Goal: Task Accomplishment & Management: Manage account settings

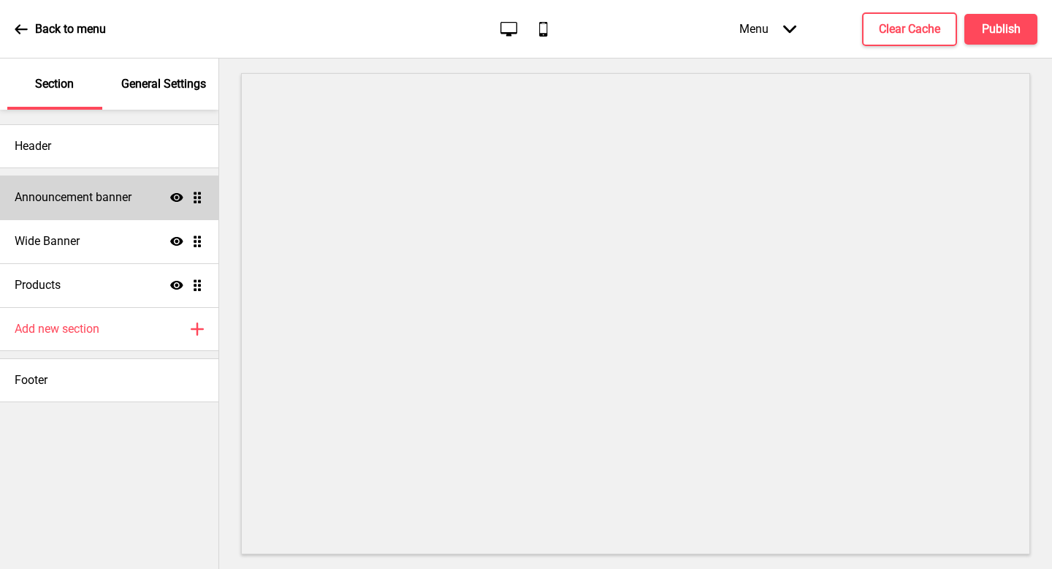
click at [117, 203] on h4 "Announcement banner" at bounding box center [73, 197] width 117 height 16
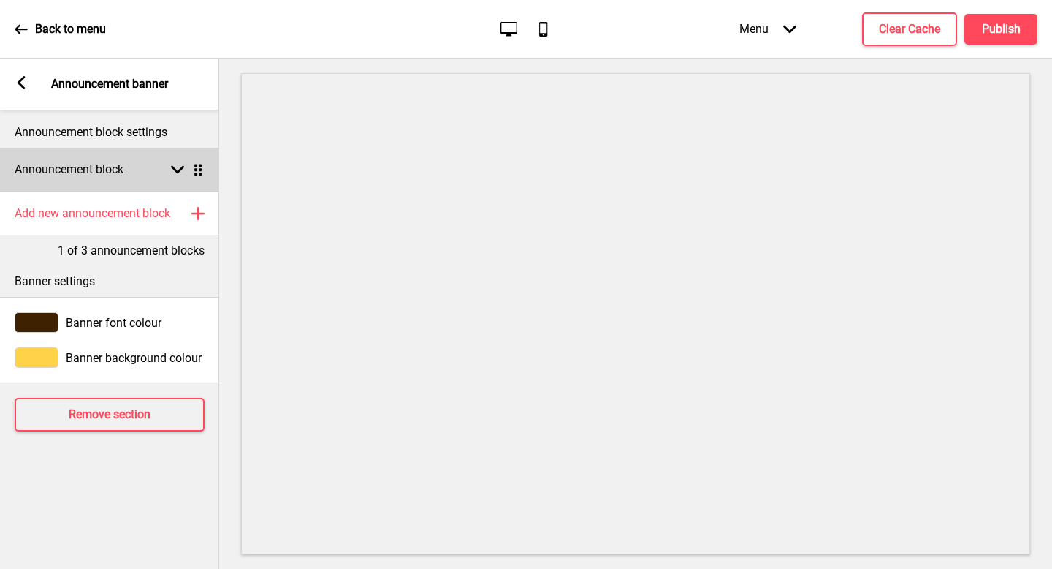
click at [157, 171] on div "Announcement block Arrow down Drag" at bounding box center [109, 170] width 219 height 44
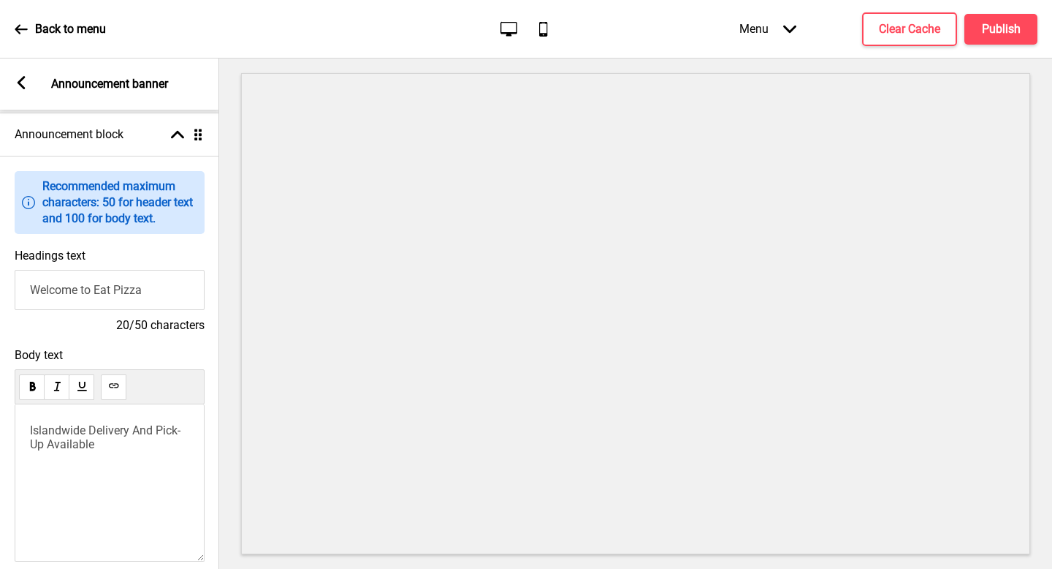
scroll to position [309, 0]
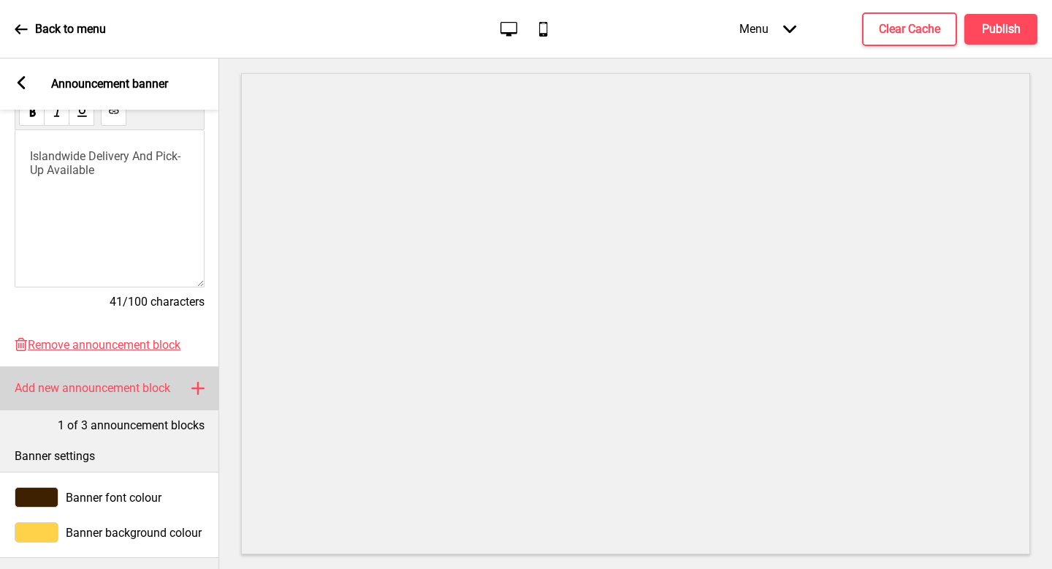
click at [129, 409] on div "Add new announcement block Plus" at bounding box center [109, 388] width 219 height 44
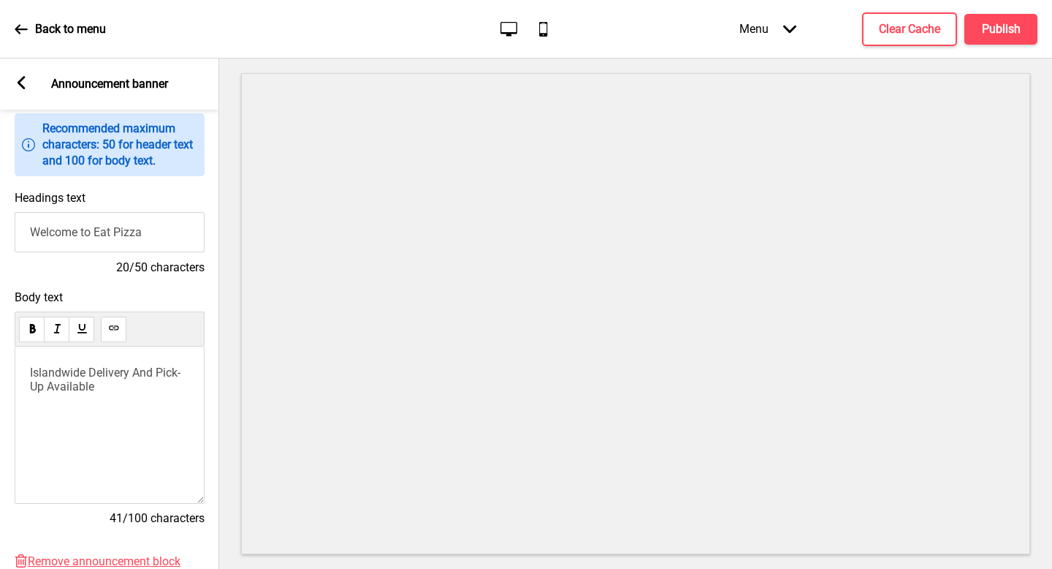
scroll to position [98, 0]
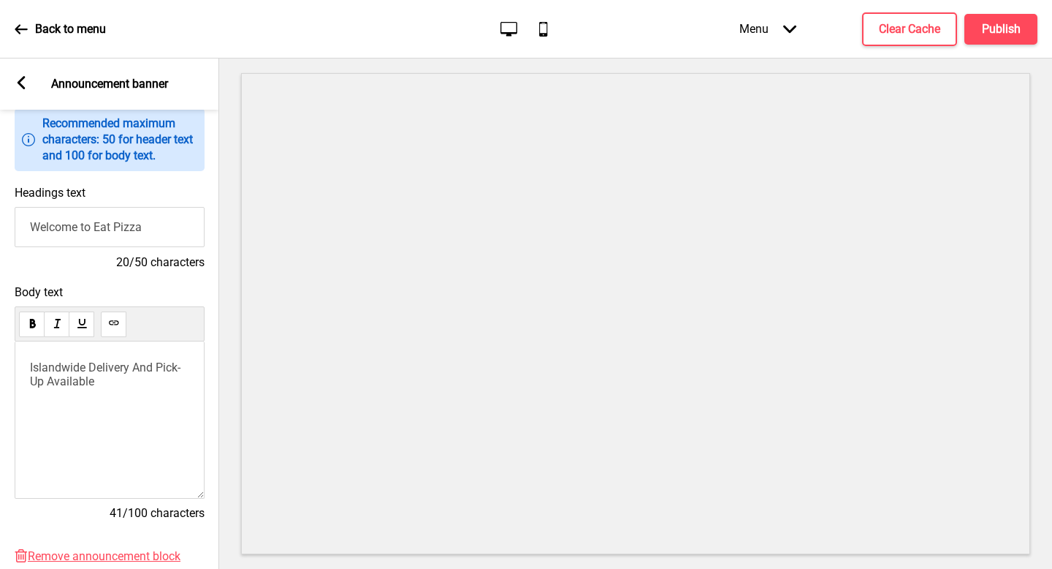
click at [134, 384] on p "Islandwide Delivery And Pick-Up Available" at bounding box center [109, 374] width 159 height 28
click at [135, 370] on span "Islandwide Delivery And Pick-Up Available" at bounding box center [105, 374] width 151 height 28
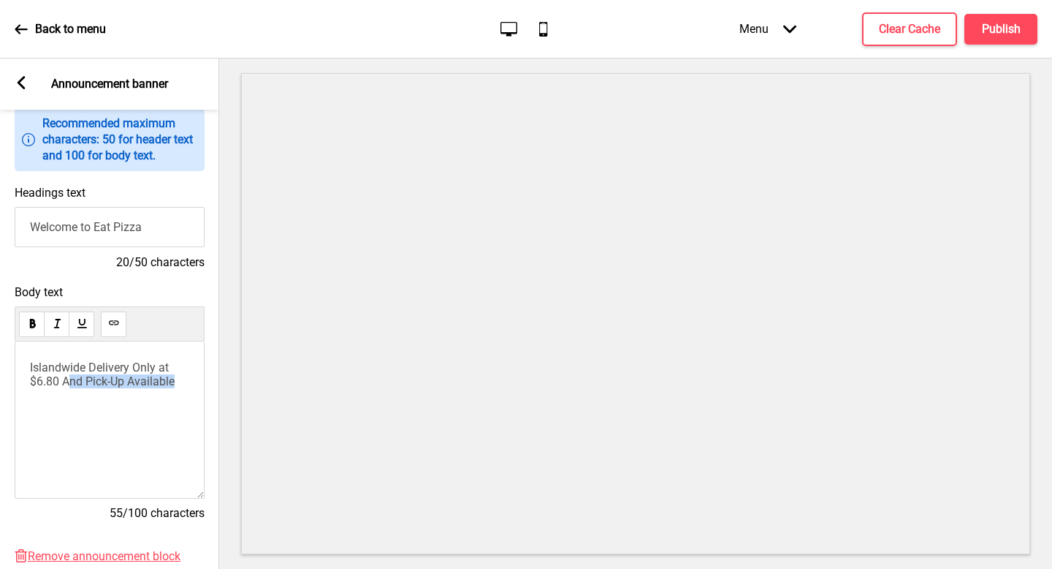
drag, startPoint x: 186, startPoint y: 380, endPoint x: 69, endPoint y: 380, distance: 117.7
click at [69, 380] on p "Islandwide Delivery Only at $6.80 And Pick-Up Available" at bounding box center [109, 374] width 159 height 28
click at [156, 364] on span "Islandwide Delivery Only at $6.80" at bounding box center [101, 374] width 142 height 28
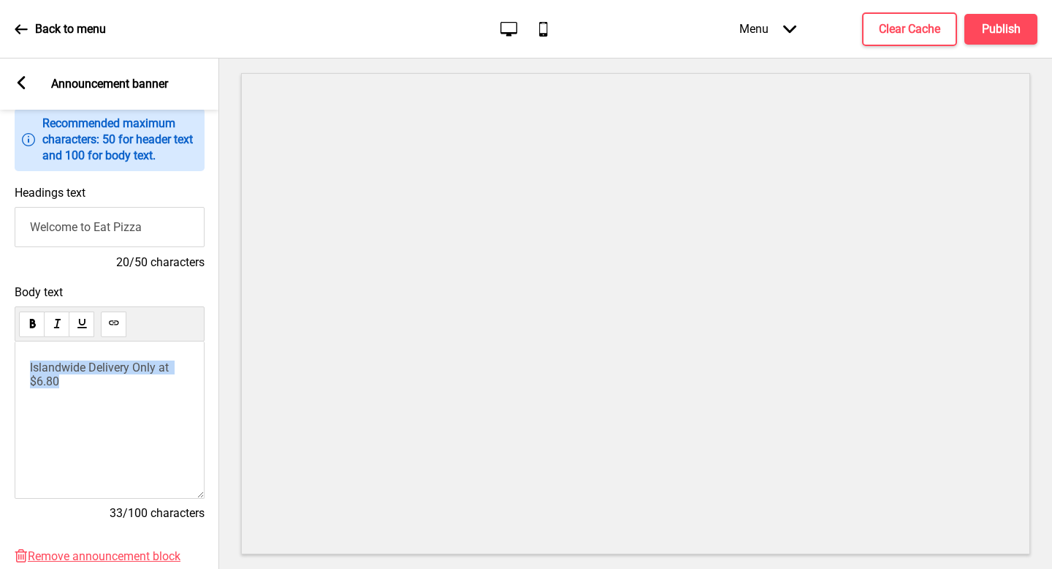
copy span "Islandwide Delivery Only at $6.80"
click at [110, 368] on span "Your Favourites, Islandwide. Just $6.80 Delivery" at bounding box center [103, 374] width 147 height 28
click at [92, 382] on span "Your Favourite Pizzas, Islandwide. Just $6.80 Delivery" at bounding box center [89, 381] width 119 height 42
click at [159, 394] on div "Your Favourite Pizzas, Islandwide. Just $6.80 Delivery" at bounding box center [109, 386] width 159 height 53
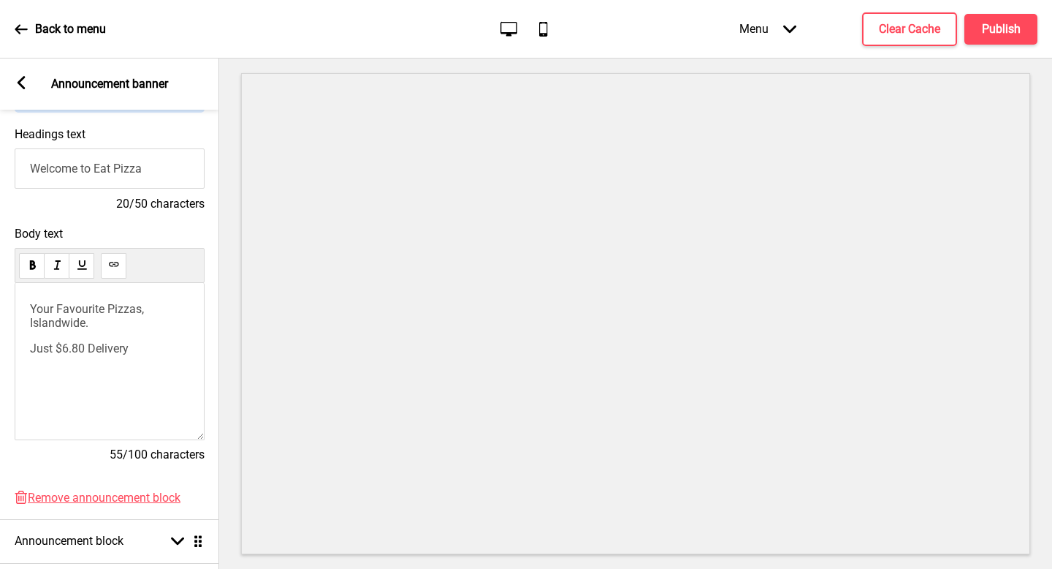
scroll to position [164, 0]
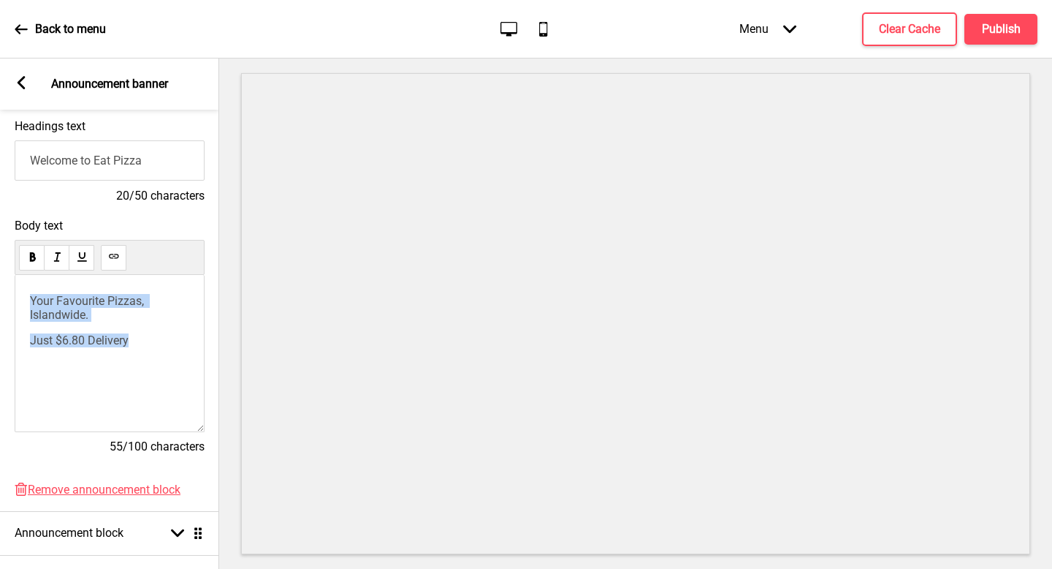
drag, startPoint x: 140, startPoint y: 344, endPoint x: 0, endPoint y: 278, distance: 154.6
click at [0, 278] on div "Body text Your Favourite Pizzas, Islandwide. Just $6.80 Delivery 55/100 charact…" at bounding box center [109, 343] width 219 height 264
copy div "Your Favourite Pizzas, Islandwide. Just $6.80 Delivery"
click at [18, 68] on div "Arrow left Announcement banner" at bounding box center [109, 83] width 219 height 51
click at [18, 81] on icon at bounding box center [22, 82] width 8 height 13
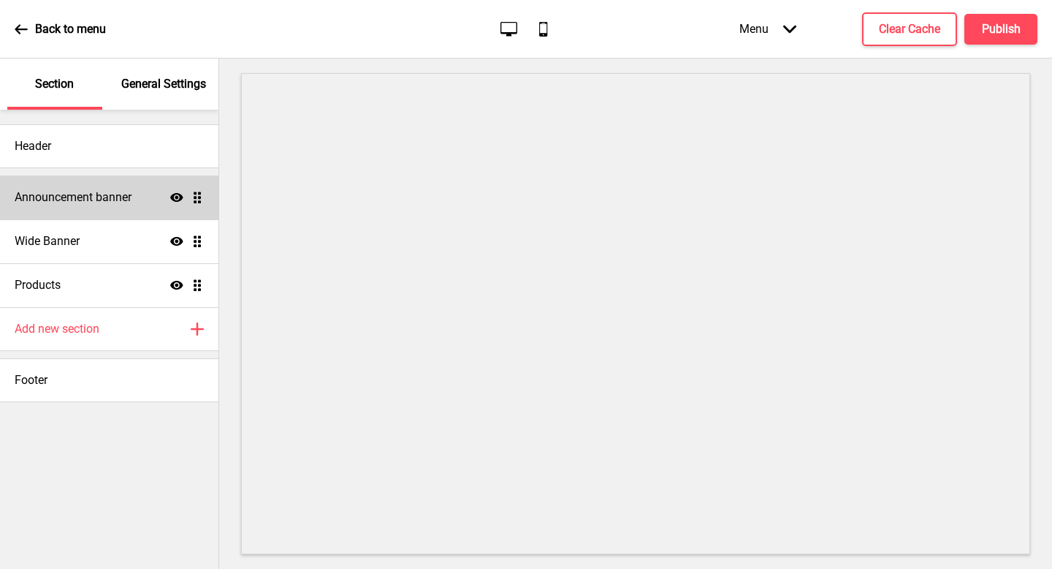
click at [117, 194] on h4 "Announcement banner" at bounding box center [73, 197] width 117 height 16
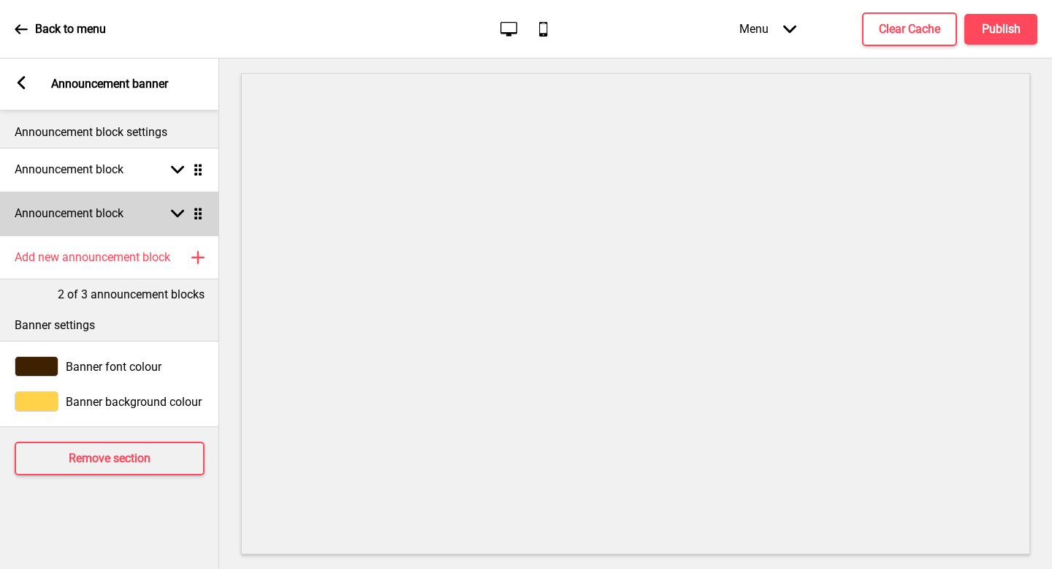
click at [125, 224] on div "Announcement block Arrow down Drag" at bounding box center [109, 213] width 219 height 44
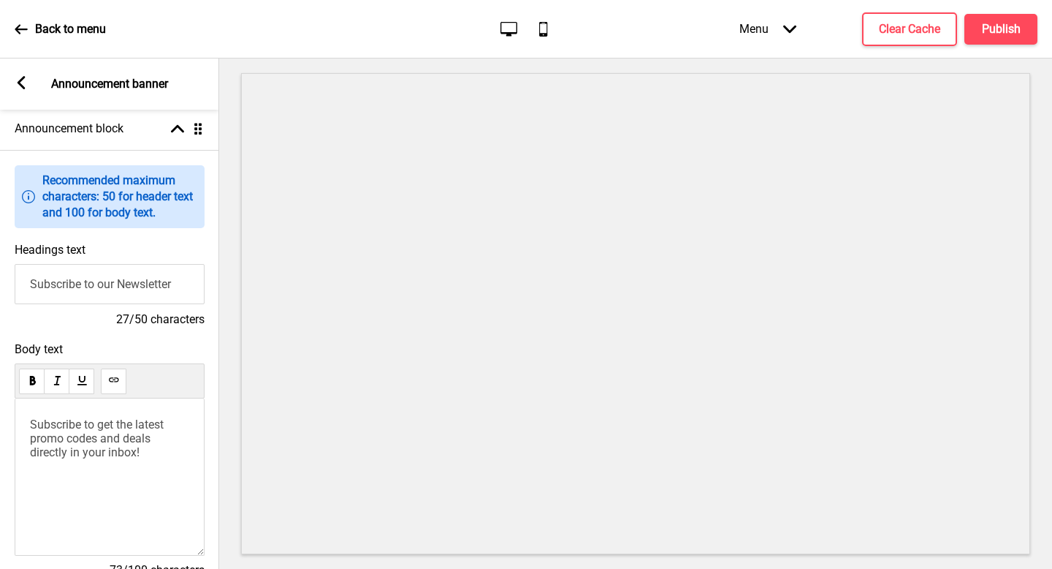
scroll to position [87, 0]
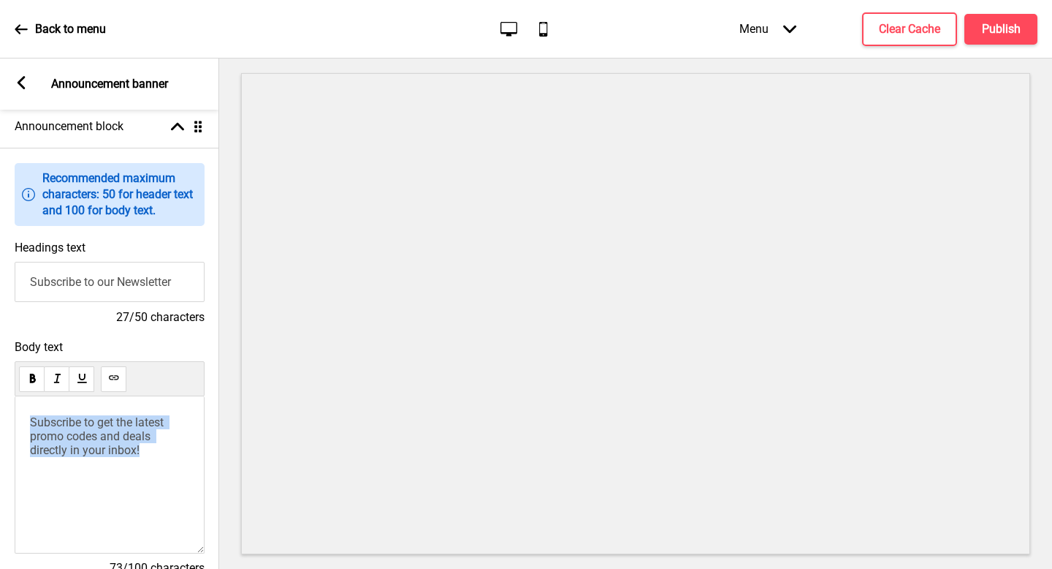
drag, startPoint x: 153, startPoint y: 450, endPoint x: 0, endPoint y: 314, distance: 205.0
click at [0, 314] on div "Information Recommended maximum characters: 50 for header text and 100 for body…" at bounding box center [109, 375] width 219 height 455
click at [145, 283] on input "Subscribe to our Newsletter" at bounding box center [110, 282] width 190 height 40
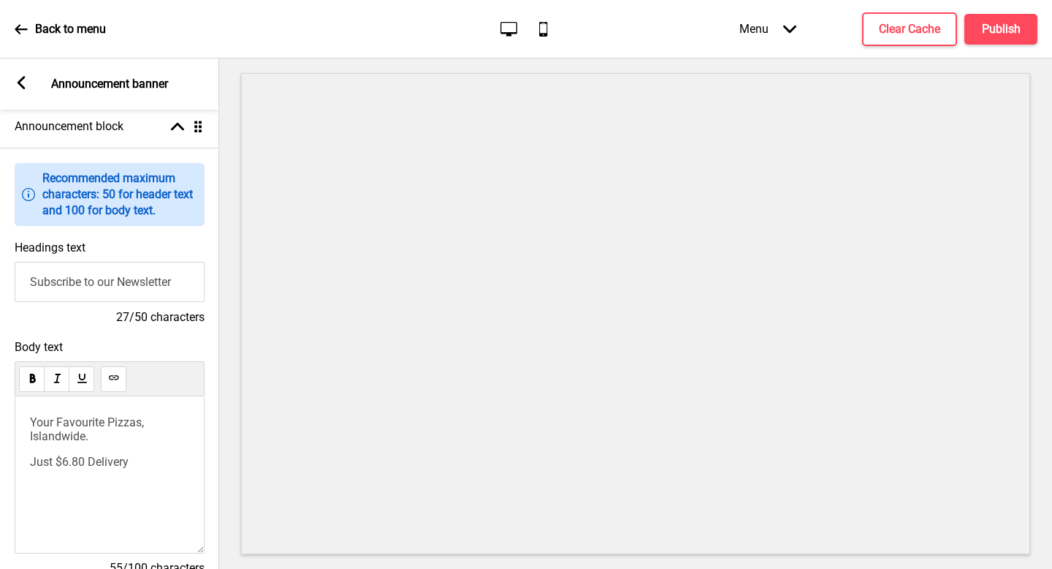
paste input "🚚 Islandwide Delivery"
type input "🚚 Islandwide Delivery"
click at [53, 439] on span "Your Favourite Pizzas, Islandwide." at bounding box center [88, 429] width 117 height 28
click at [50, 460] on span "Just $6.80 Delivery" at bounding box center [79, 462] width 99 height 14
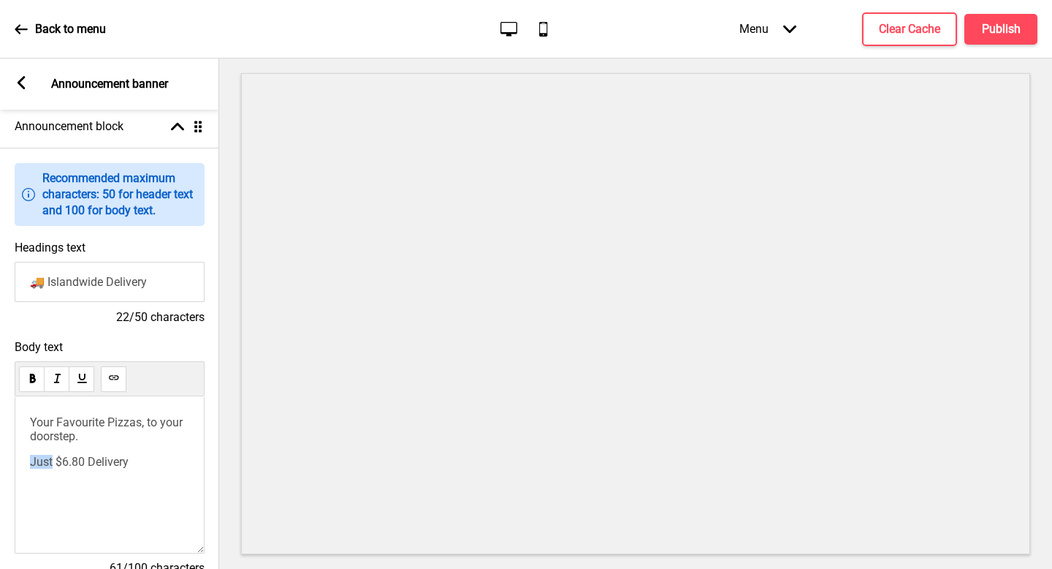
click at [50, 460] on span "Just $6.80 Delivery" at bounding box center [79, 462] width 99 height 14
click at [149, 458] on span "With just $6.80 Delivery" at bounding box center [90, 462] width 121 height 14
click at [26, 81] on rect at bounding box center [21, 82] width 13 height 13
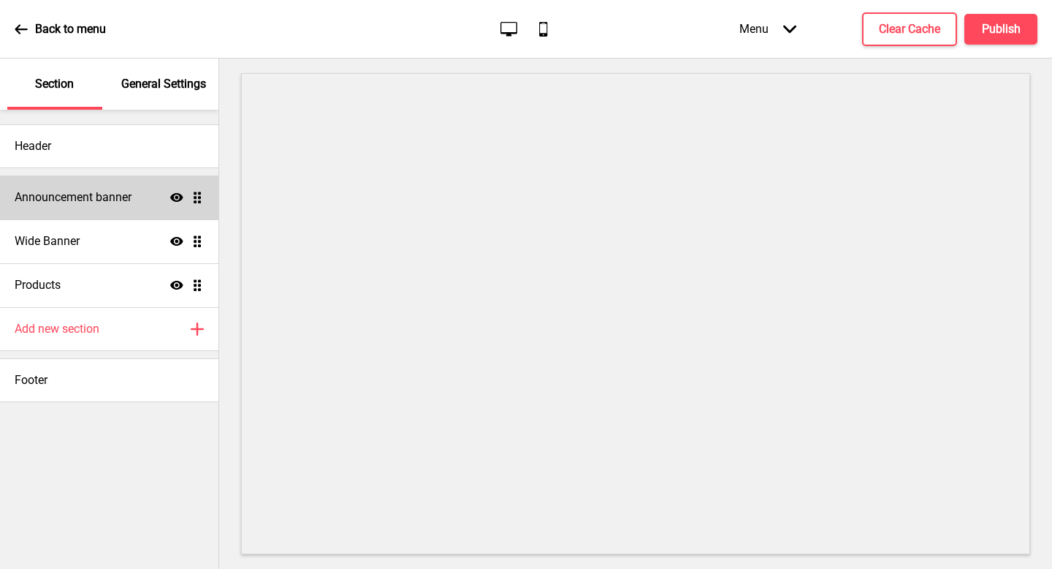
click at [96, 198] on h4 "Announcement banner" at bounding box center [73, 197] width 117 height 16
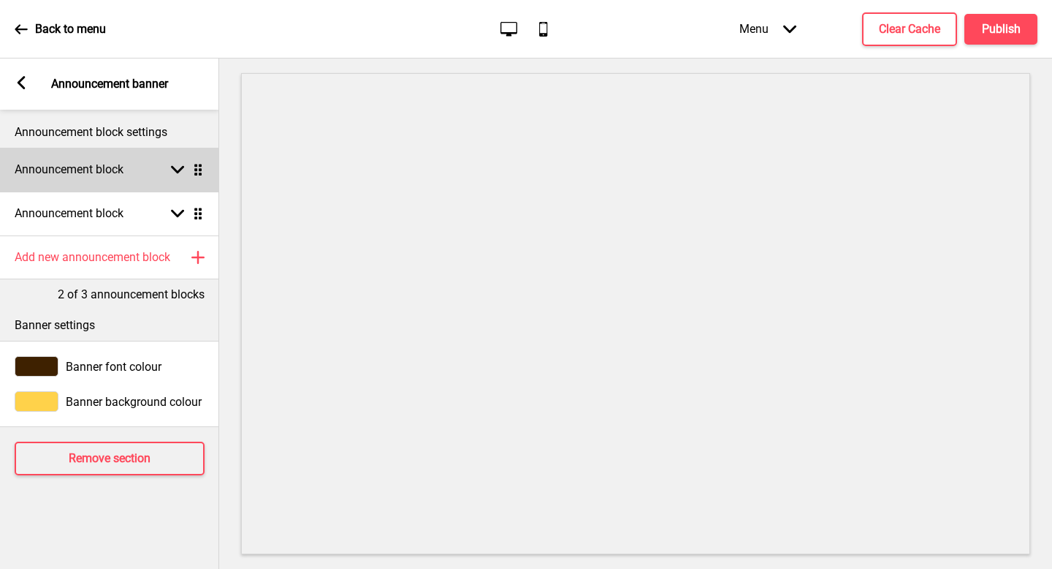
click at [125, 178] on div "Announcement block Arrow down Drag" at bounding box center [109, 170] width 219 height 44
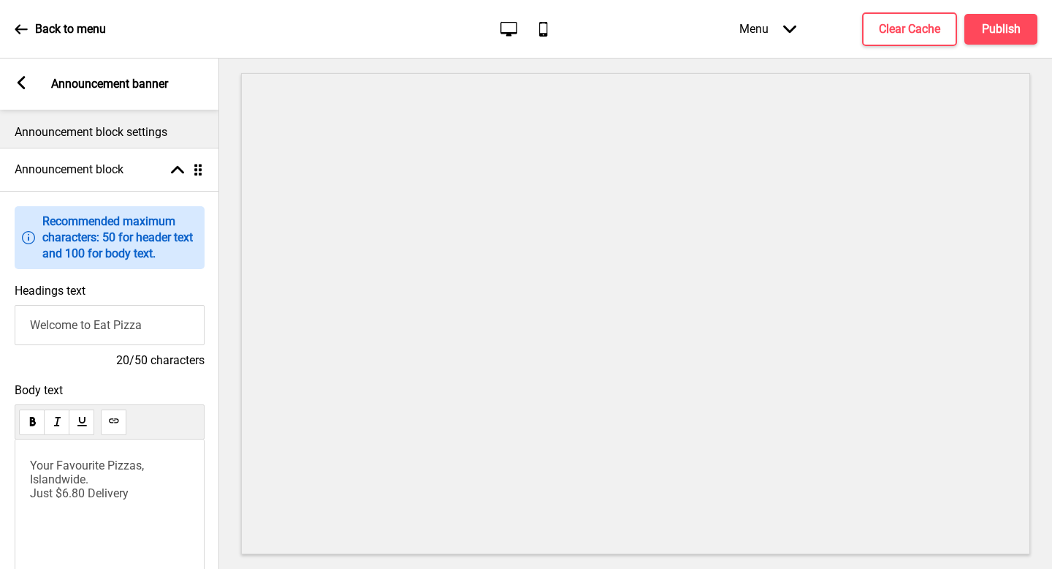
scroll to position [18, 0]
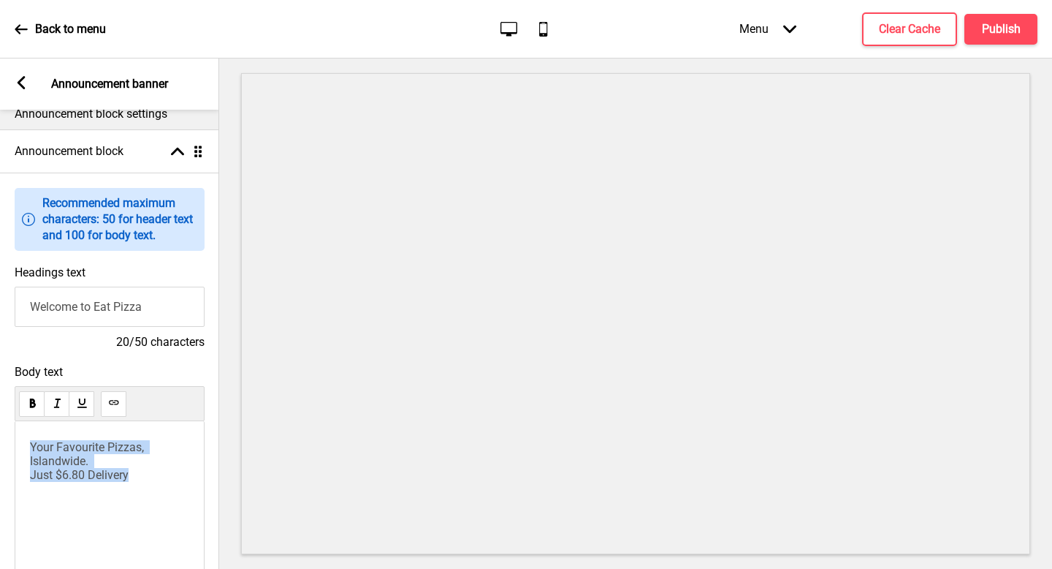
drag, startPoint x: 146, startPoint y: 471, endPoint x: 0, endPoint y: 395, distance: 164.8
click at [0, 395] on div "Body text Your Favourite Pizzas, Islandwide. Just $6.80 Delivery 55/100 charact…" at bounding box center [109, 489] width 219 height 264
click at [137, 451] on span "Your Favourite Pizzas, Islandwide. Just $6.80 Delivery" at bounding box center [88, 461] width 117 height 42
click at [142, 469] on p "Your Favourite Pizzas, Islandwide. Just $6.80 Delivery" at bounding box center [109, 461] width 159 height 42
drag, startPoint x: 142, startPoint y: 473, endPoint x: 0, endPoint y: 397, distance: 160.9
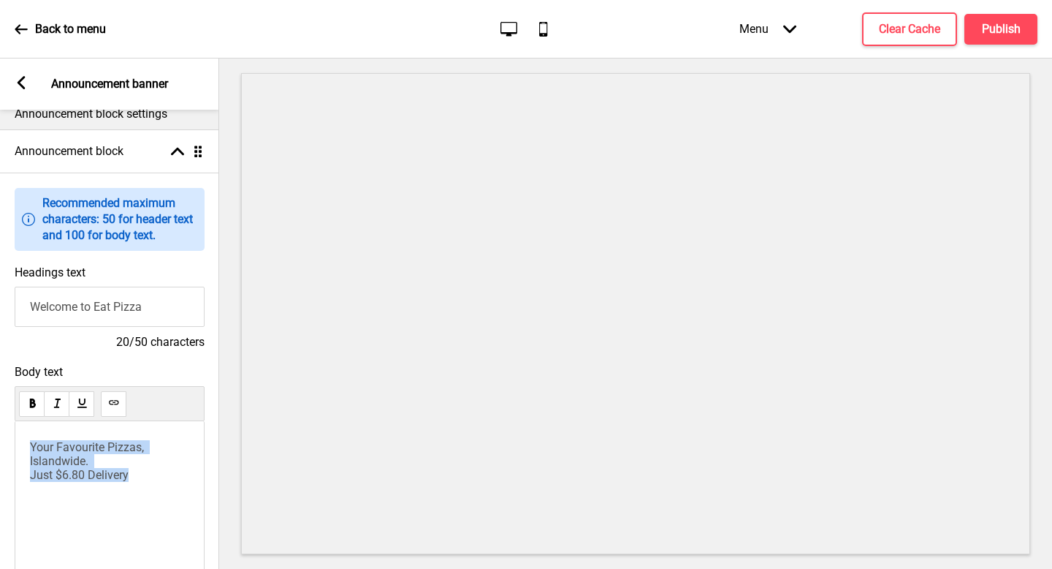
click at [0, 397] on div "Body text Your Favourite Pizzas, Islandwide. Just $6.80 Delivery 55/100 charact…" at bounding box center [109, 489] width 219 height 264
click at [115, 316] on input "Welcome to Eat Pizza" at bounding box center [110, 307] width 190 height 40
click at [96, 308] on input "Welcome to Eat Pizza" at bounding box center [110, 307] width 190 height 40
drag, startPoint x: 96, startPoint y: 308, endPoint x: 24, endPoint y: 308, distance: 72.4
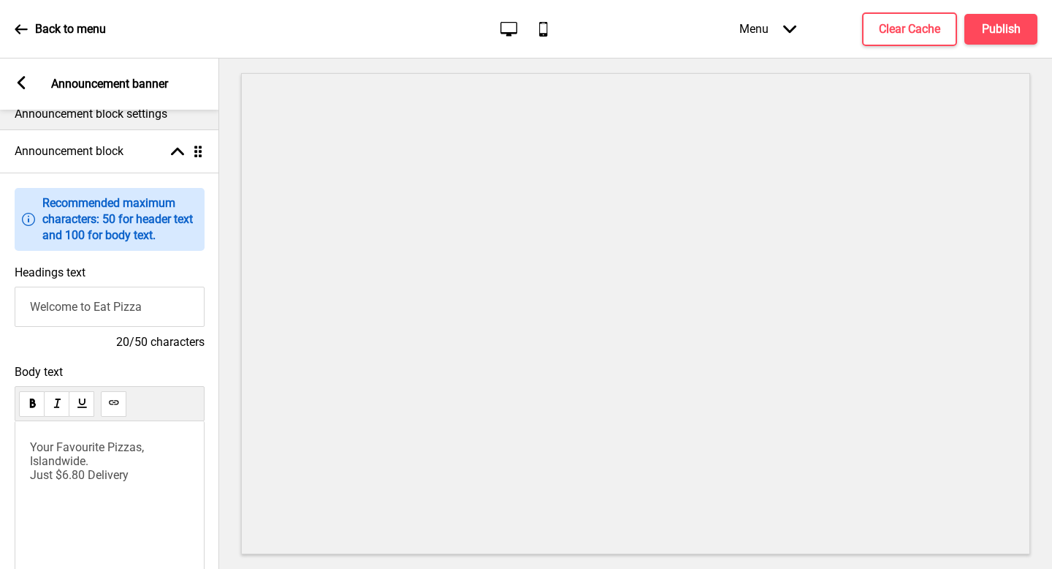
click at [24, 308] on input "Welcome to Eat Pizza" at bounding box center [110, 307] width 190 height 40
click at [107, 307] on input "Eat Pizza" at bounding box center [110, 307] width 190 height 40
click at [113, 308] on input "Eat Pizza" at bounding box center [110, 307] width 190 height 40
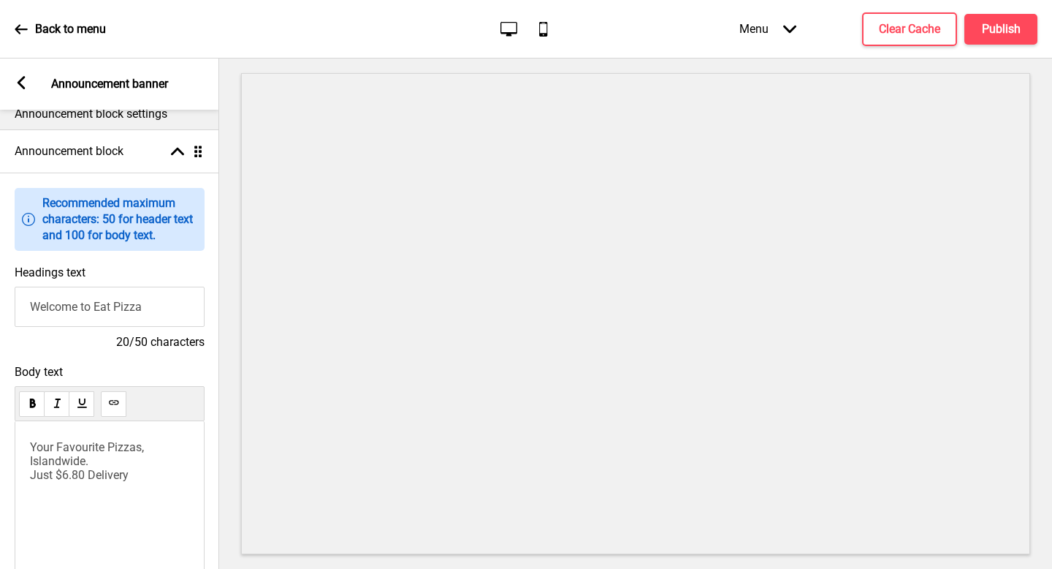
type input "Welcome to Eat Pizza"
drag, startPoint x: 137, startPoint y: 478, endPoint x: 0, endPoint y: 389, distance: 163.8
click at [0, 389] on div "Body text Your Favourite Pizzas, Islandwide. Just $6.80 Delivery 55/100 charact…" at bounding box center [109, 489] width 219 height 264
click at [103, 452] on span "Amazingly in 25cm" at bounding box center [79, 447] width 99 height 14
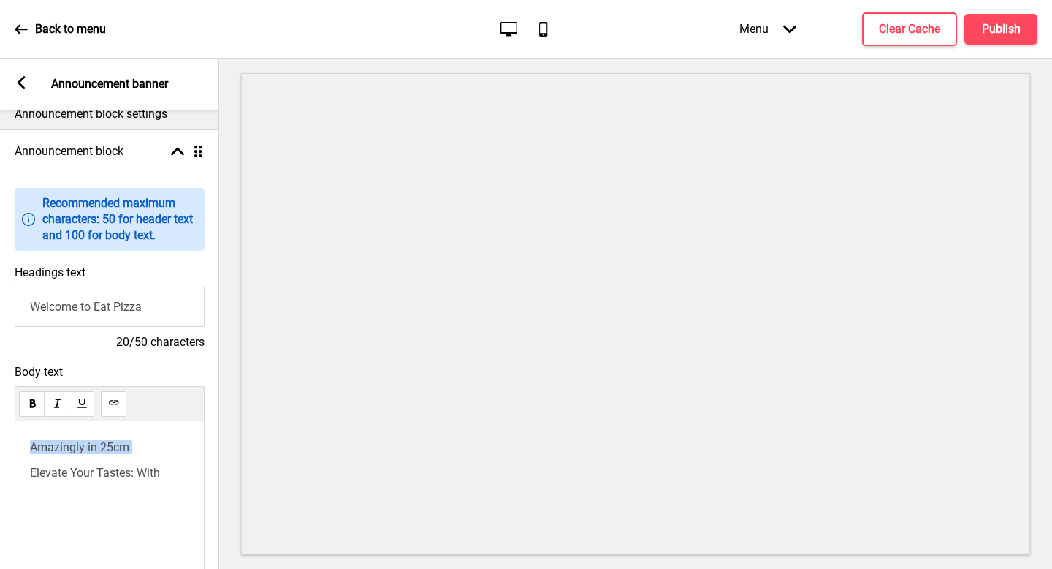
click at [103, 452] on span "Amazingly in 25cm" at bounding box center [79, 447] width 99 height 14
click at [143, 447] on span "Elevate Your Tastes: With" at bounding box center [95, 447] width 130 height 14
click at [189, 444] on p "Elevate Your Tastes -- With" at bounding box center [109, 447] width 159 height 14
click at [158, 445] on span "Elevate Your Tastes -- With Us, It's Goodness with a Pizz-Ah!" at bounding box center [108, 454] width 157 height 28
click at [141, 448] on span "Elevate Your Tastes -- With Us, It's Goodness with a Pizz-Ah!" at bounding box center [108, 454] width 157 height 28
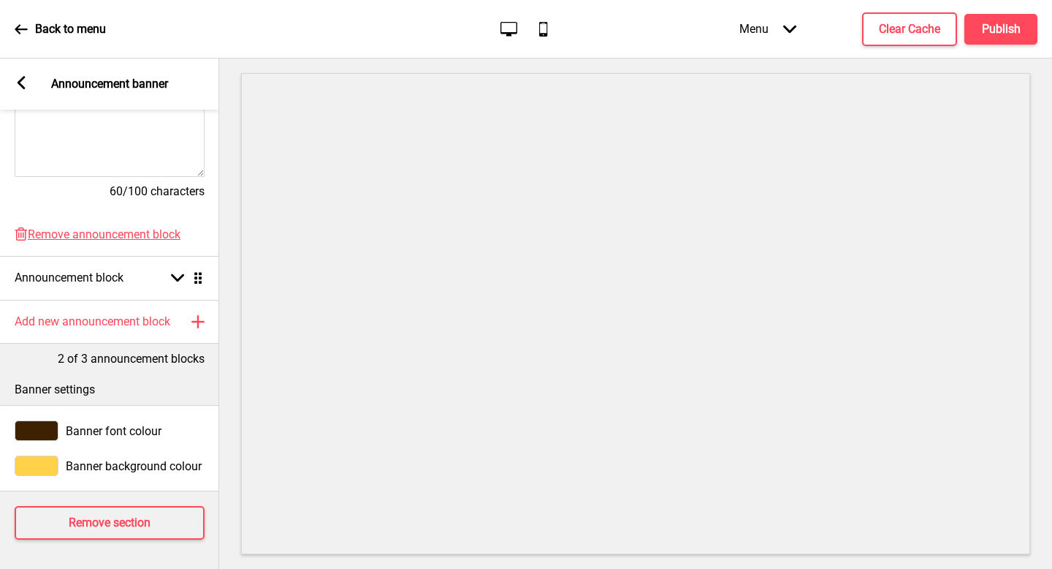
scroll to position [0, 0]
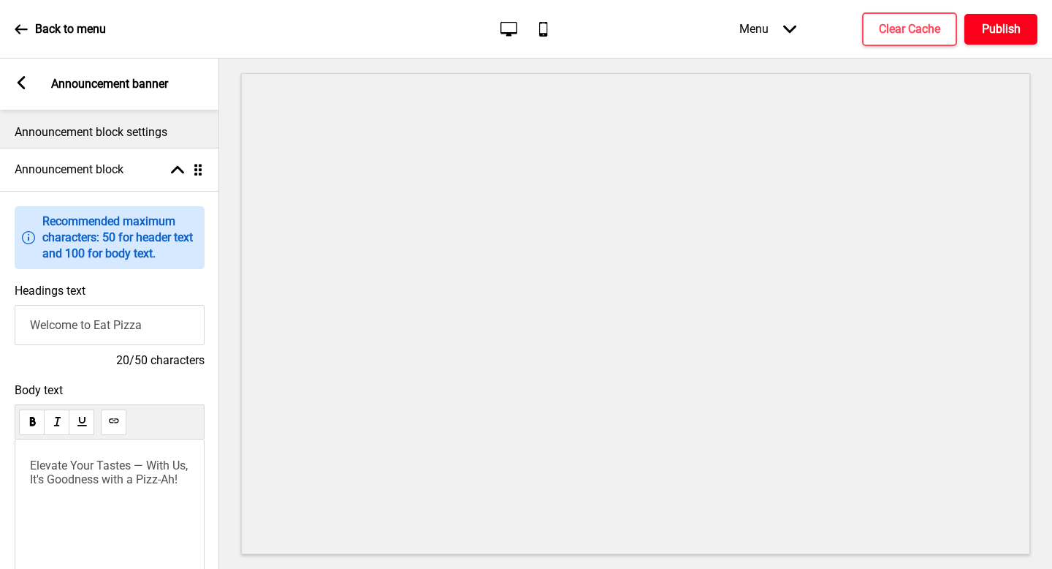
click at [1013, 21] on h4 "Publish" at bounding box center [1001, 29] width 39 height 16
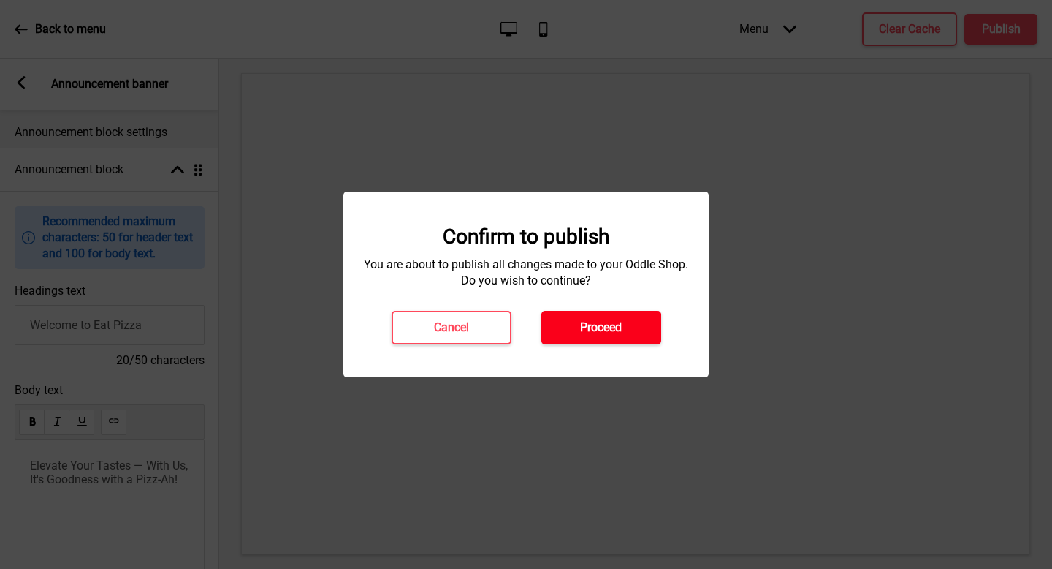
click at [623, 317] on button "Proceed" at bounding box center [602, 328] width 120 height 34
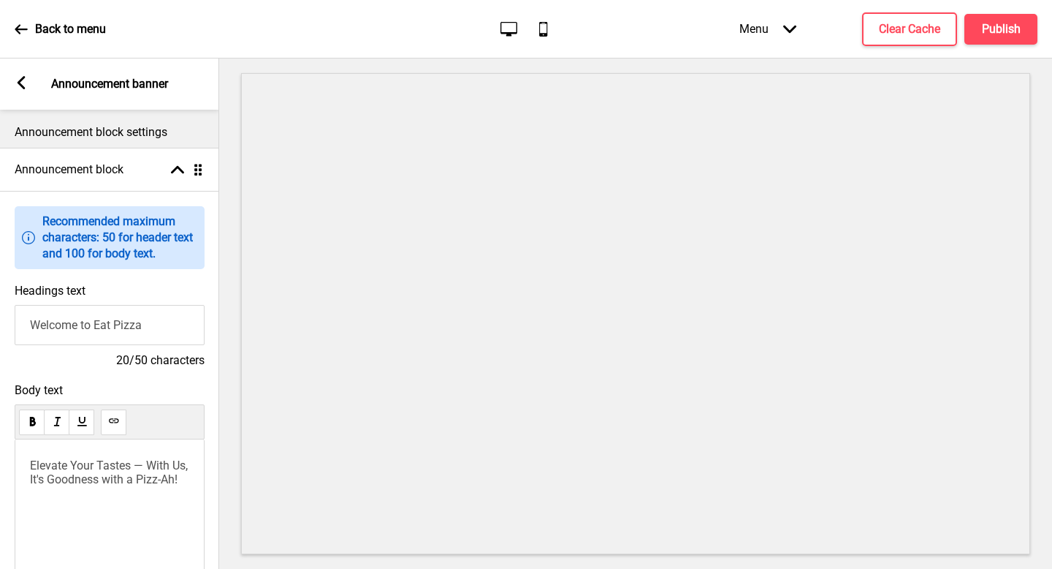
click at [19, 91] on div "Arrow left" at bounding box center [21, 84] width 13 height 16
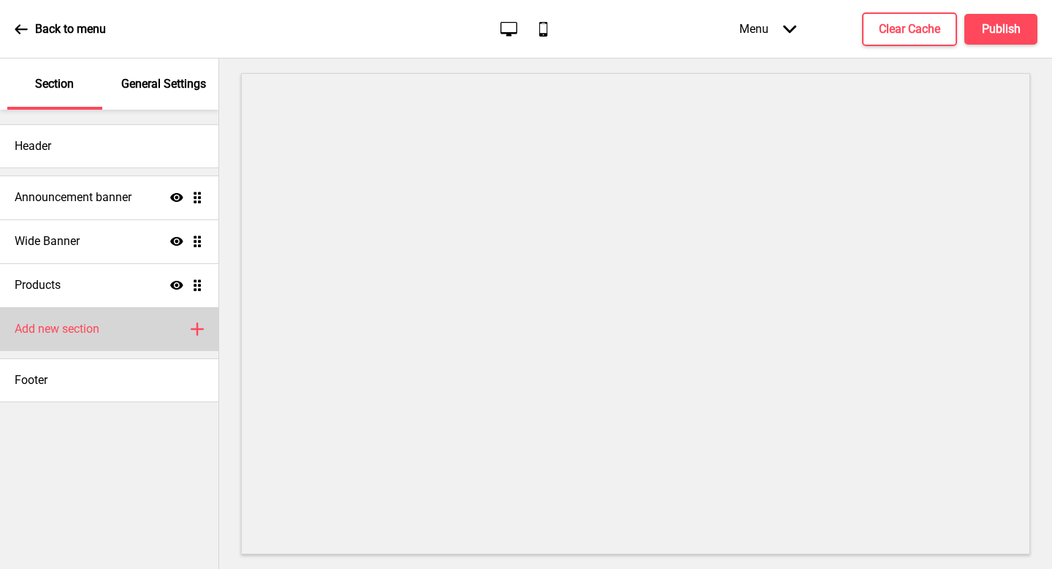
click at [104, 338] on div "Add new section Plus" at bounding box center [109, 329] width 219 height 44
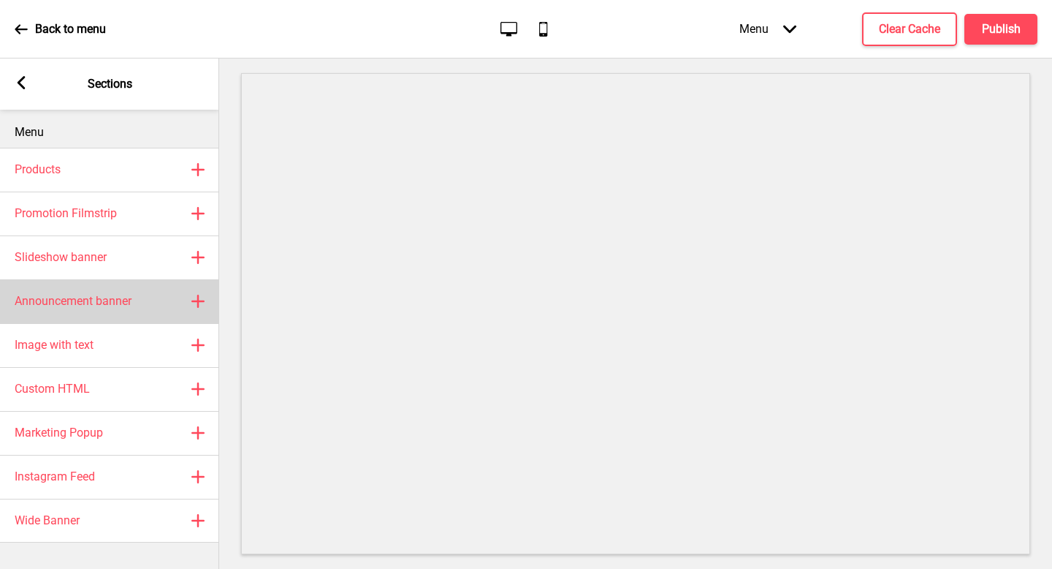
click at [123, 298] on h4 "Announcement banner" at bounding box center [73, 301] width 117 height 16
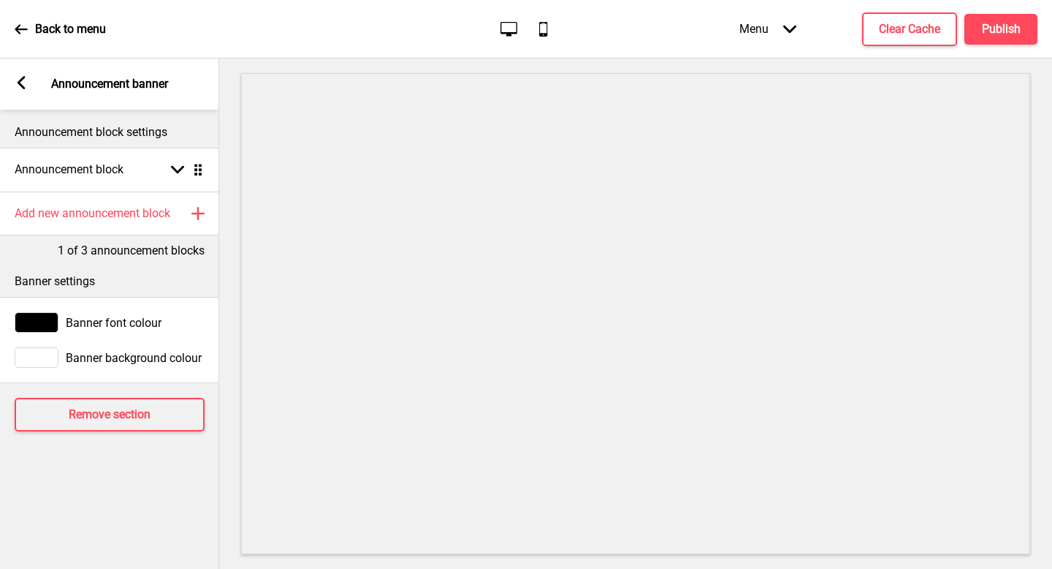
click at [23, 85] on rect at bounding box center [21, 82] width 13 height 13
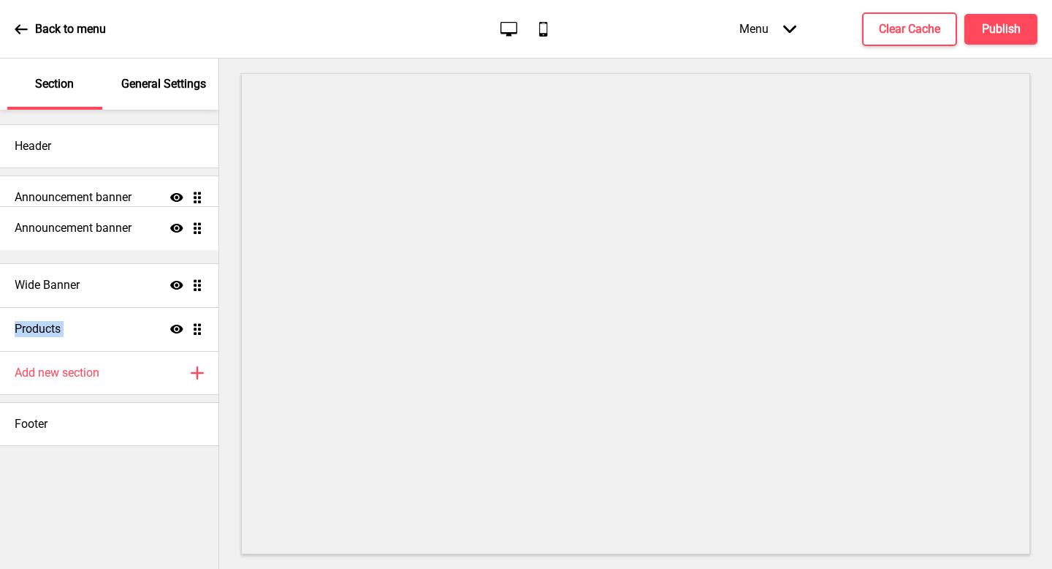
drag, startPoint x: 192, startPoint y: 328, endPoint x: 186, endPoint y: 227, distance: 101.0
click at [186, 227] on ul "Announcement banner Show Drag Wide Banner Show Drag Products Show Drag Announce…" at bounding box center [109, 262] width 219 height 175
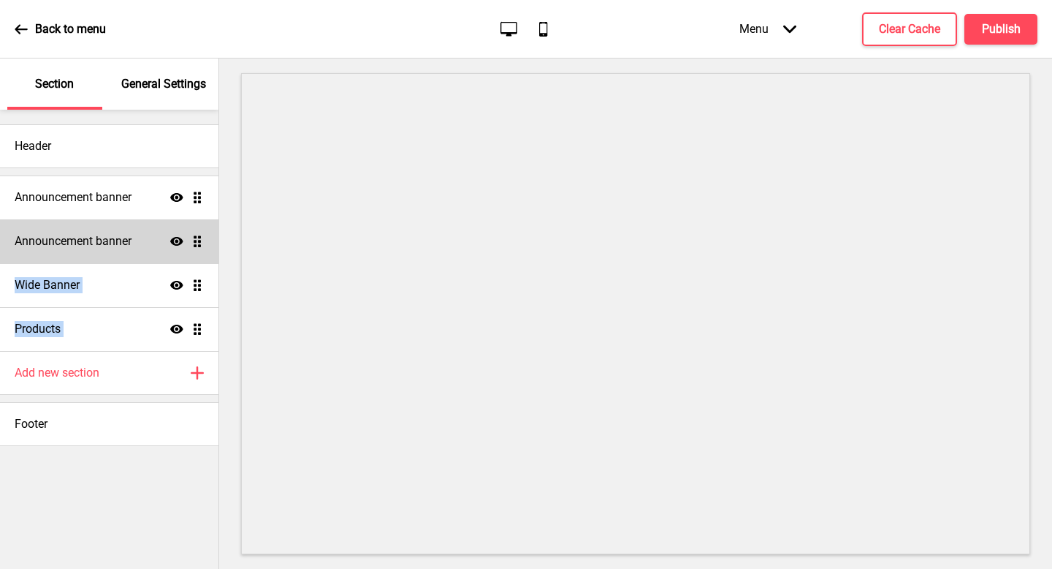
click at [144, 233] on div "Announcement banner Show Drag" at bounding box center [109, 241] width 219 height 44
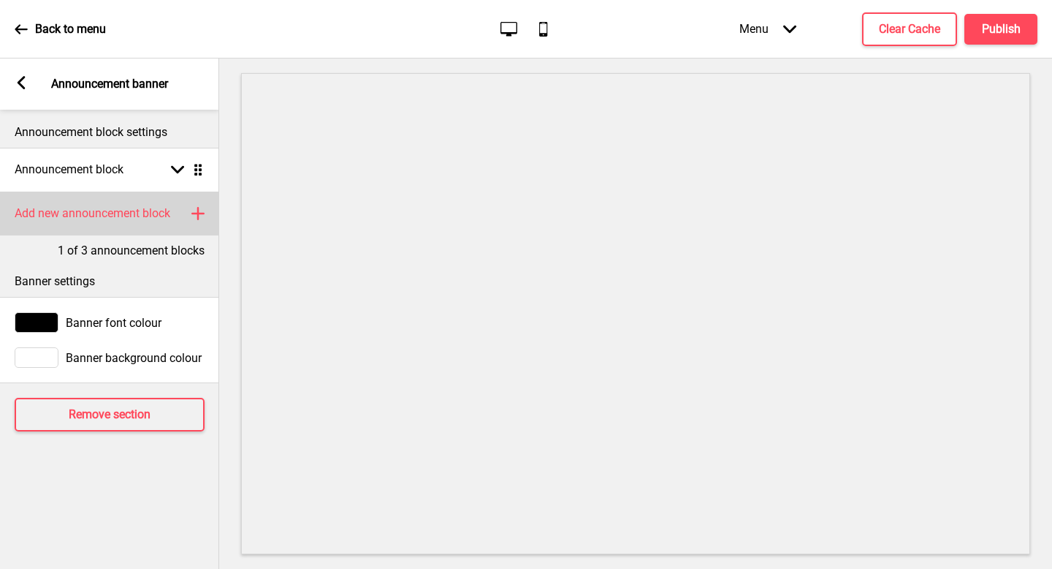
click at [148, 227] on div "Add new announcement block Plus" at bounding box center [109, 213] width 219 height 44
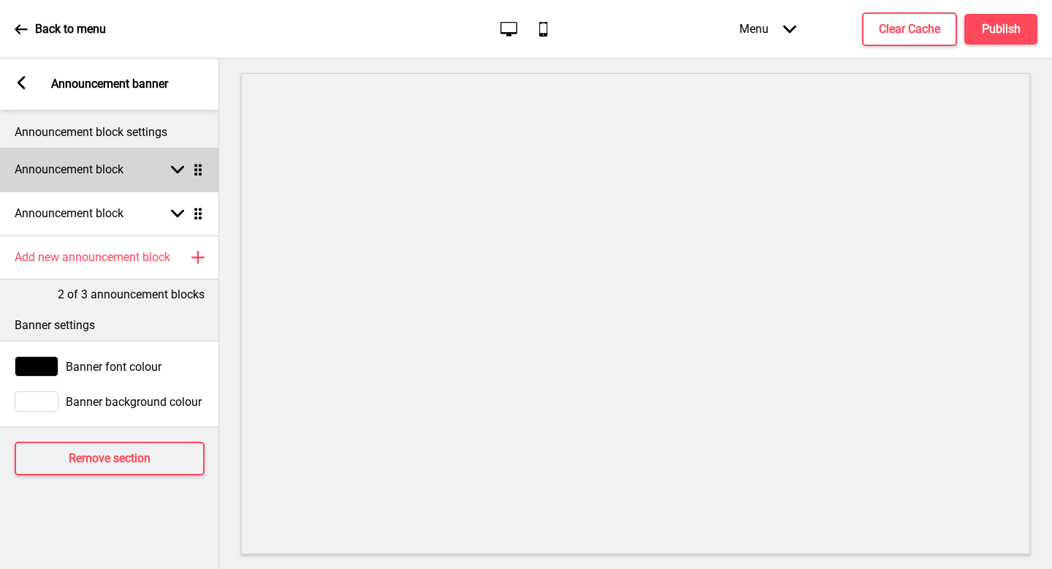
click at [131, 172] on div "Announcement block Arrow down Drag" at bounding box center [109, 170] width 219 height 44
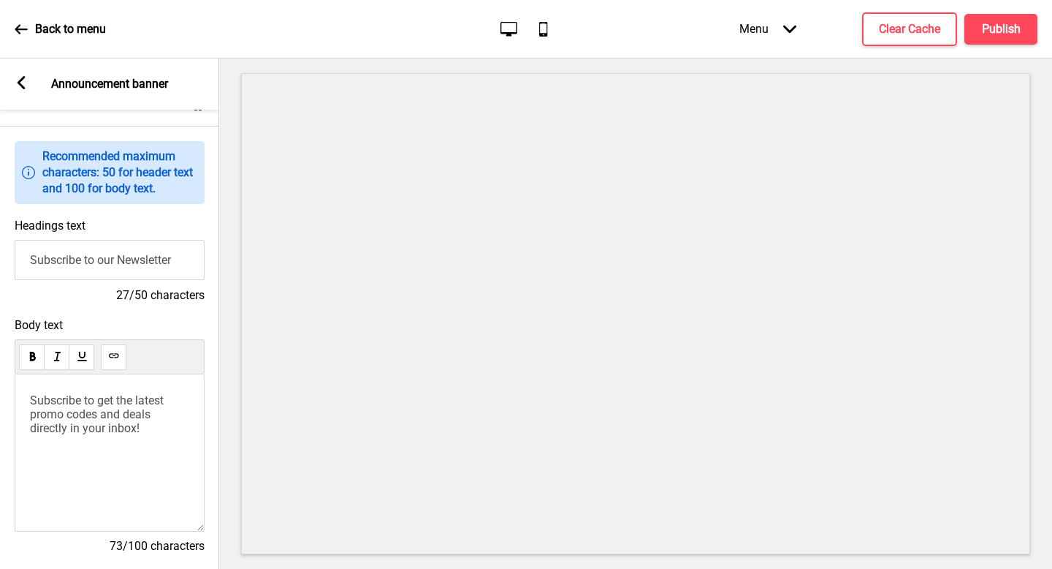
scroll to position [66, 0]
click at [126, 412] on span "Subscribe to get the latest promo codes and deals directly in your inbox!" at bounding box center [98, 413] width 137 height 42
click at [105, 395] on span "First-Time Promo code: "USPIZZA10"Enjoy 10% OFF first-time orders. No min. spen…" at bounding box center [104, 420] width 148 height 56
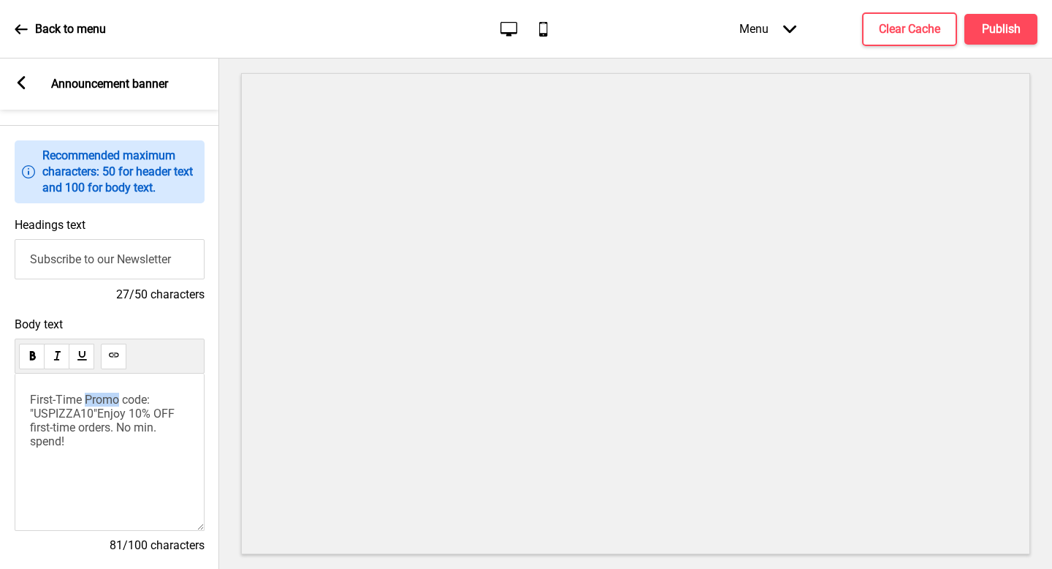
click at [105, 395] on span "First-Time Promo code: "USPIZZA10"Enjoy 10% OFF first-time orders. No min. spen…" at bounding box center [104, 420] width 148 height 56
click at [128, 396] on span "First-Time Promo code: "USPIZZA10"Enjoy 10% OFF first-time orders. No min. spen…" at bounding box center [104, 420] width 148 height 56
drag, startPoint x: 172, startPoint y: 401, endPoint x: 26, endPoint y: 390, distance: 146.6
click at [26, 390] on div "First-Time Promo code: "USPIZZA10"Enjoy 10% OFF first-time orders. No min. spen…" at bounding box center [110, 451] width 190 height 157
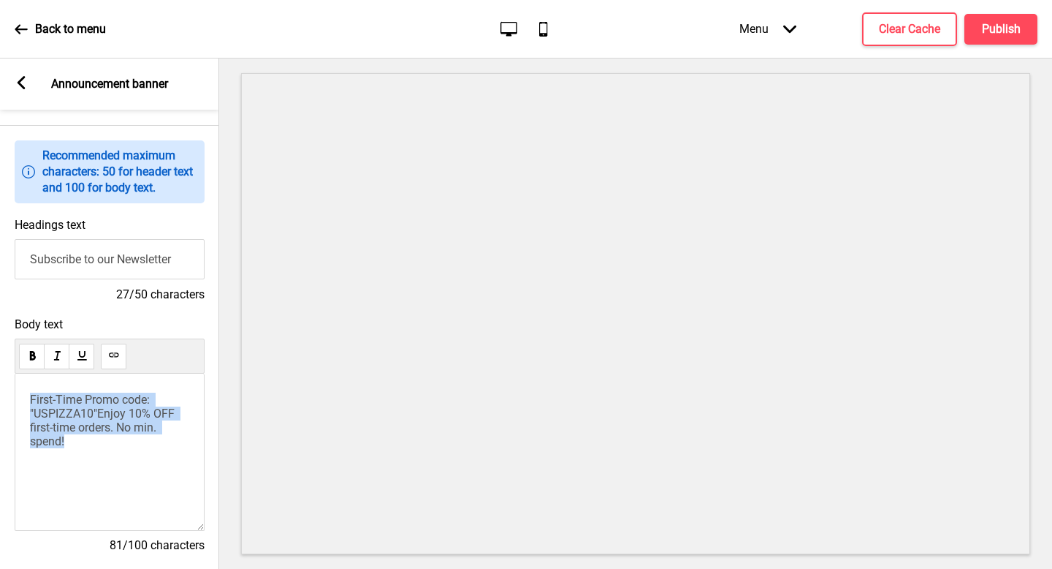
drag, startPoint x: 75, startPoint y: 442, endPoint x: 18, endPoint y: 389, distance: 78.1
click at [18, 389] on div "First-Time Promo code: "USPIZZA10"Enjoy 10% OFF first-time orders. No min. spen…" at bounding box center [110, 451] width 190 height 157
copy span "First-Time Promo code: "USPIZZA10"Enjoy 10% OFF first-time orders. No min. spen…"
click at [113, 270] on input "Subscribe to our Newsletter" at bounding box center [110, 259] width 190 height 40
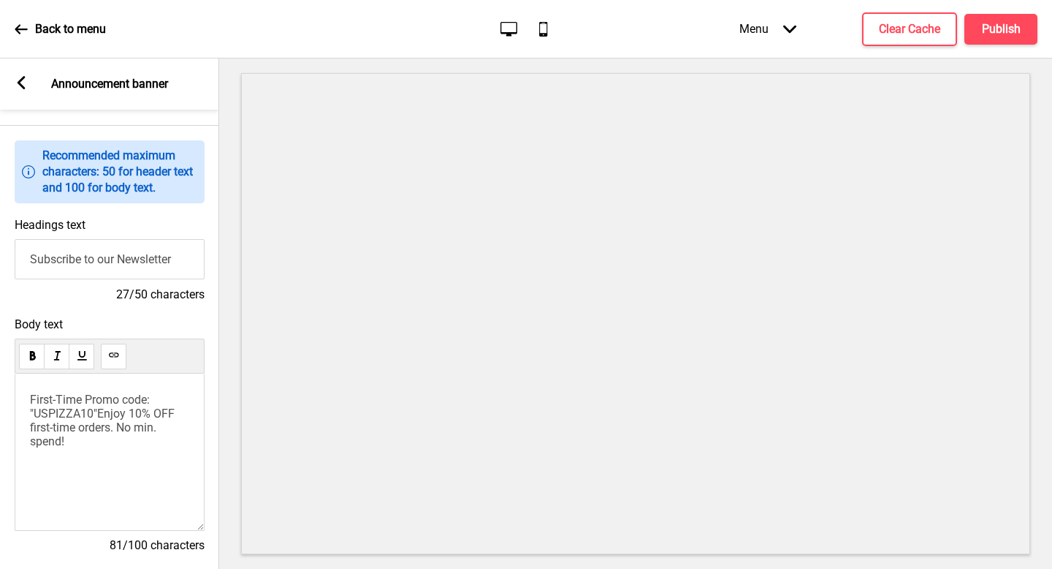
click at [113, 270] on input "Subscribe to our Newsletter" at bounding box center [110, 259] width 190 height 40
paste input "First bite’s on us"
paste input "! 🍕"
type input "First bite’s on us! 🍕"
click at [31, 414] on span "First-Time Promo code: "USPIZZA10"Enjoy 10% OFF first-time orders. No min. spen…" at bounding box center [104, 420] width 148 height 56
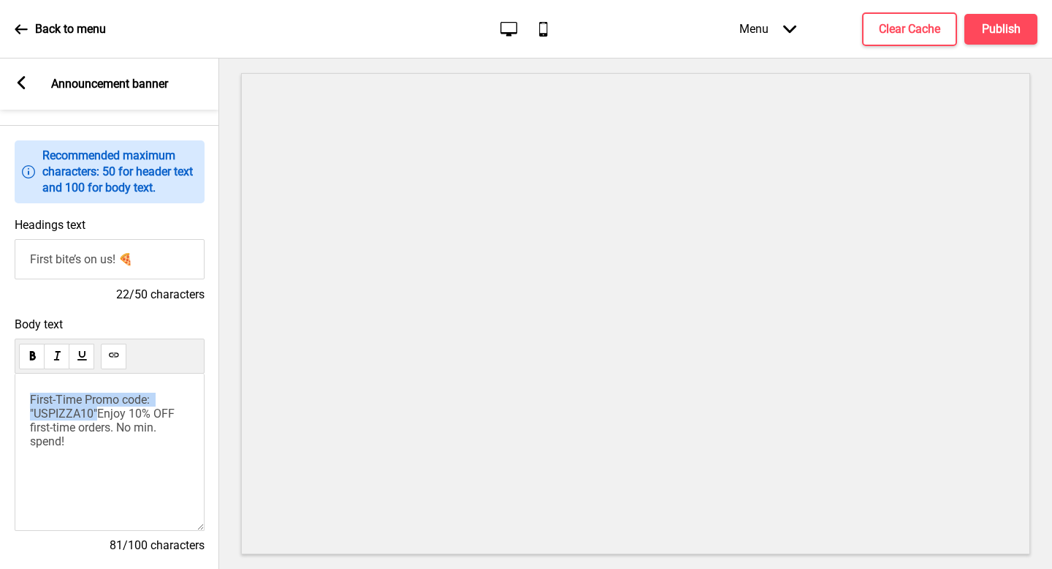
drag, startPoint x: 101, startPoint y: 411, endPoint x: 0, endPoint y: 349, distance: 118.1
click at [0, 349] on div "Body text First-Time Promo code: "USPIZZA10"Enjoy 10% OFF first-time orders. No…" at bounding box center [109, 442] width 219 height 264
click at [64, 413] on span "Enjoy 10% OFF first-time orders. No min. spend!" at bounding box center [94, 406] width 129 height 28
click at [129, 417] on span "Enjoy 10% OFF first-time orders with "USPIZZA10". No min. spend!" at bounding box center [105, 413] width 151 height 42
click at [114, 415] on span "Enjoy 10% OFF first-time orders with "USPIZZA10". No min. spend!" at bounding box center [105, 413] width 151 height 42
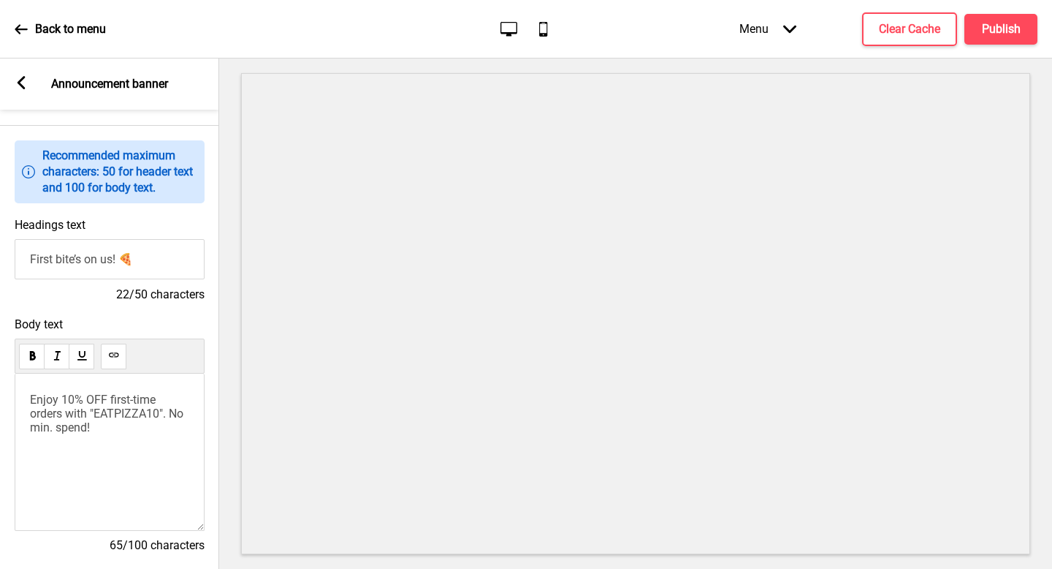
click at [177, 413] on span "Enjoy 10% OFF first-time orders with "EATPIZZA10". No min. spend!" at bounding box center [108, 413] width 156 height 42
click at [162, 413] on span "Enjoy 10% OFF first-time orders with "EATPIZZA10". No min. spend!" at bounding box center [108, 413] width 156 height 42
click at [85, 396] on span "Enjoy 10% OFF first-time orders with "EATPIZZA8". No min. spend!" at bounding box center [105, 413] width 150 height 42
click at [69, 415] on span "Enjoy $8 OFF first-time orders with "EATPIZZA8". No min. spend!" at bounding box center [107, 413] width 155 height 42
click at [80, 399] on span "Enjoy $8 OFF first-time orders with "EATPIZZA8". No min. spend!" at bounding box center [107, 413] width 155 height 42
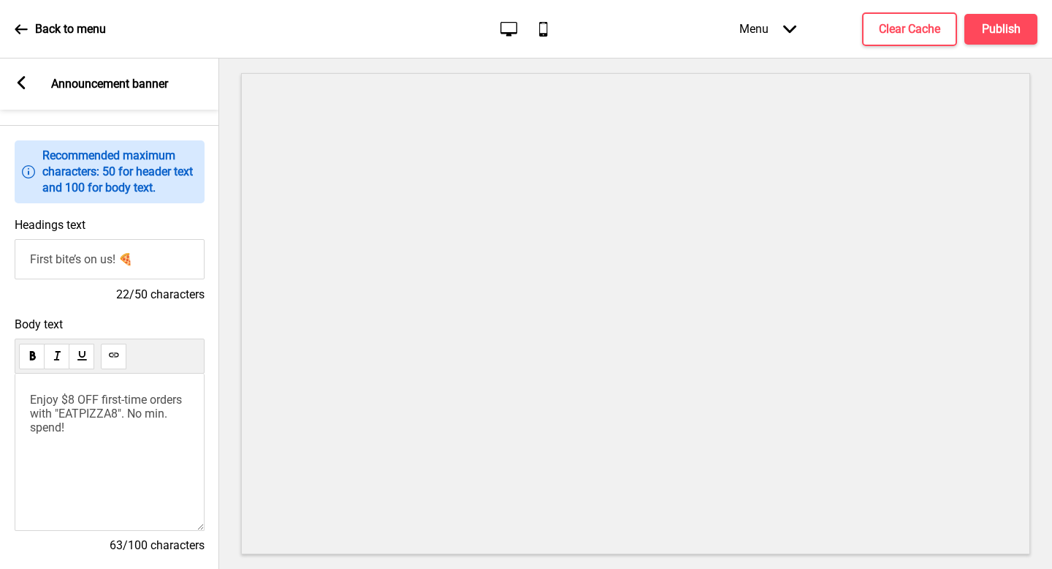
click at [102, 399] on span "Enjoy $8 OFF first-time orders with "EATPIZZA8". No min. spend!" at bounding box center [107, 413] width 155 height 42
click at [18, 93] on div "Arrow left Announcement banner" at bounding box center [108, 83] width 219 height 51
click at [18, 86] on g at bounding box center [20, 82] width 13 height 13
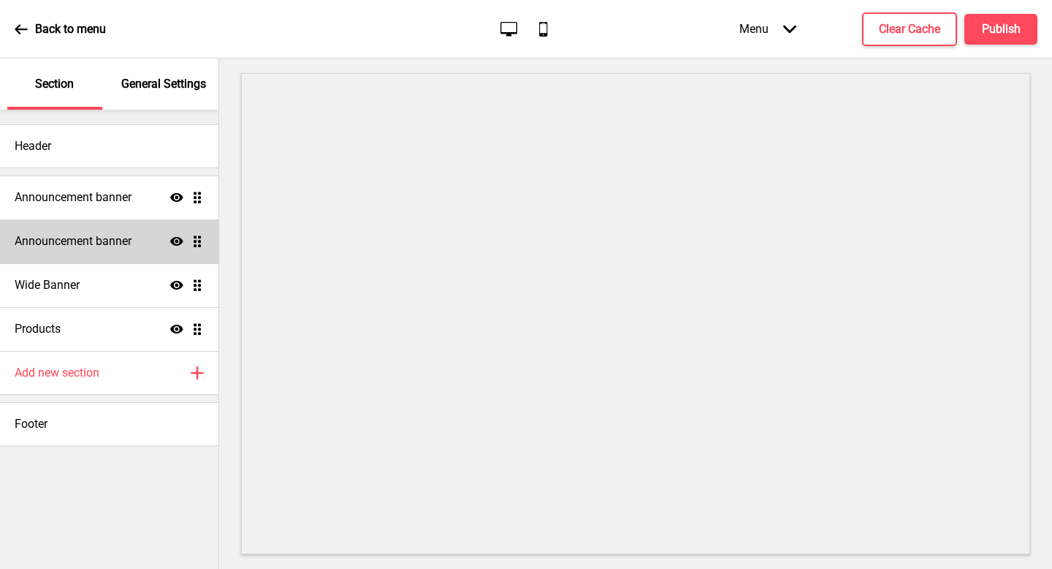
click at [148, 238] on div "Announcement banner Show Drag" at bounding box center [109, 241] width 219 height 44
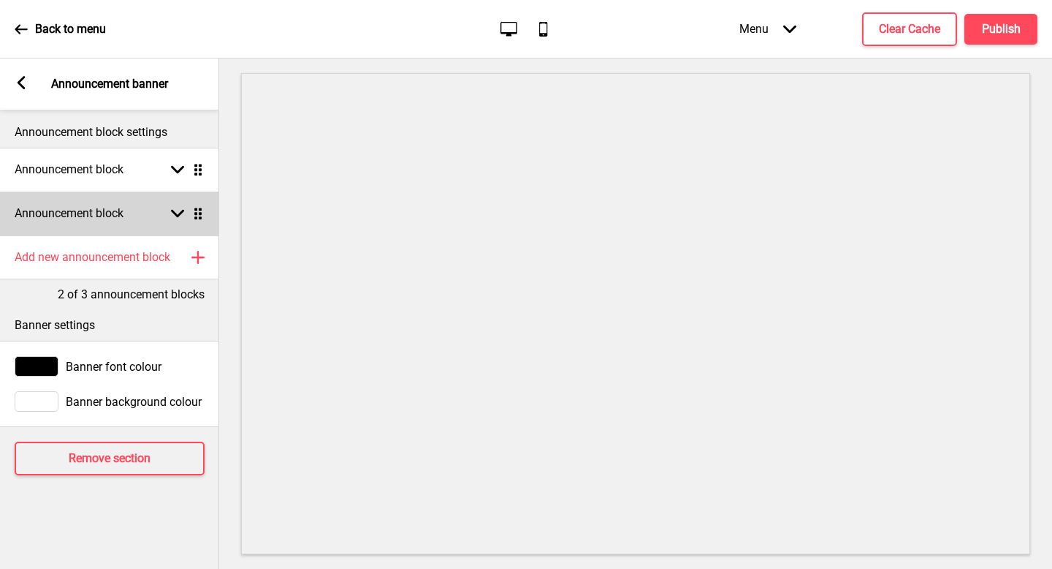
click at [143, 227] on div "Announcement block Arrow down Drag" at bounding box center [109, 213] width 219 height 44
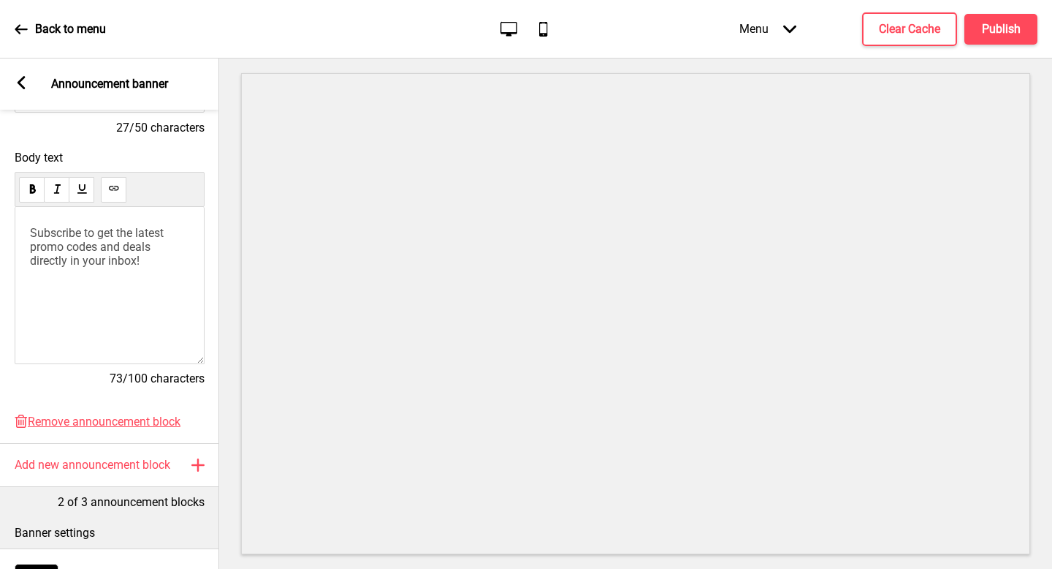
scroll to position [420, 0]
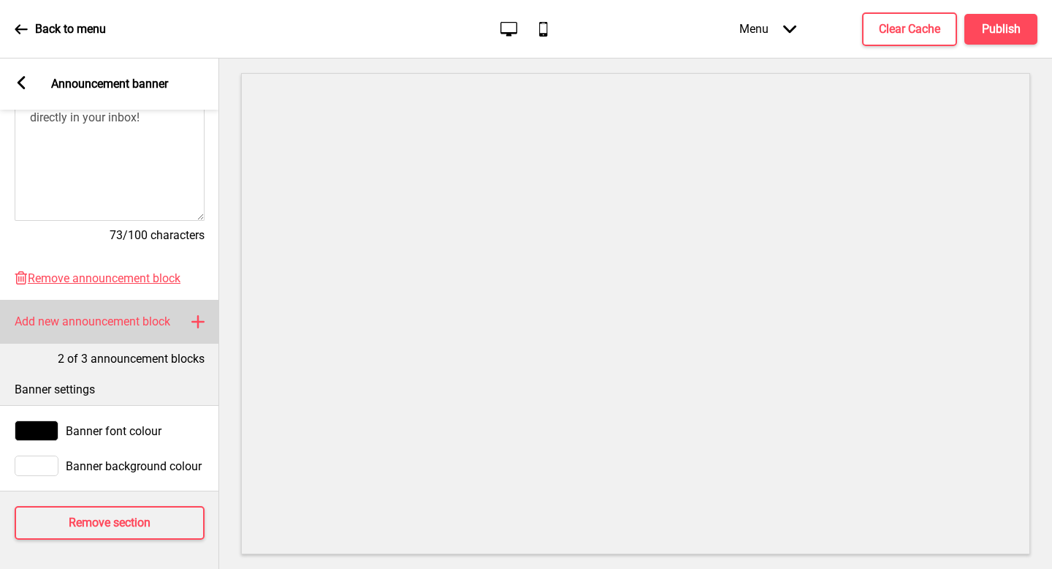
click at [140, 338] on div "Add new announcement block Plus" at bounding box center [109, 322] width 219 height 44
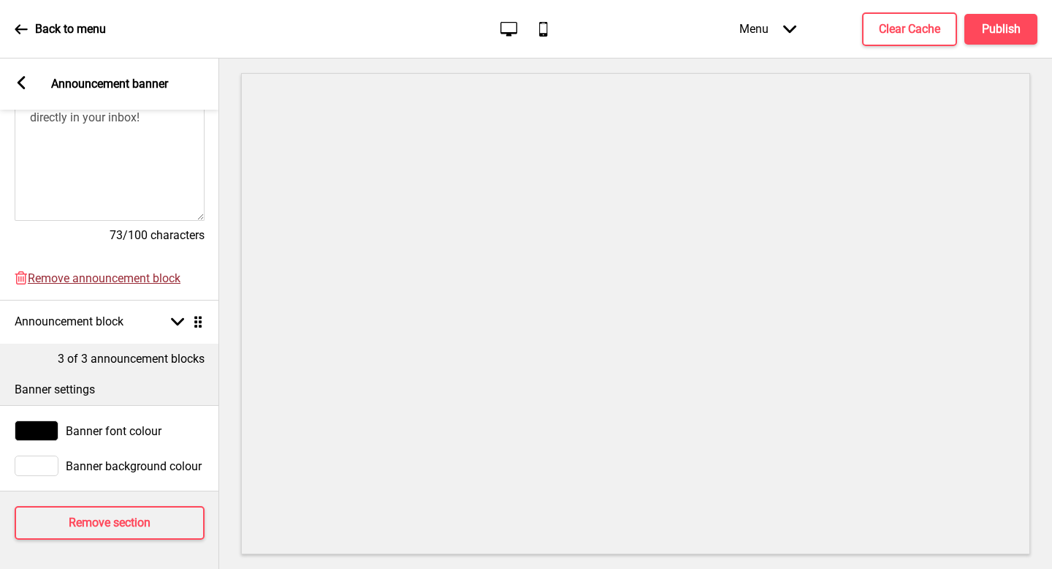
click at [164, 278] on span "Remove announcement block" at bounding box center [104, 278] width 153 height 14
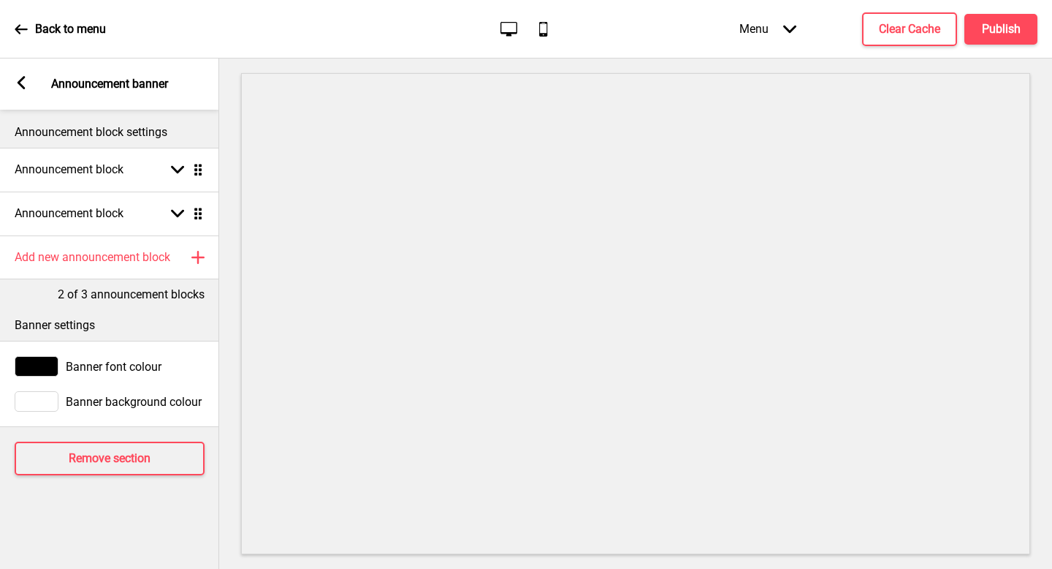
scroll to position [0, 0]
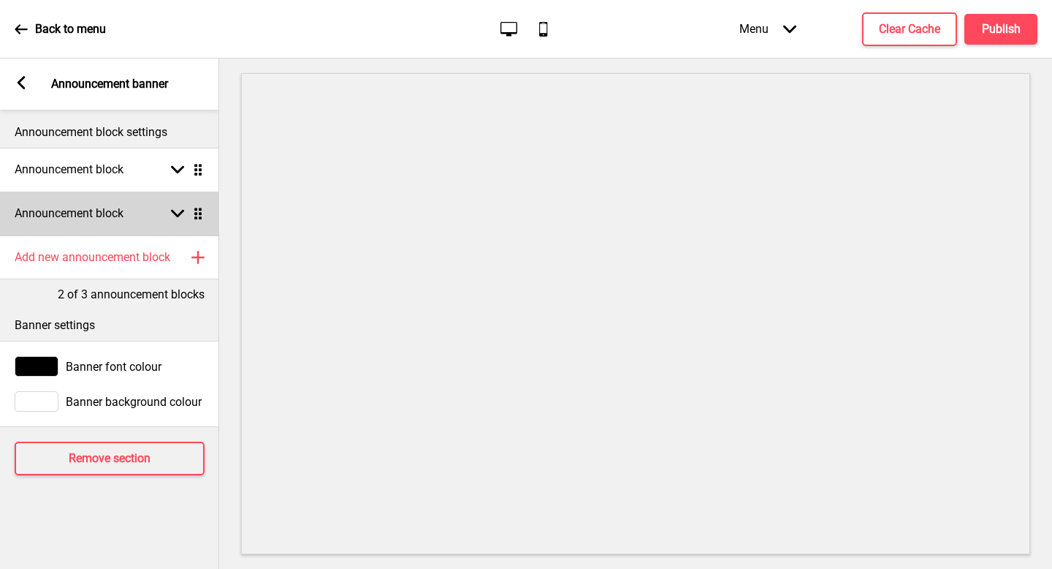
click at [147, 218] on div "Announcement block Arrow down Drag" at bounding box center [109, 213] width 219 height 44
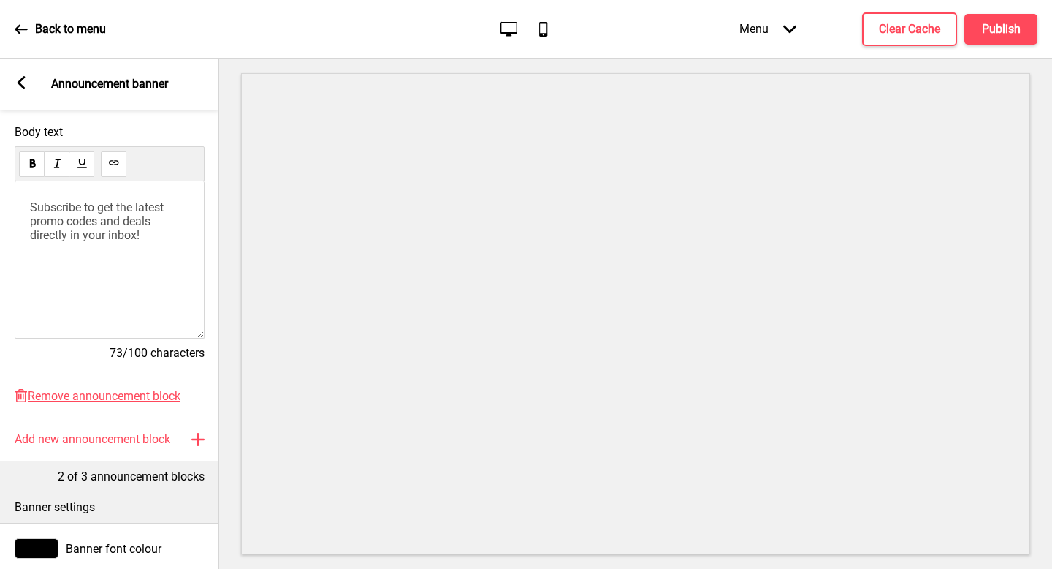
scroll to position [420, 0]
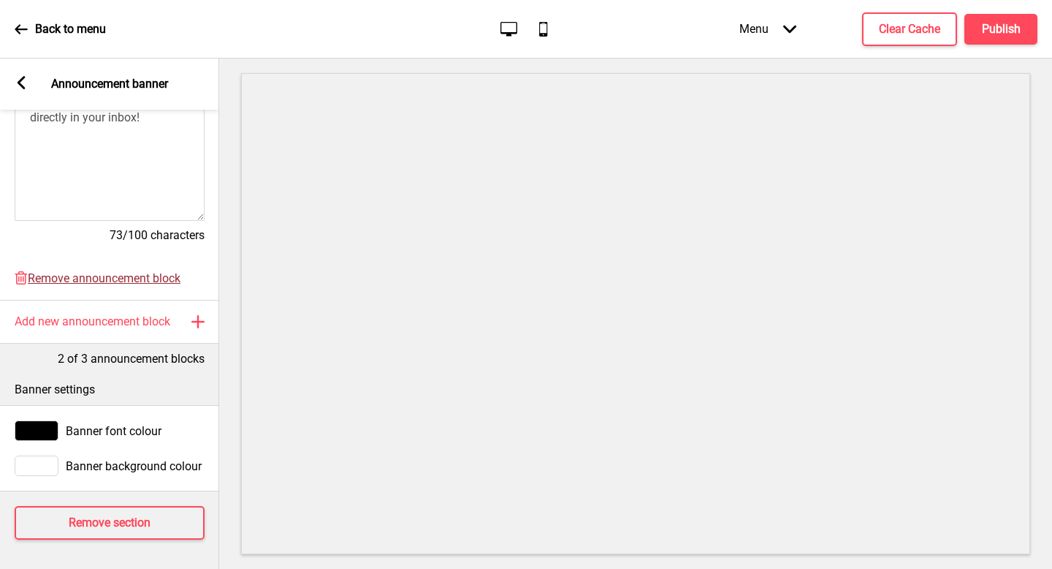
click at [102, 276] on span "Remove announcement block" at bounding box center [104, 278] width 153 height 14
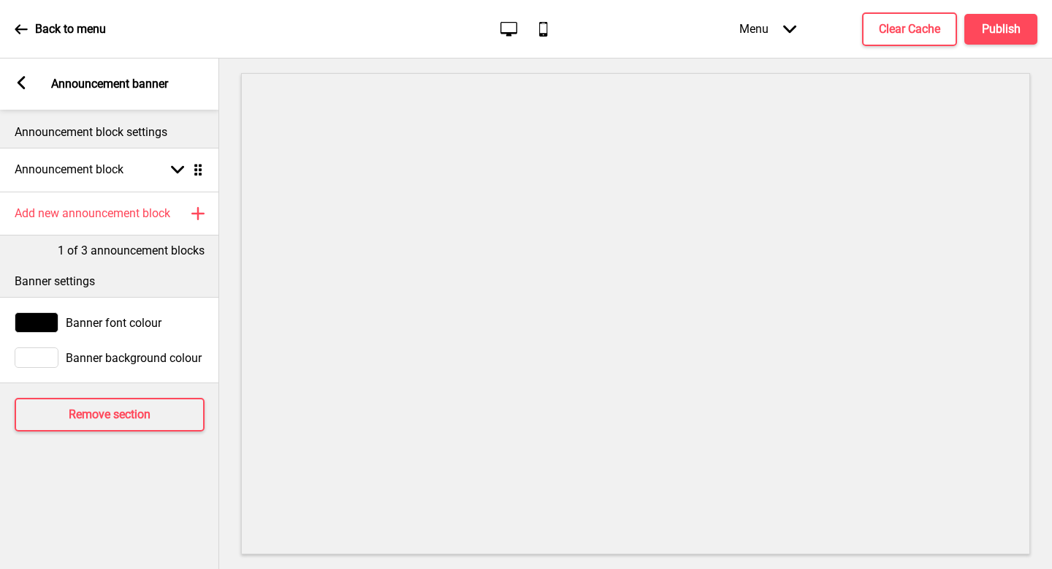
click at [18, 74] on div "Arrow left Announcement banner" at bounding box center [109, 83] width 219 height 51
click at [26, 85] on rect at bounding box center [21, 82] width 13 height 13
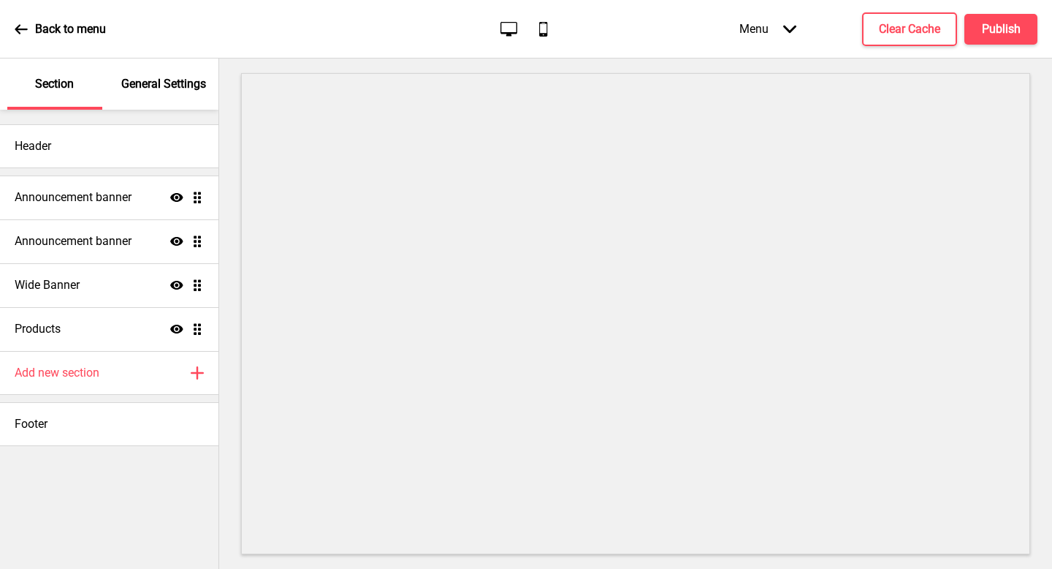
click at [1023, 11] on div "Menu Arrow down Product Page Store Information Checkout Thank you Terms & Condi…" at bounding box center [859, 28] width 357 height 43
click at [1018, 22] on h4 "Publish" at bounding box center [1001, 29] width 39 height 16
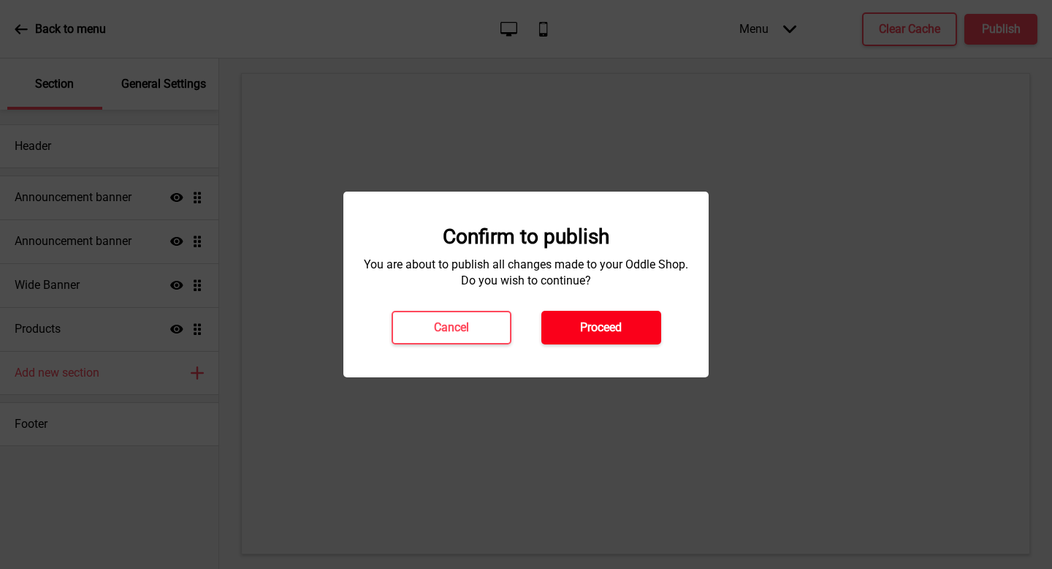
click at [590, 332] on h4 "Proceed" at bounding box center [601, 327] width 42 height 16
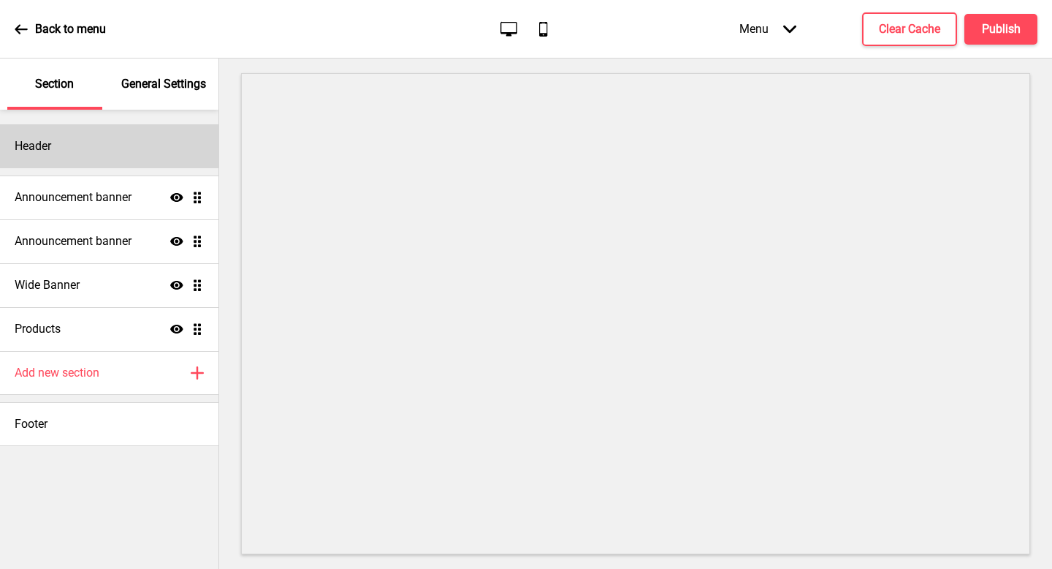
click at [140, 142] on div "Header" at bounding box center [109, 146] width 219 height 44
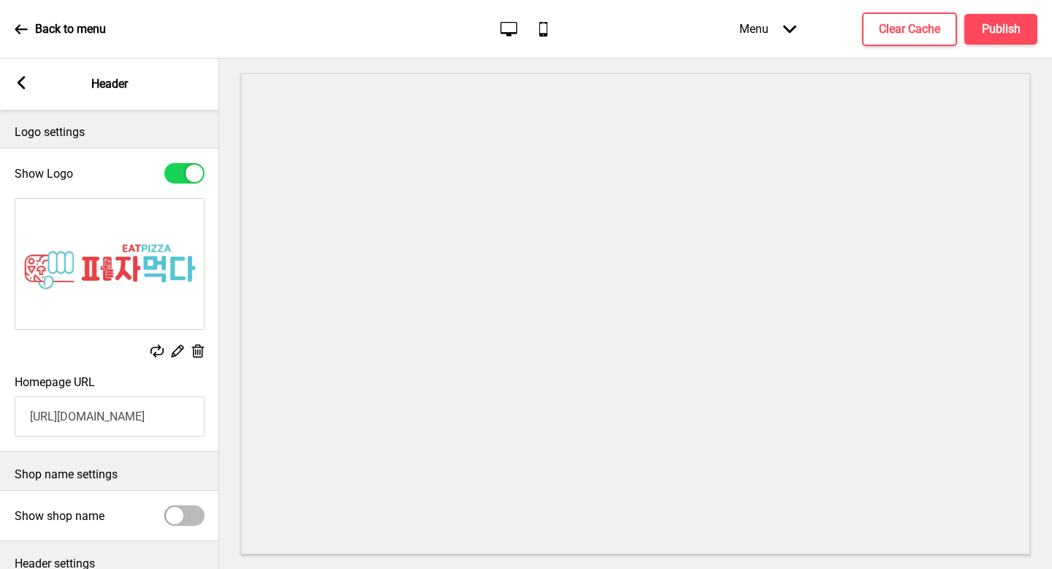
click at [20, 88] on rect at bounding box center [21, 82] width 13 height 13
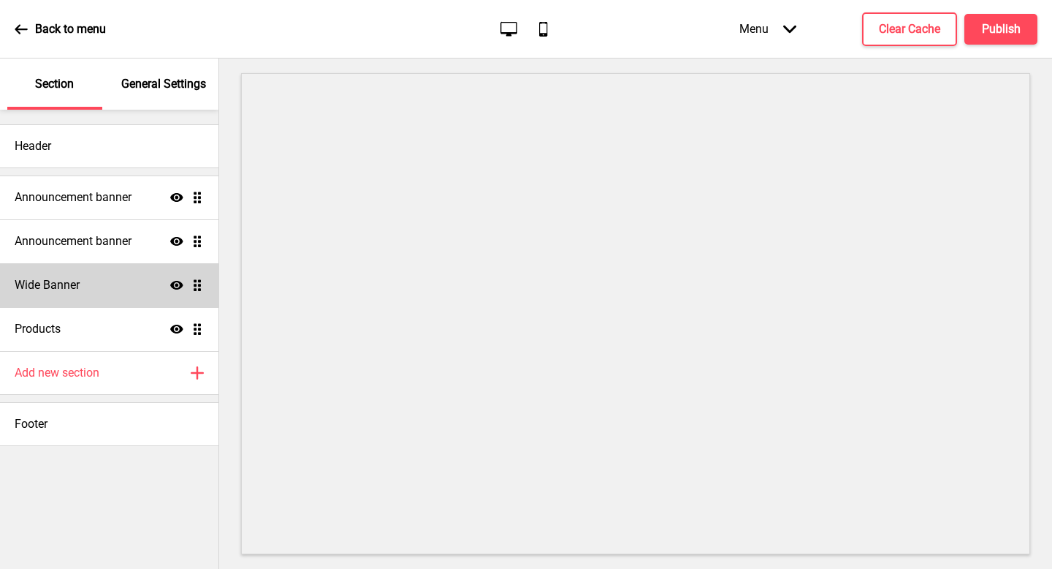
click at [114, 278] on div "Wide Banner Show Drag" at bounding box center [109, 285] width 219 height 44
select select "medium"
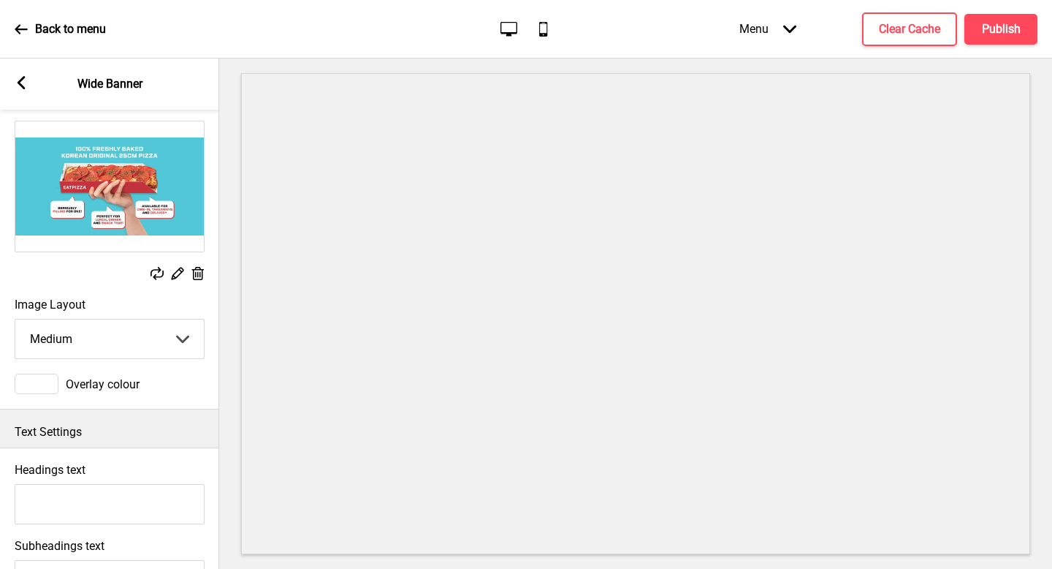
scroll to position [37, 0]
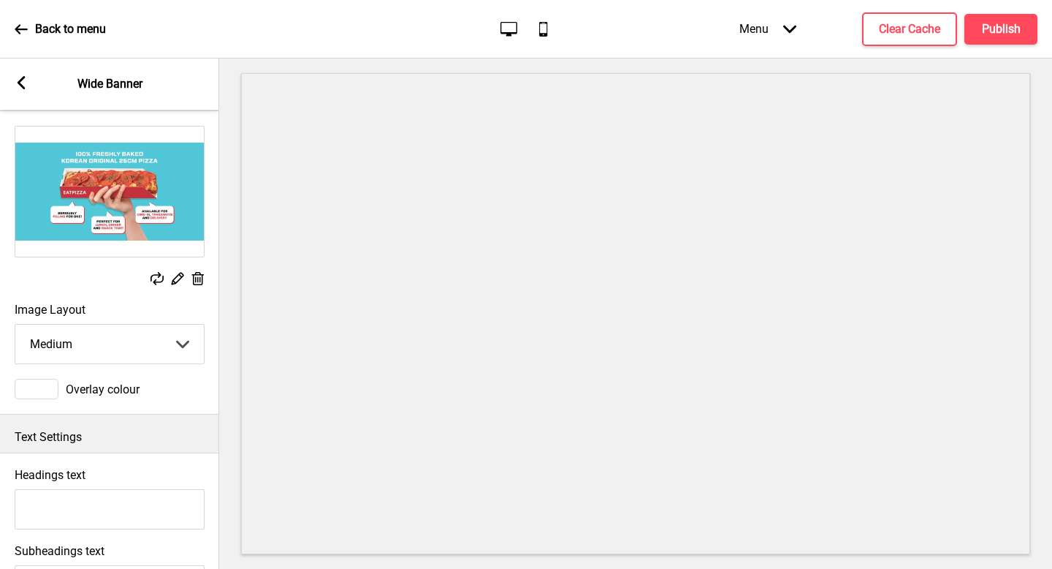
click at [178, 278] on rect at bounding box center [177, 277] width 15 height 15
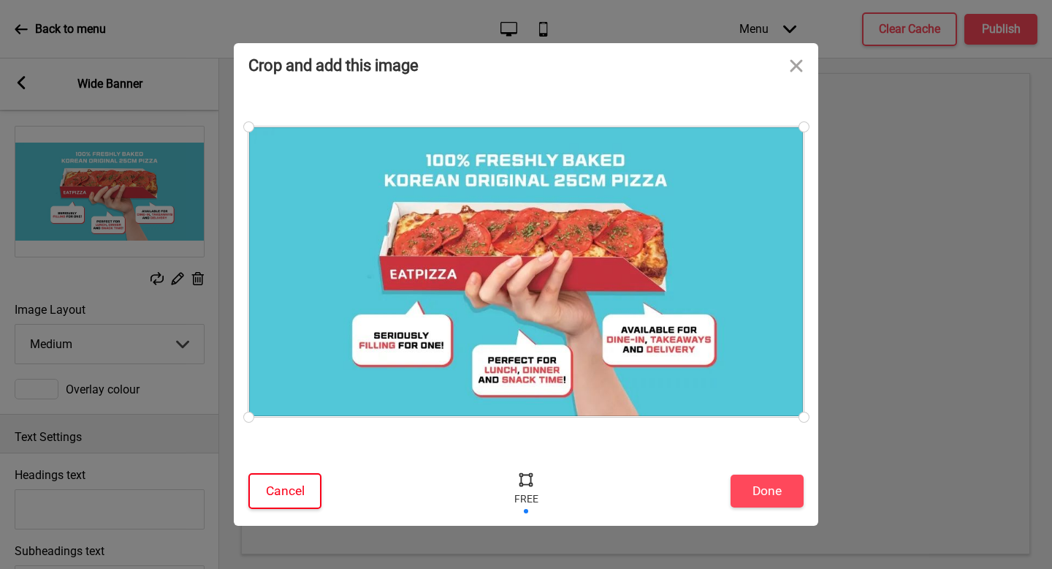
click at [291, 492] on button "Cancel" at bounding box center [285, 491] width 73 height 36
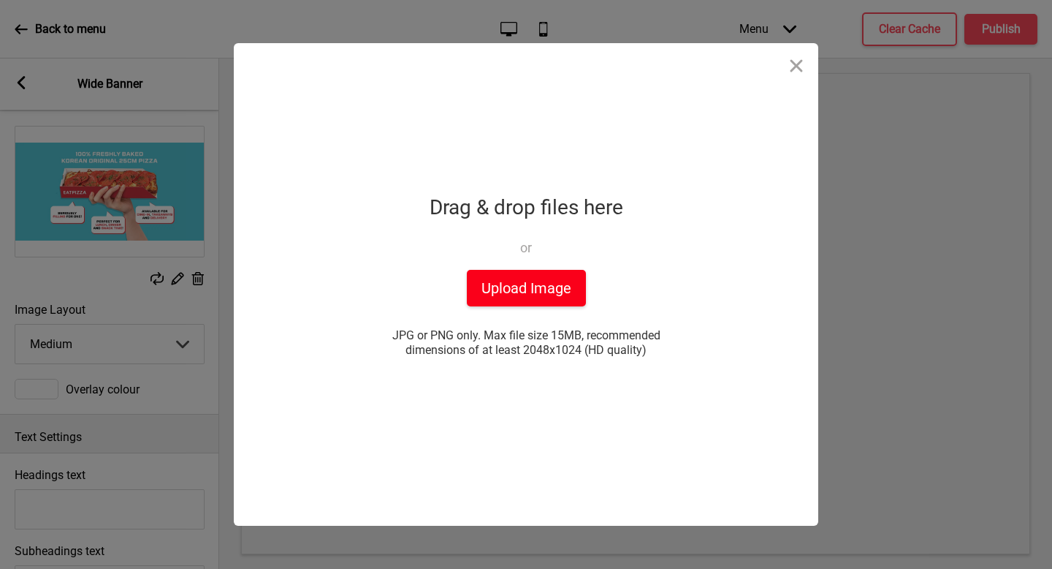
click at [518, 281] on button "Upload Image" at bounding box center [526, 288] width 119 height 37
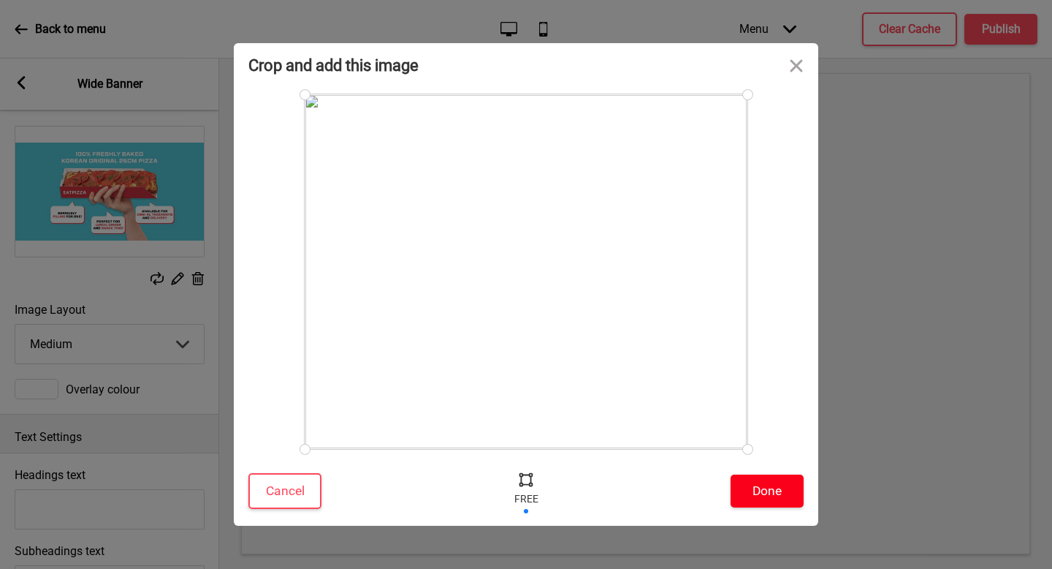
click at [776, 485] on button "Done" at bounding box center [767, 490] width 73 height 33
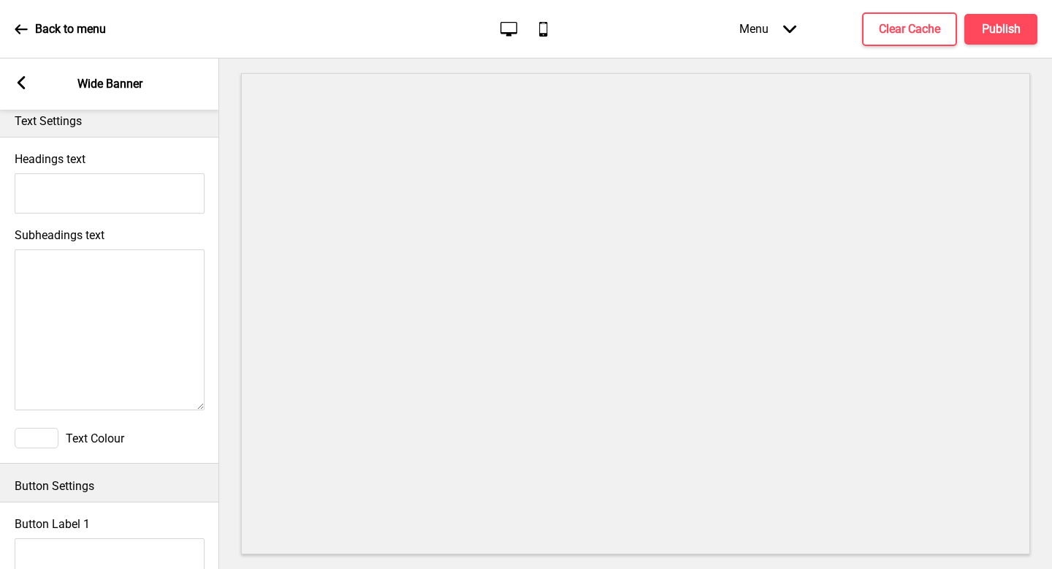
scroll to position [357, 0]
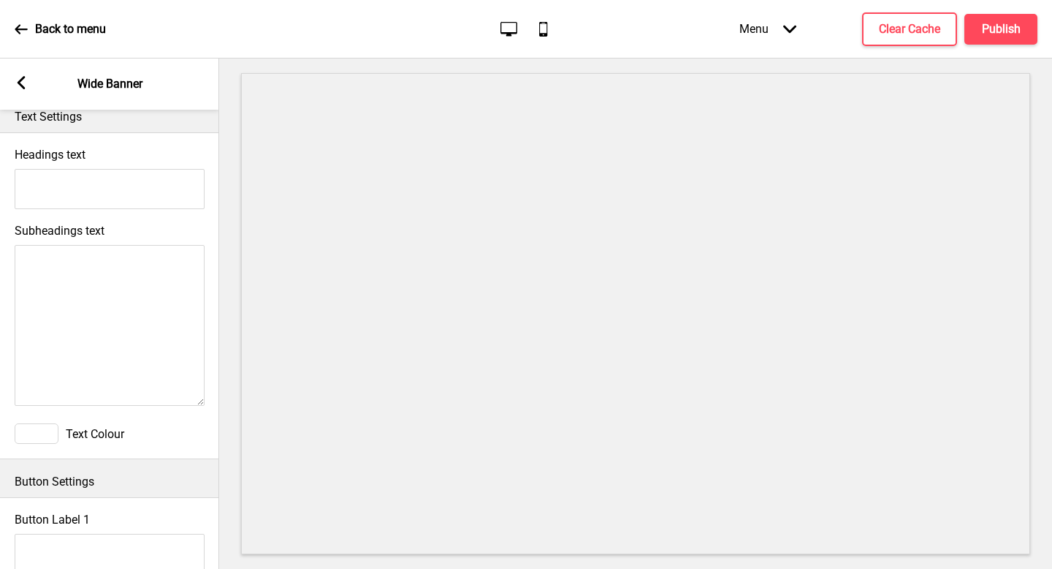
click at [149, 208] on input "Headings text" at bounding box center [110, 189] width 190 height 40
type input "f"
type input "1"
type input "100%"
click at [17, 81] on g at bounding box center [21, 82] width 13 height 13
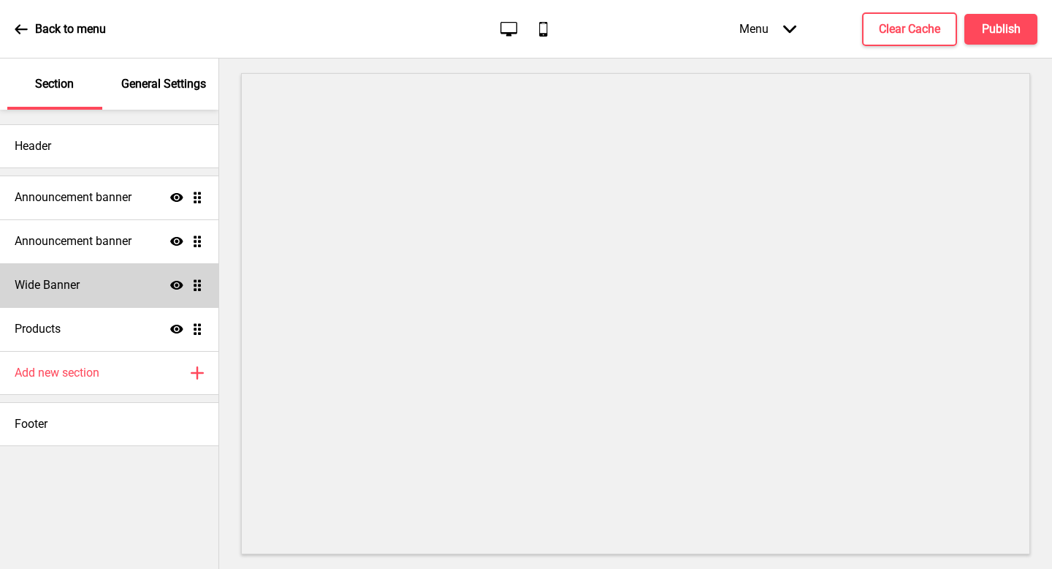
click at [118, 289] on div "Wide Banner Show Drag" at bounding box center [109, 285] width 219 height 44
select select "medium"
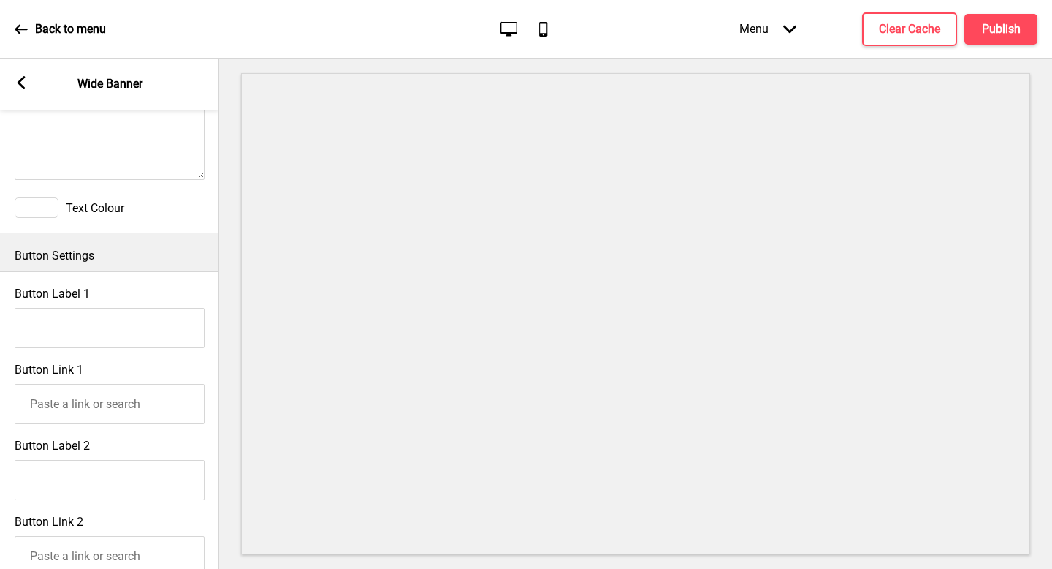
scroll to position [755, 0]
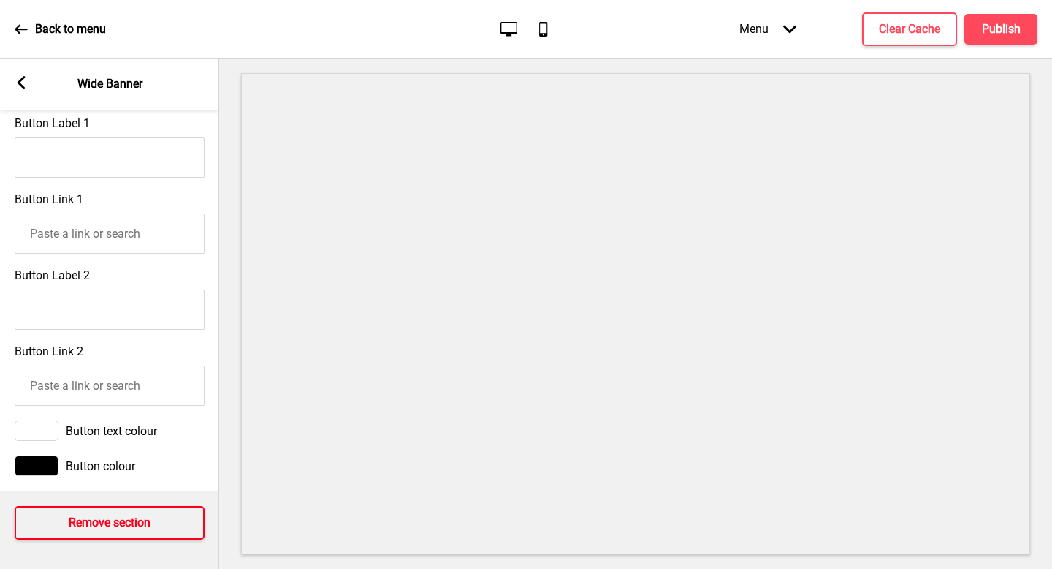
click at [112, 523] on h4 "Remove section" at bounding box center [110, 523] width 82 height 16
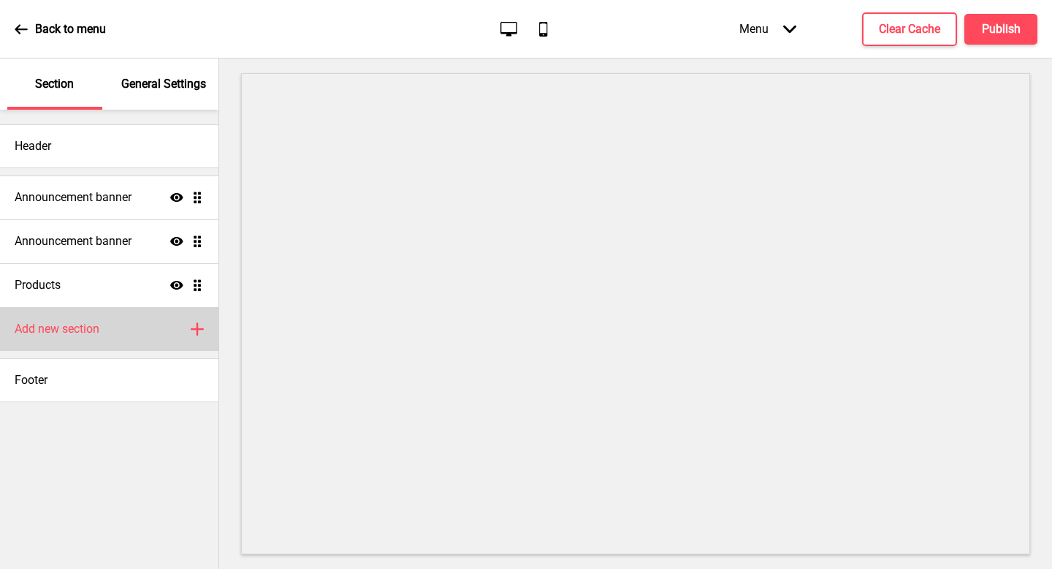
click at [100, 338] on div "Add new section Plus" at bounding box center [109, 329] width 219 height 44
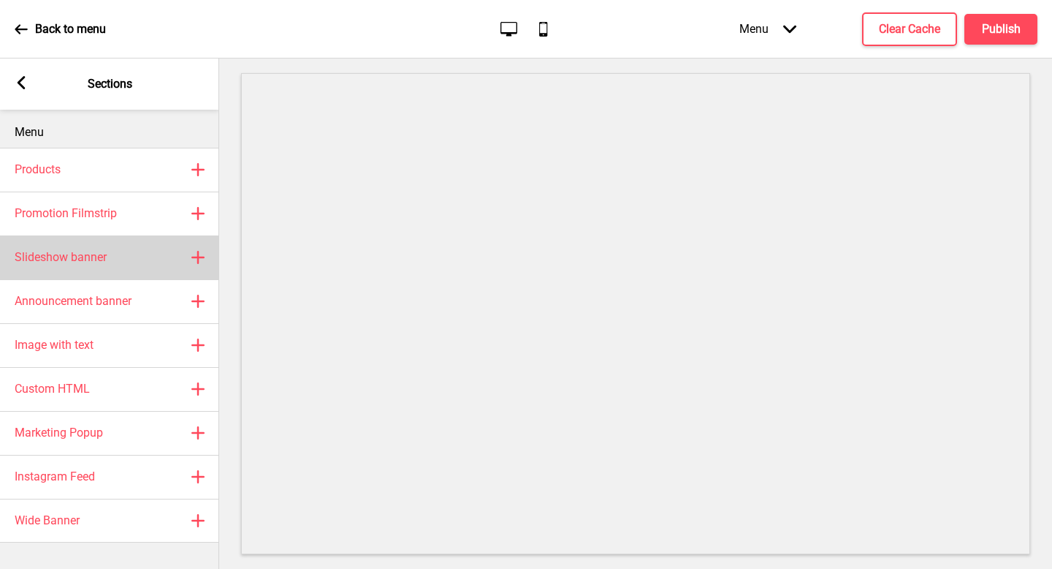
click at [124, 259] on div "Slideshow banner Plus" at bounding box center [109, 257] width 219 height 44
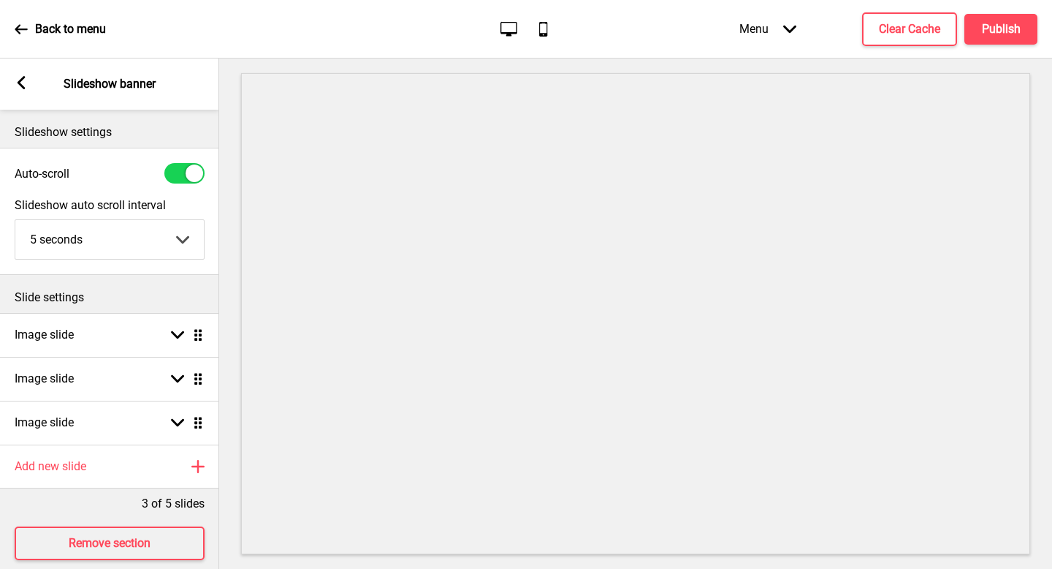
click at [22, 80] on icon at bounding box center [22, 82] width 8 height 13
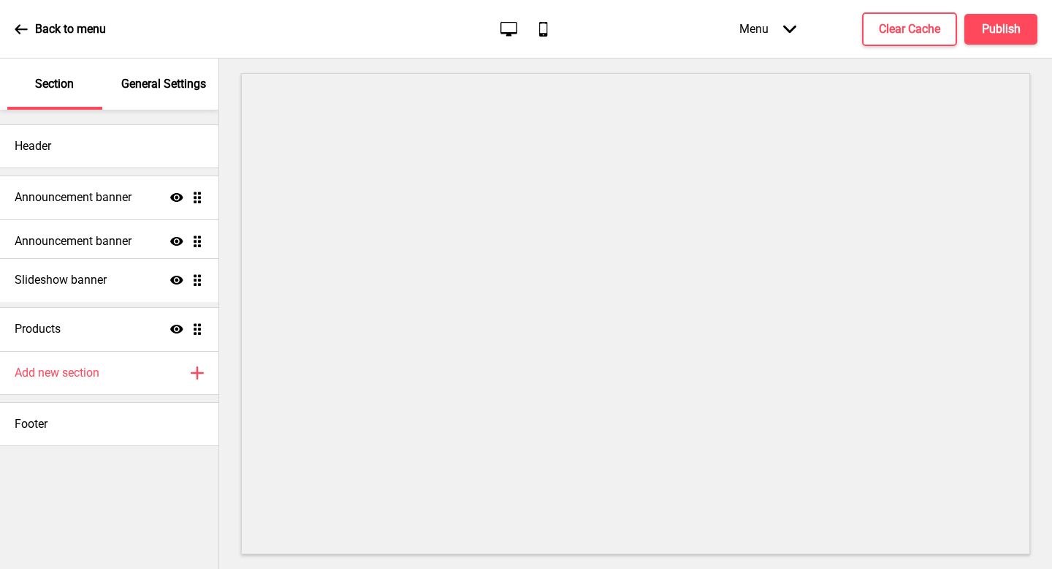
drag, startPoint x: 202, startPoint y: 322, endPoint x: 191, endPoint y: 271, distance: 52.3
click at [191, 271] on ul "Announcement banner Show Drag Announcement banner Show Drag Products Show Drag …" at bounding box center [109, 262] width 219 height 175
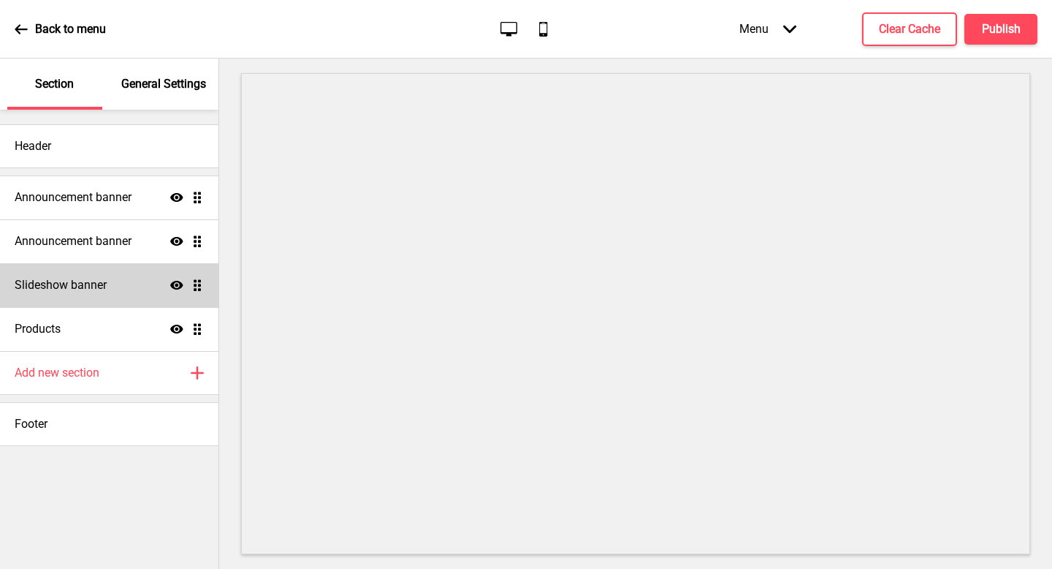
click at [107, 276] on div "Slideshow banner Show Drag" at bounding box center [109, 285] width 219 height 44
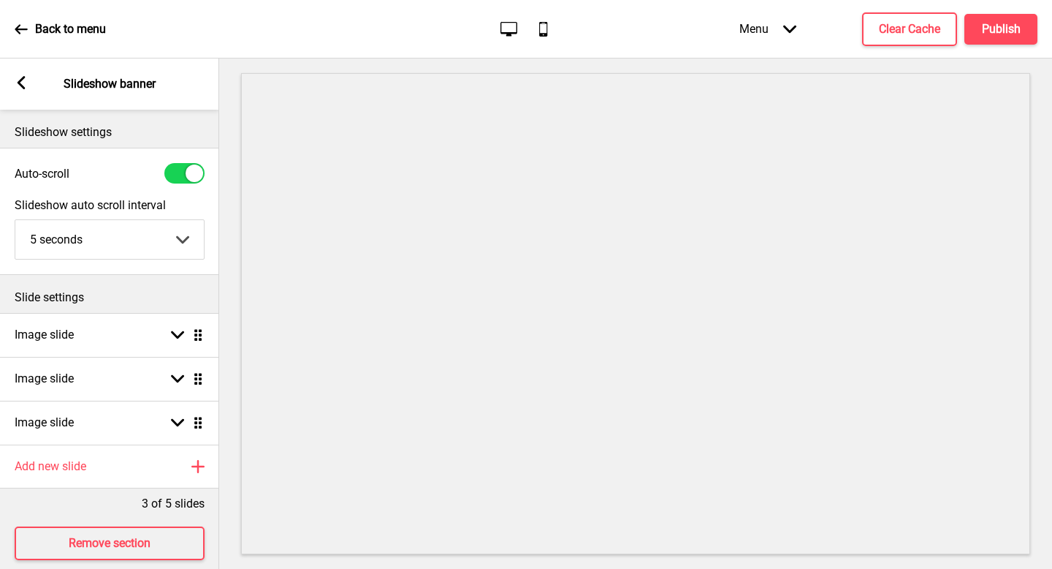
scroll to position [20, 0]
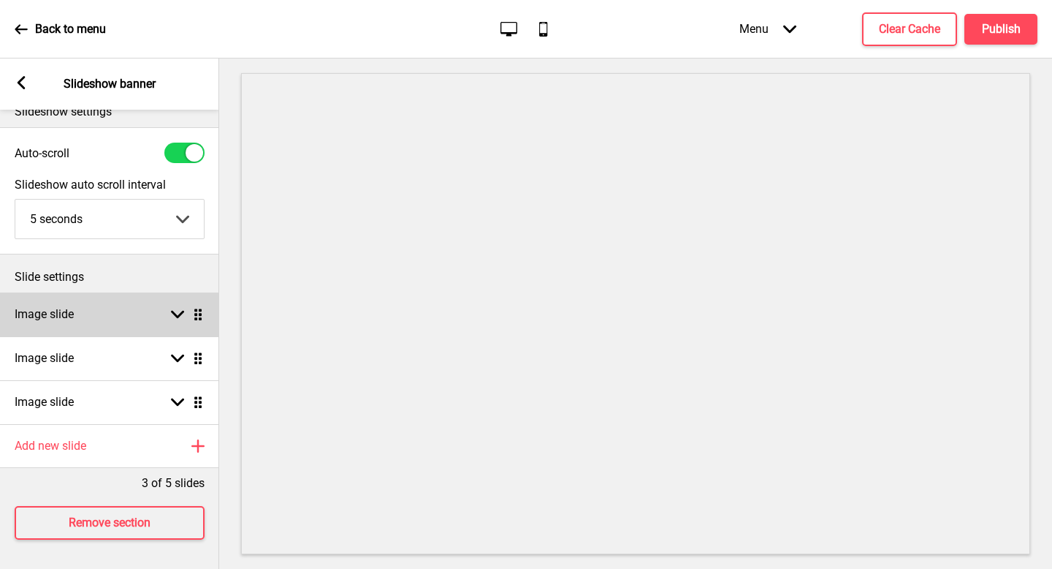
click at [139, 300] on div "Image slide Arrow down Drag" at bounding box center [109, 314] width 219 height 44
select select "right"
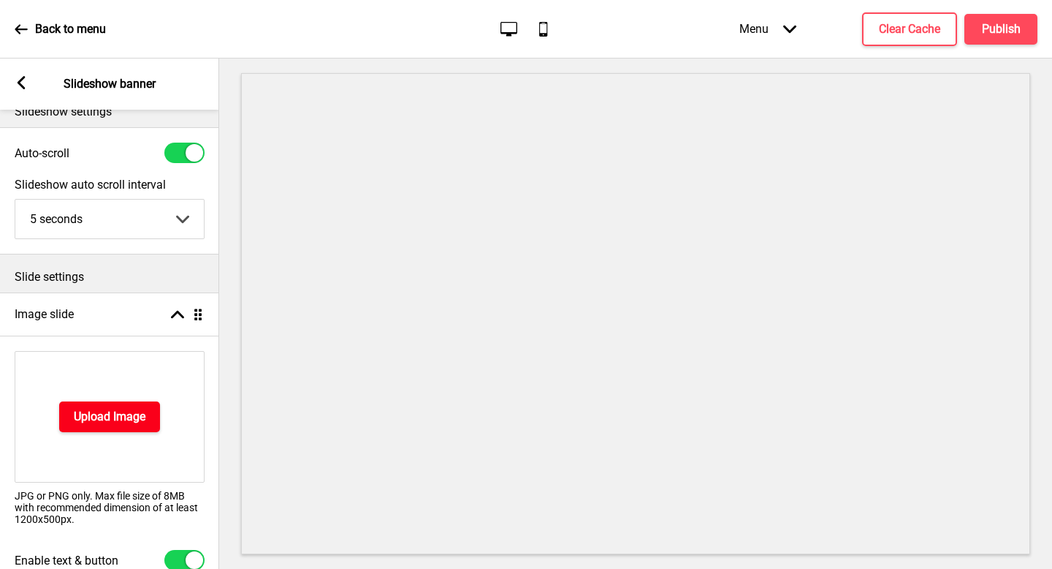
click at [112, 420] on h4 "Upload Image" at bounding box center [110, 417] width 72 height 16
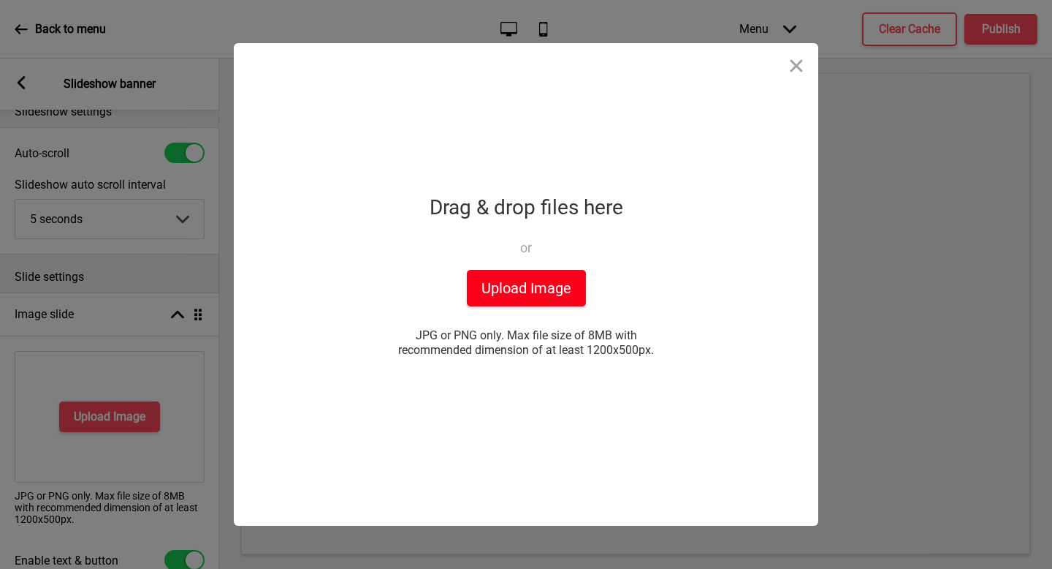
click at [504, 306] on div "Drop a file here Drag & drop files here or Upload files from your computer Uplo…" at bounding box center [526, 284] width 365 height 482
click at [512, 292] on button "Upload Image" at bounding box center [526, 288] width 119 height 37
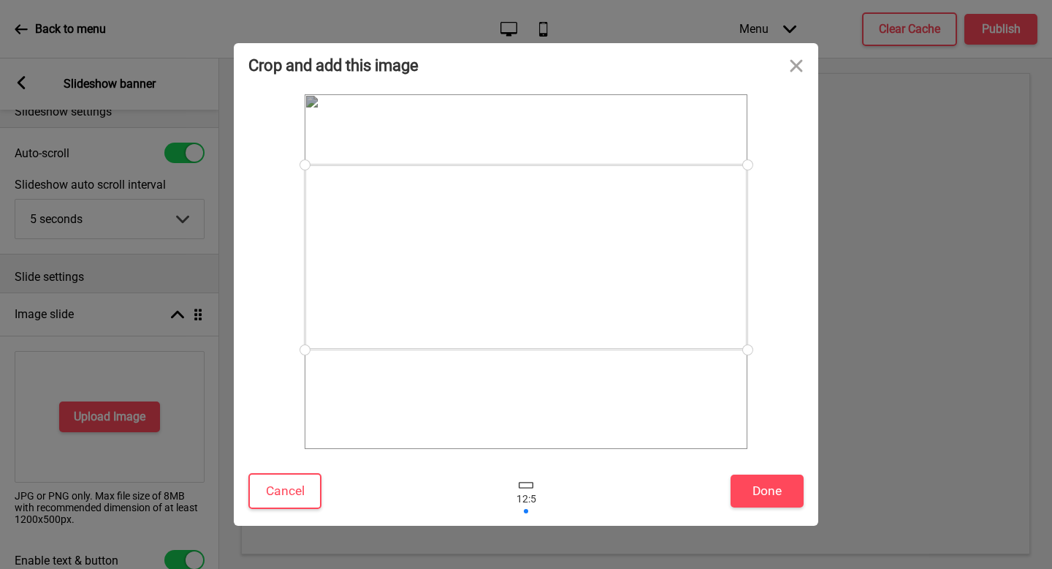
drag, startPoint x: 665, startPoint y: 303, endPoint x: 686, endPoint y: 288, distance: 25.7
click at [686, 288] on div at bounding box center [526, 256] width 443 height 185
click at [766, 485] on button "Done" at bounding box center [767, 490] width 73 height 33
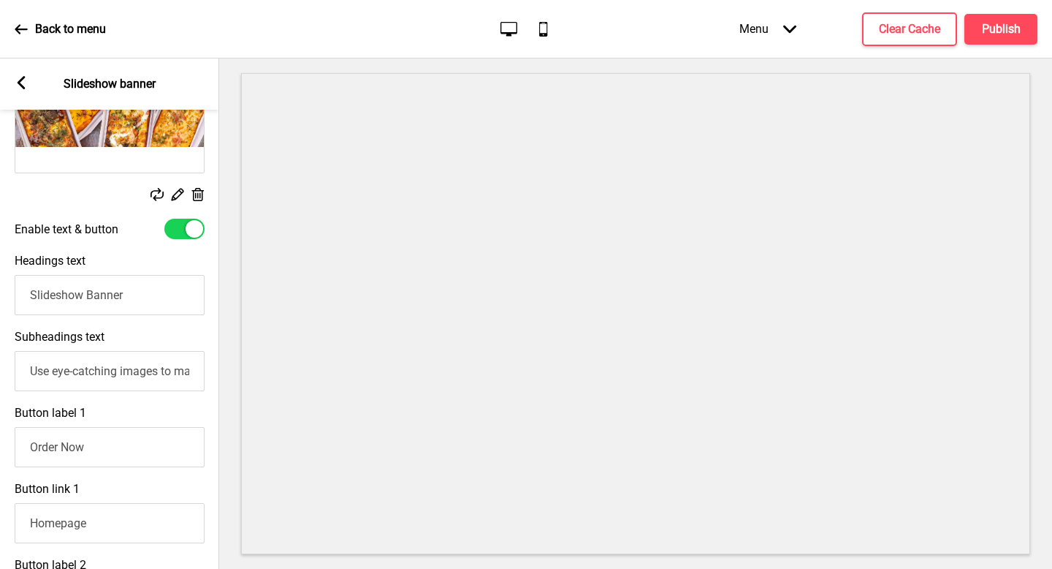
scroll to position [335, 0]
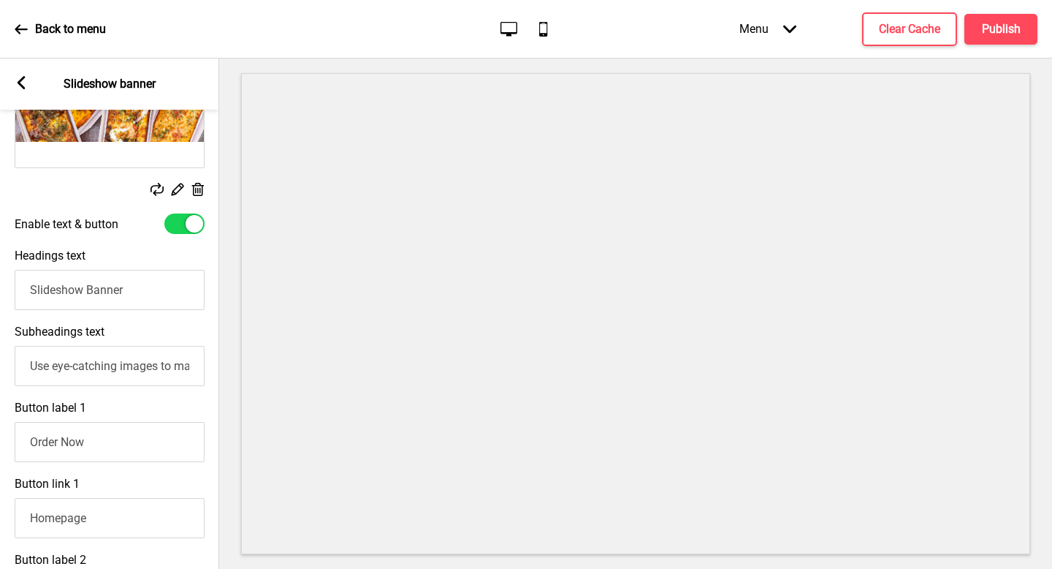
click at [182, 301] on input "Slideshow Banner" at bounding box center [110, 290] width 190 height 40
click at [194, 219] on div at bounding box center [195, 224] width 18 height 18
checkbox input "false"
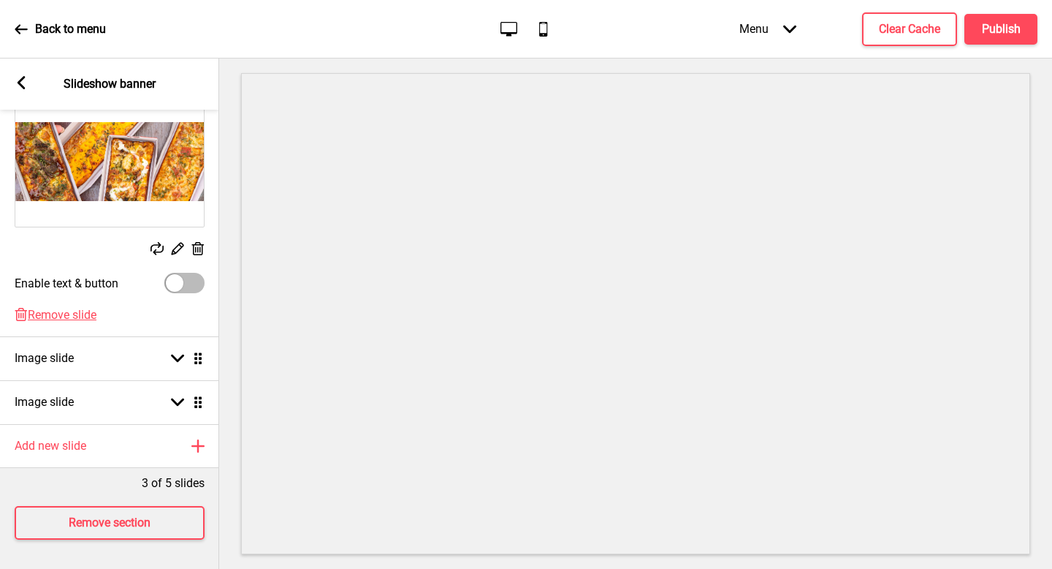
scroll to position [275, 0]
click at [15, 79] on rect at bounding box center [21, 82] width 13 height 13
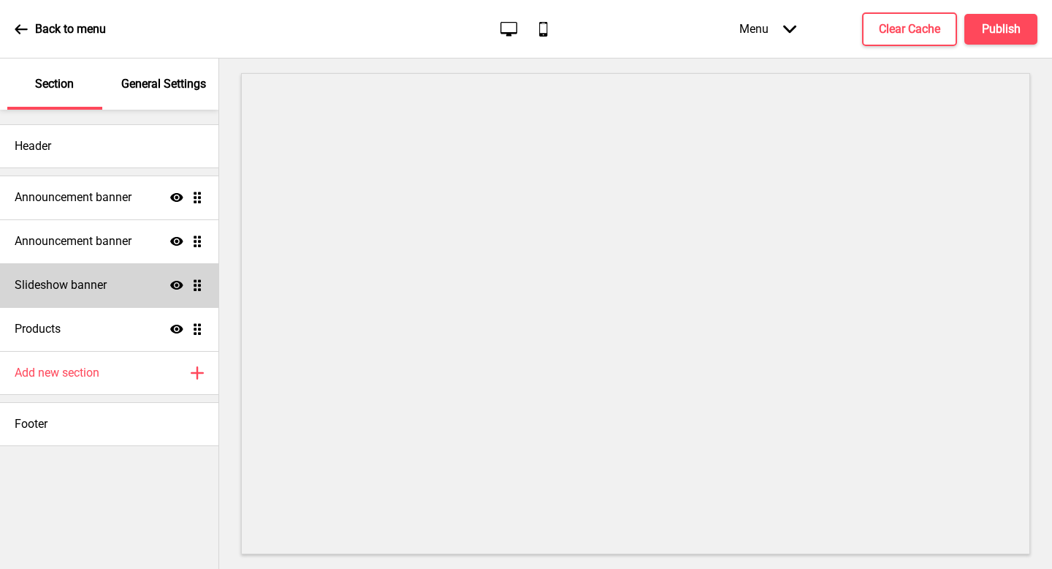
click at [124, 267] on div "Slideshow banner Show Drag" at bounding box center [109, 285] width 219 height 44
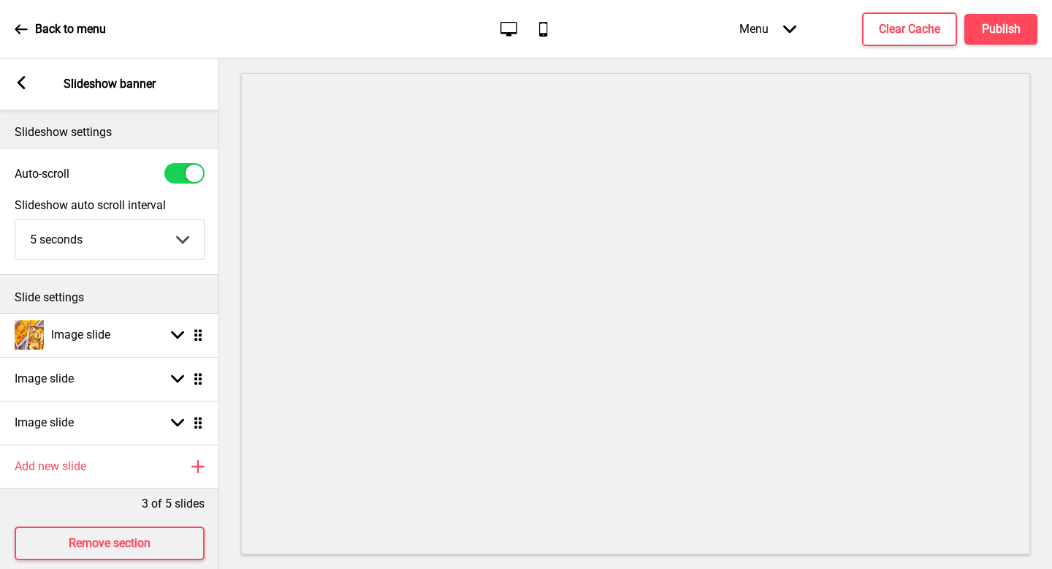
scroll to position [20, 0]
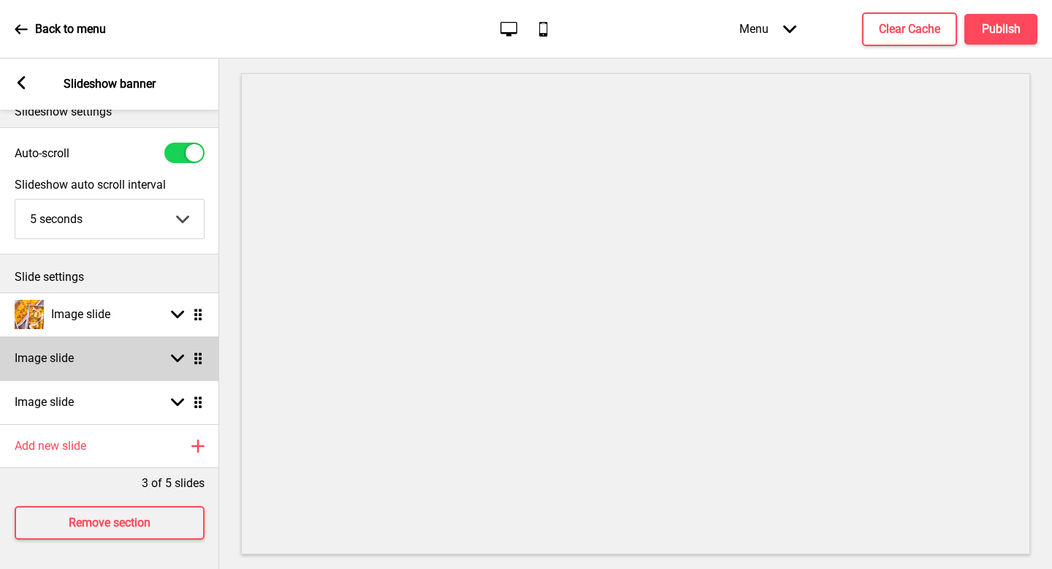
click at [121, 352] on div "Image slide Arrow down Drag" at bounding box center [109, 358] width 219 height 44
select select "right"
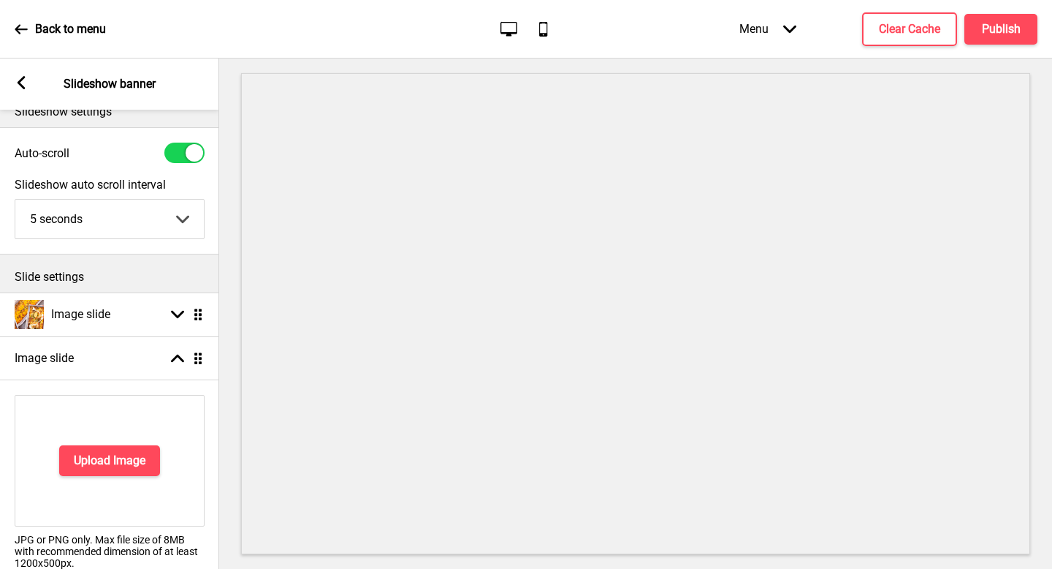
click at [130, 431] on div "Upload Image" at bounding box center [110, 461] width 190 height 132
click at [18, 80] on rect at bounding box center [21, 82] width 13 height 13
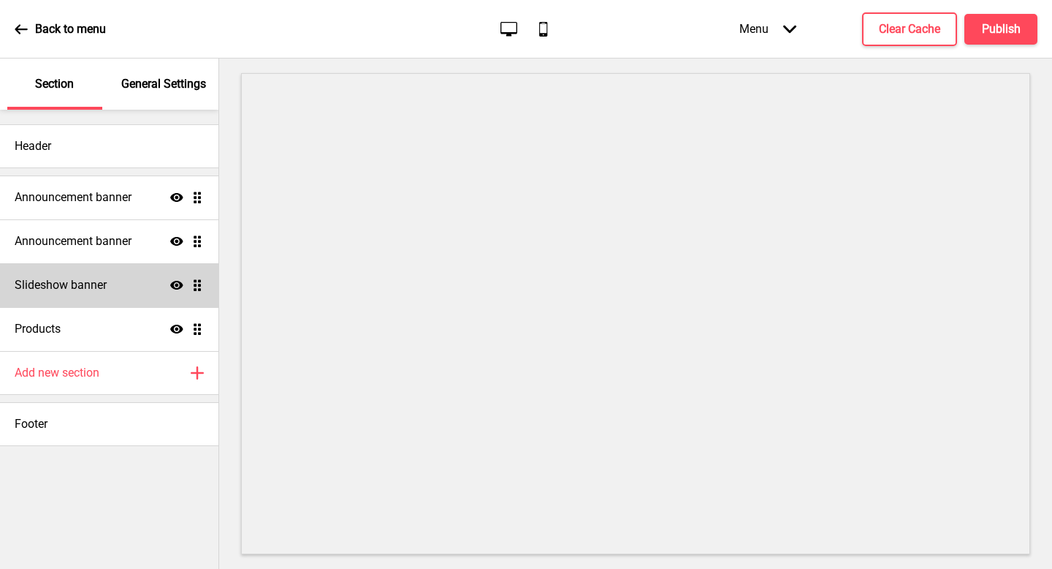
click at [113, 287] on div "Slideshow banner Show Drag" at bounding box center [109, 285] width 219 height 44
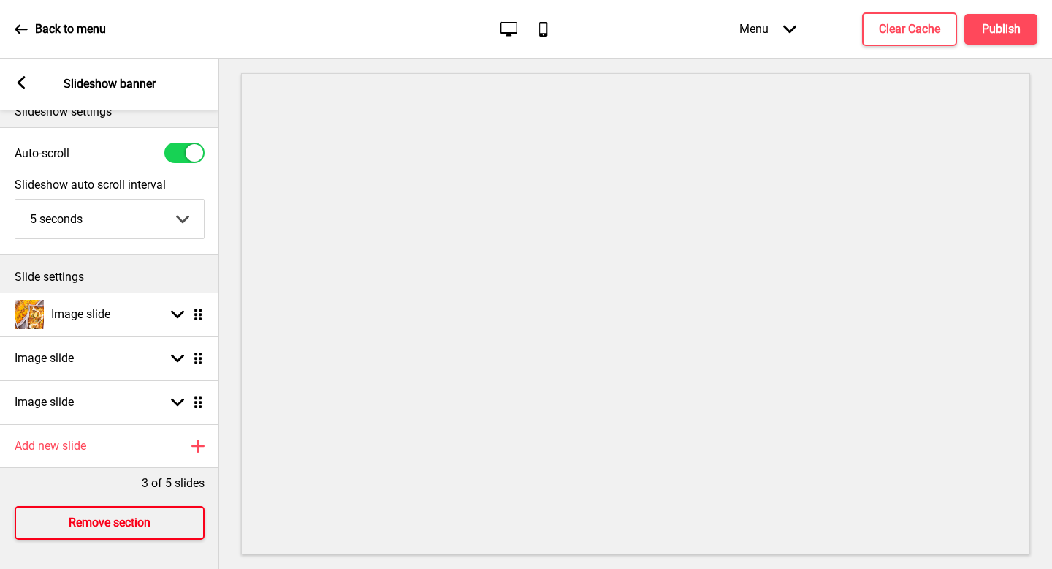
click at [137, 525] on h4 "Remove section" at bounding box center [110, 523] width 82 height 16
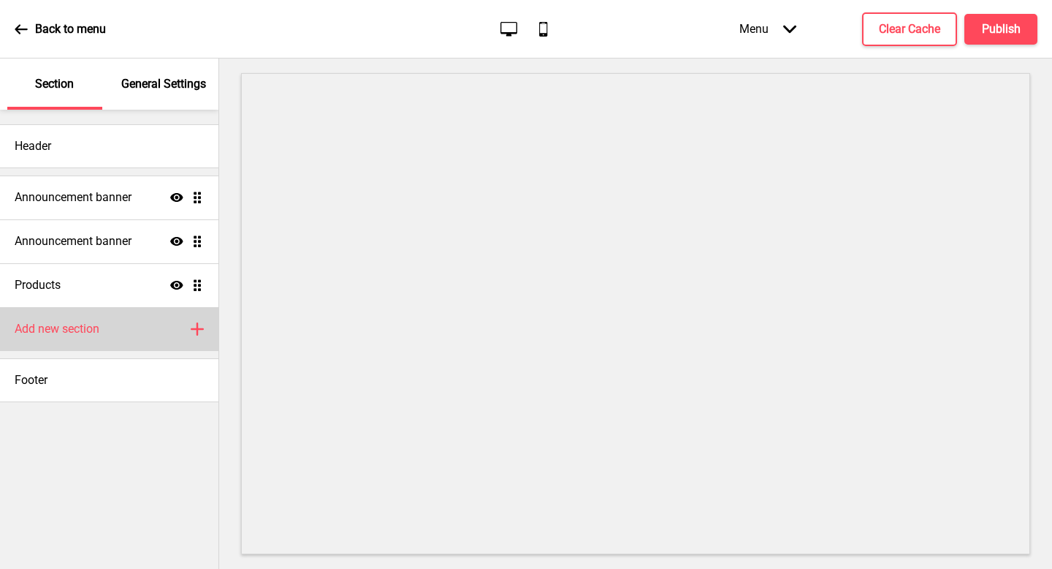
click at [137, 338] on div "Add new section Plus" at bounding box center [109, 329] width 219 height 44
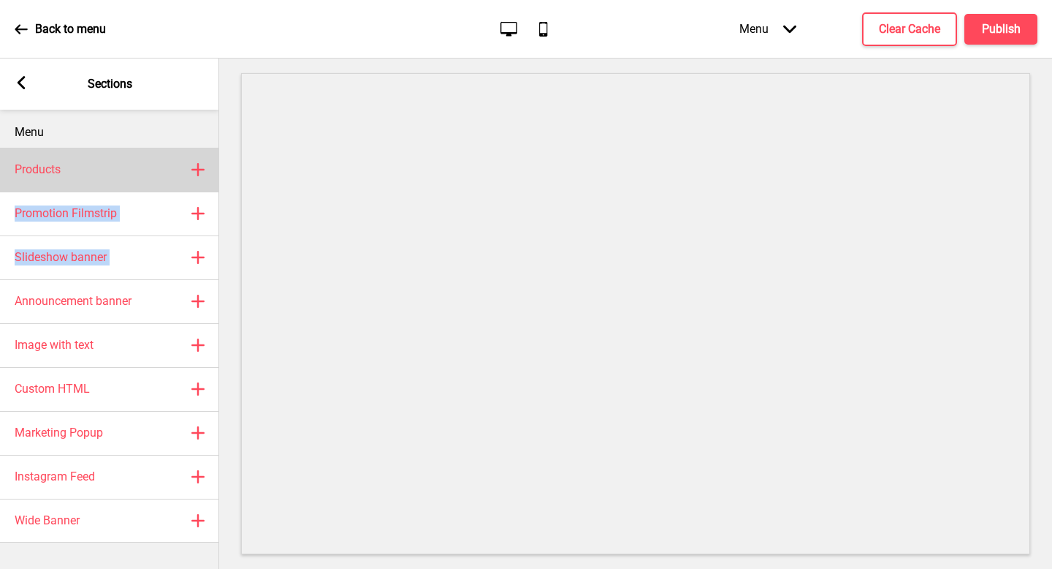
drag, startPoint x: 134, startPoint y: 289, endPoint x: 151, endPoint y: 159, distance: 131.1
click at [151, 159] on div "Menu Products Plus Promotion Filmstrip Plus Slideshow banner Plus Announcement …" at bounding box center [109, 339] width 219 height 459
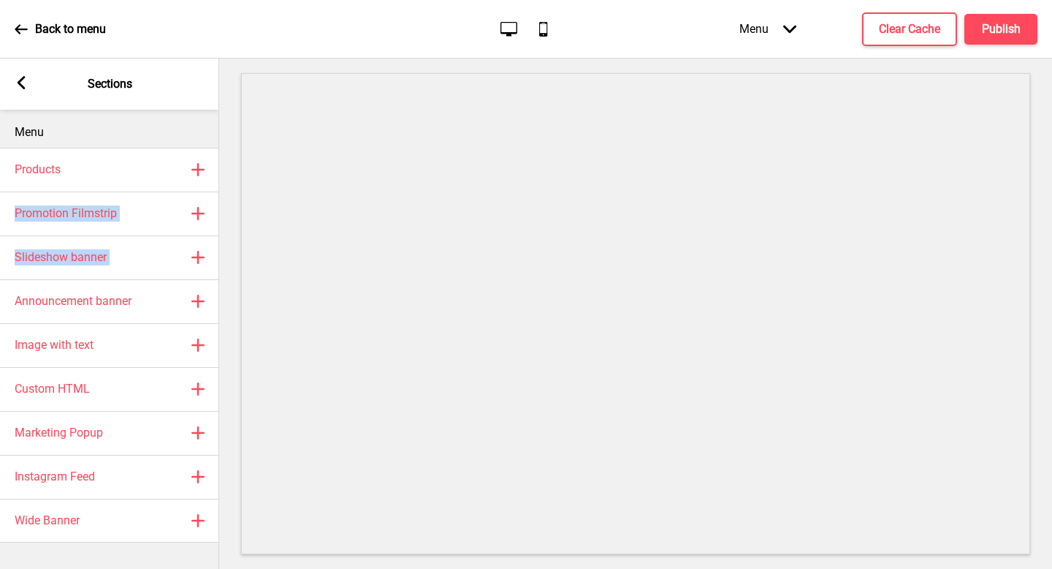
click at [182, 107] on div "Arrow left Sections" at bounding box center [109, 83] width 219 height 51
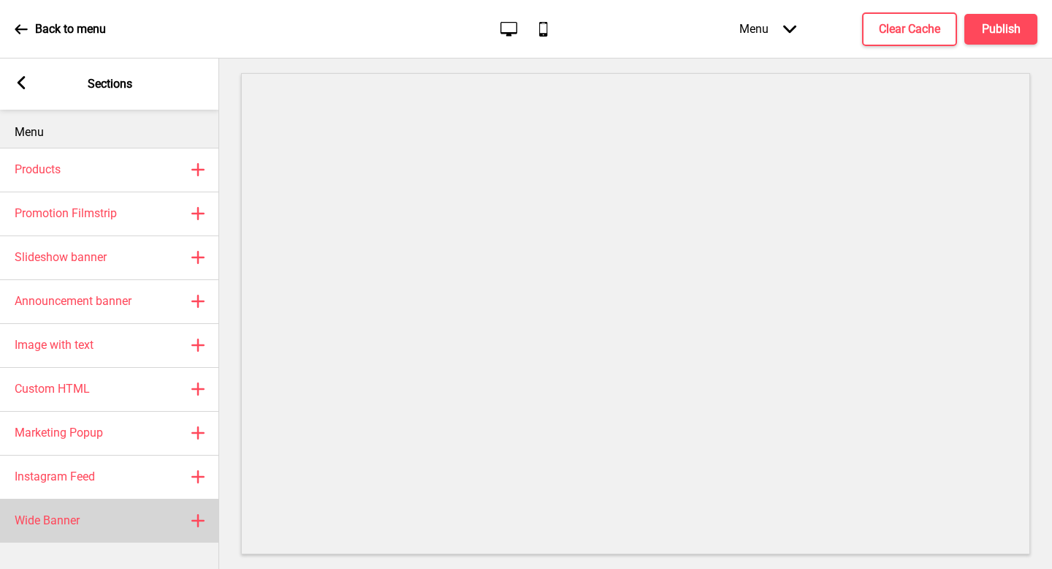
click at [113, 504] on div "Wide Banner Plus" at bounding box center [109, 520] width 219 height 44
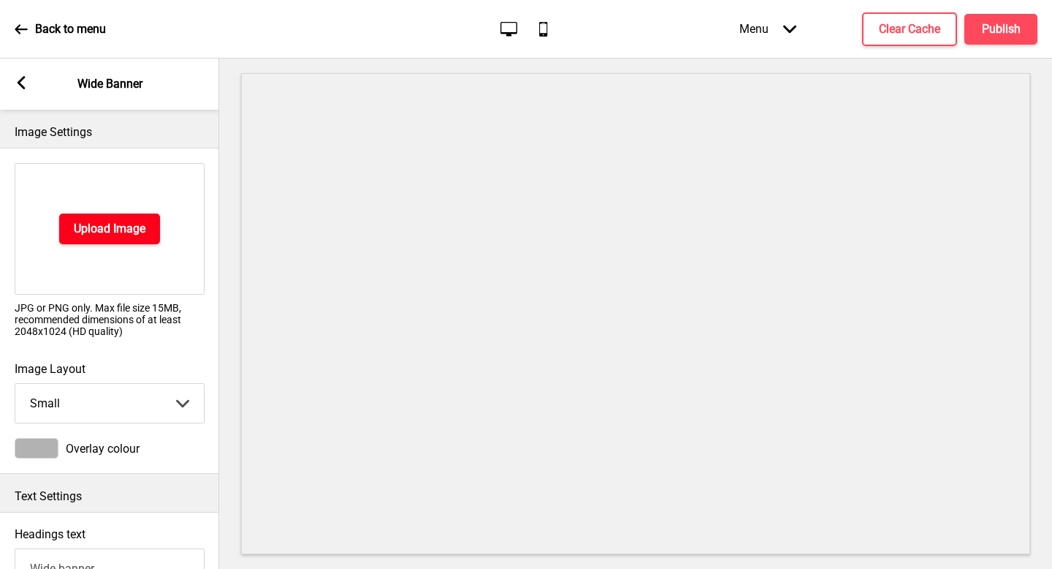
click at [105, 240] on button "Upload Image" at bounding box center [109, 228] width 101 height 31
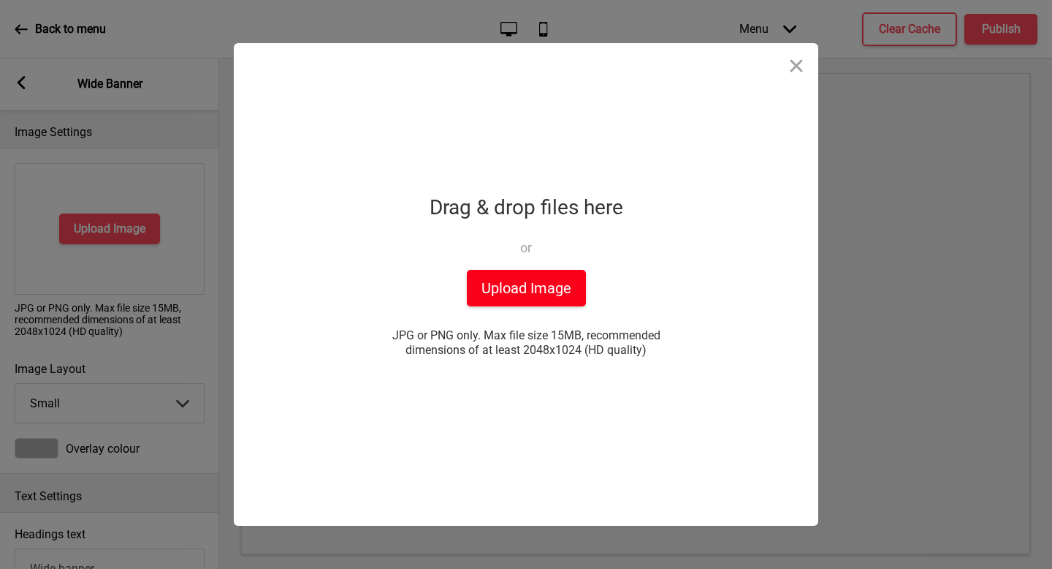
click at [486, 299] on button "Upload Image" at bounding box center [526, 288] width 119 height 37
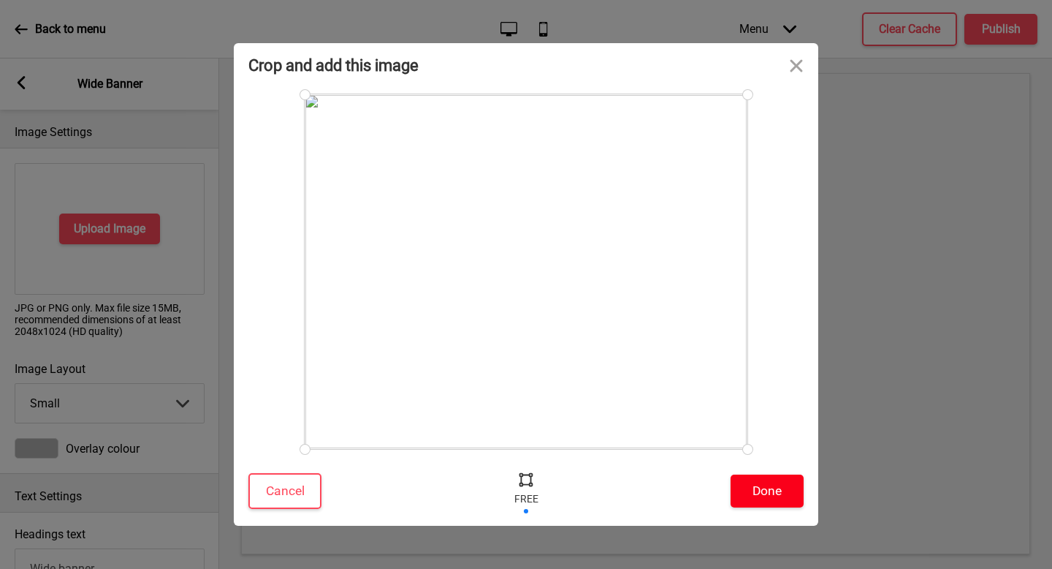
click at [772, 479] on button "Done" at bounding box center [767, 490] width 73 height 33
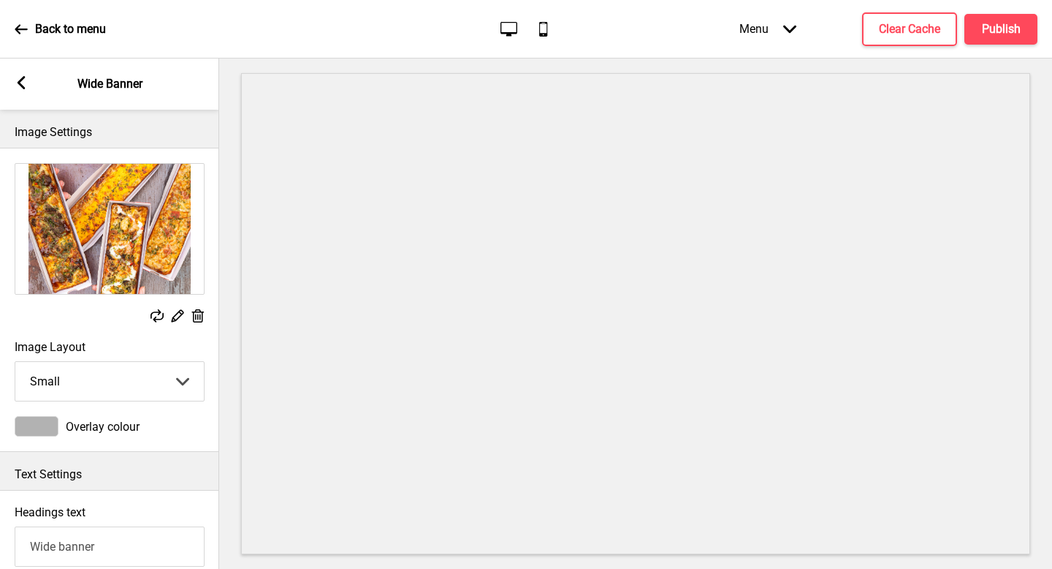
click at [18, 87] on rect at bounding box center [21, 82] width 13 height 13
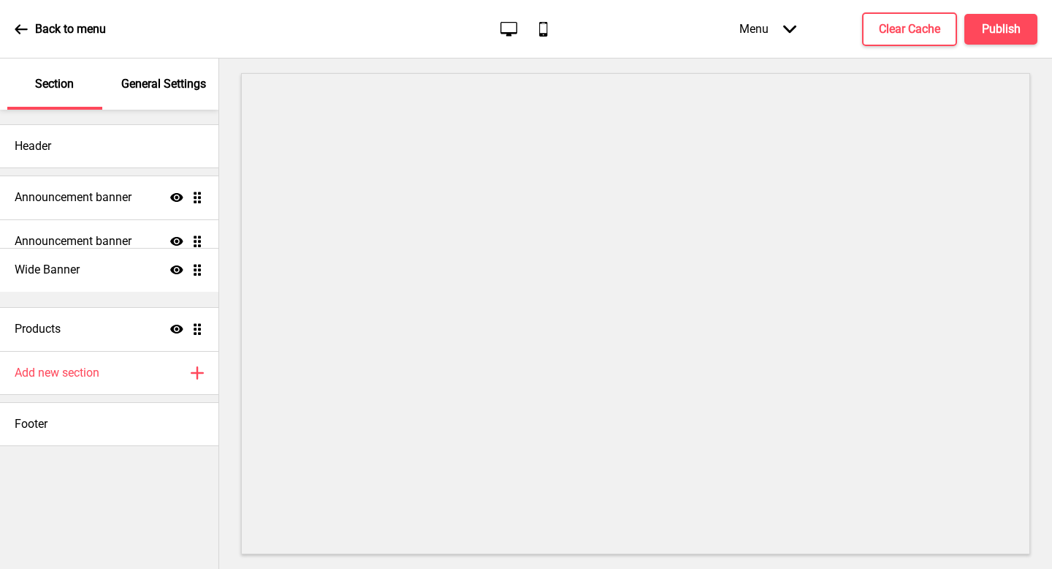
drag, startPoint x: 199, startPoint y: 325, endPoint x: 186, endPoint y: 265, distance: 60.6
click at [186, 265] on ul "Announcement banner Show Drag Announcement banner Show Drag Products Show Drag …" at bounding box center [109, 262] width 219 height 175
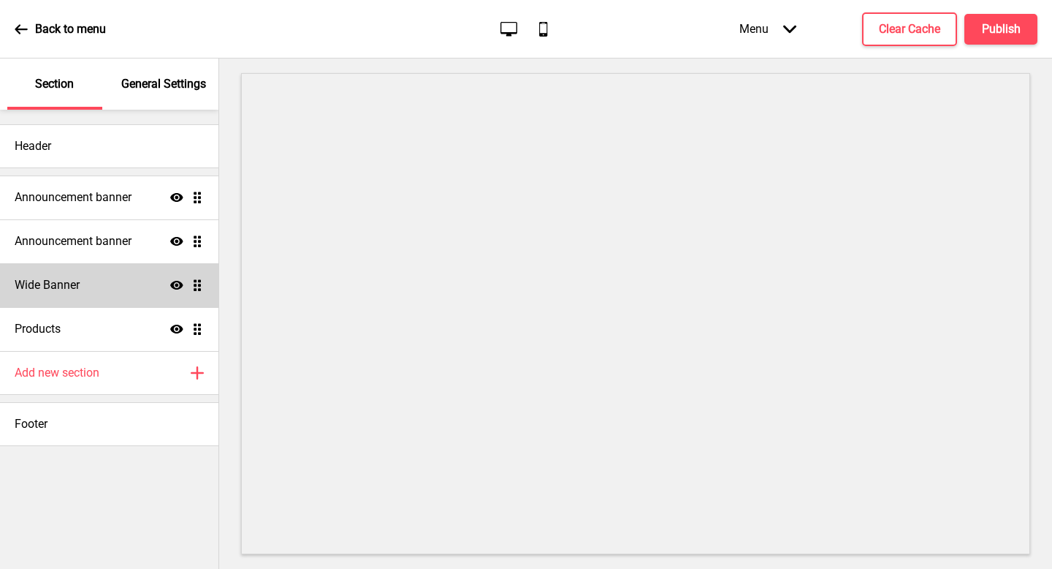
click at [107, 293] on div "Wide Banner Show Drag" at bounding box center [109, 285] width 219 height 44
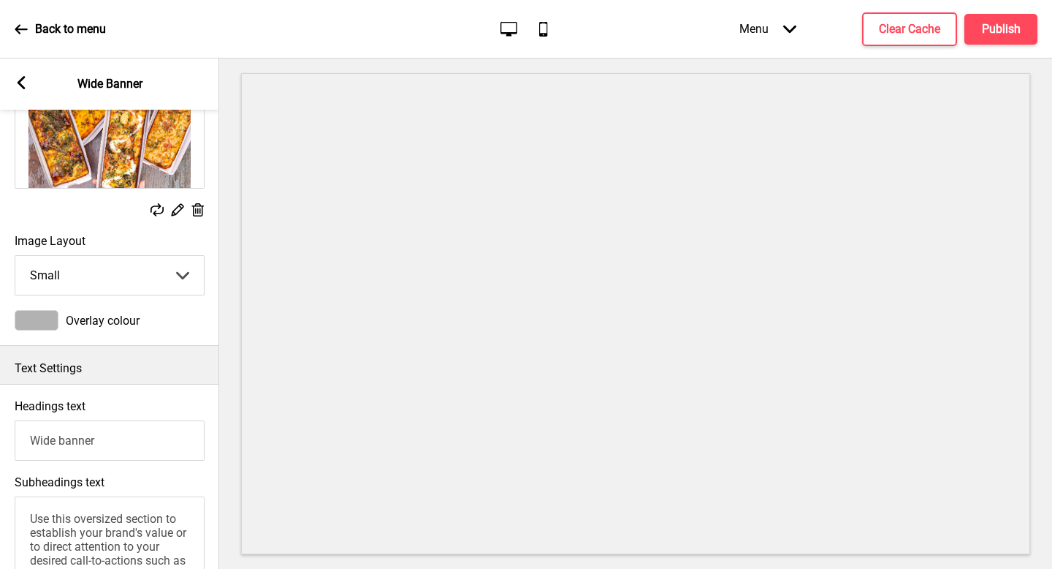
scroll to position [113, 0]
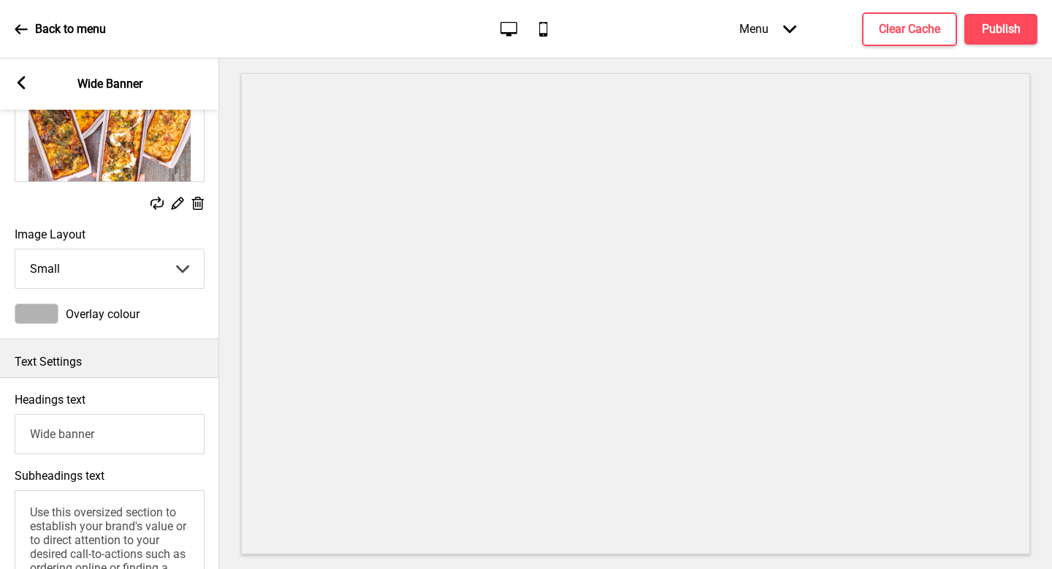
click at [132, 272] on select "Small Medium Large" at bounding box center [109, 268] width 189 height 39
click at [140, 268] on select "Small Medium Large" at bounding box center [109, 268] width 189 height 39
select select "medium"
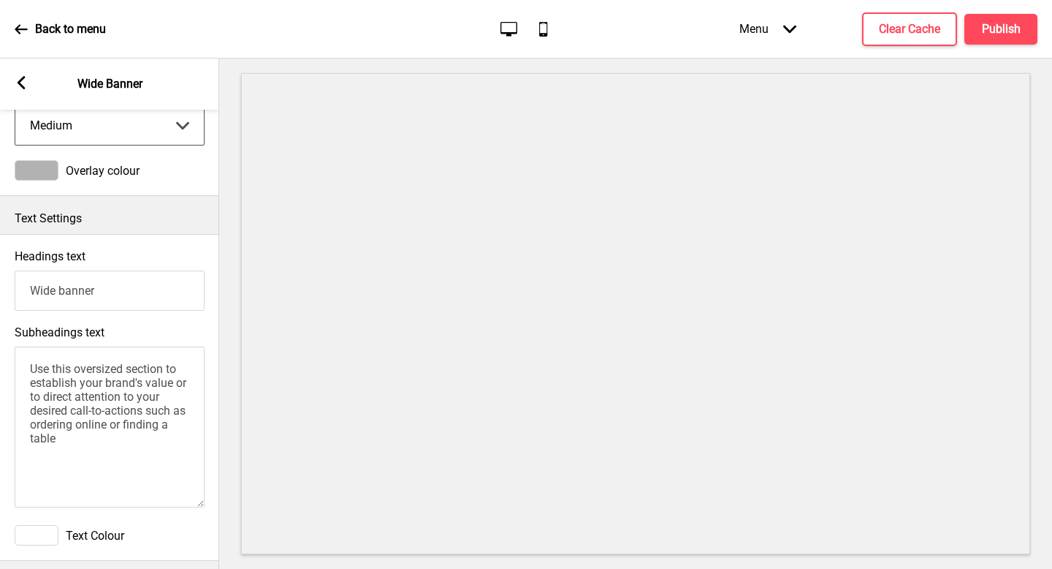
scroll to position [284, 0]
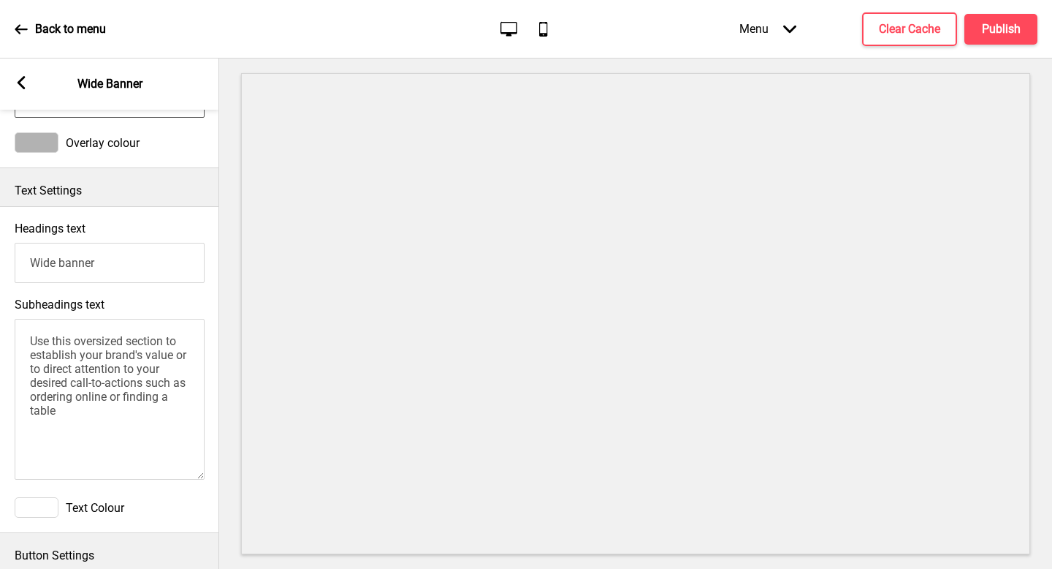
click at [128, 264] on input "Wide banner" at bounding box center [110, 263] width 190 height 40
type input "100% Freshly Baked"
drag, startPoint x: 95, startPoint y: 413, endPoint x: 0, endPoint y: 264, distance: 176.8
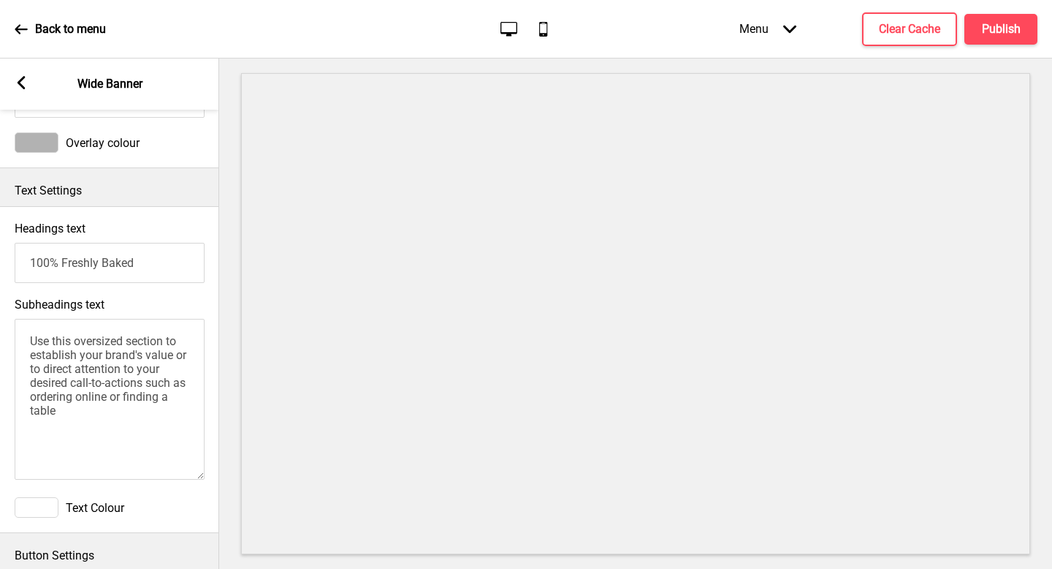
click at [0, 264] on div "Headings text 100% Freshly Baked Subheadings text Use this oversized section to…" at bounding box center [109, 369] width 219 height 327
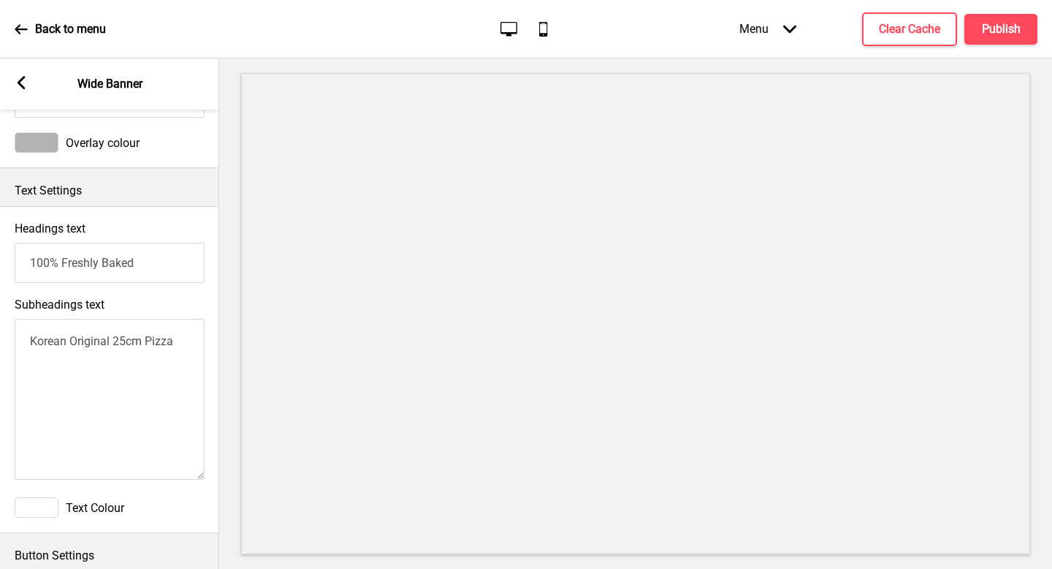
type textarea "Korean Original 25cm Pizza"
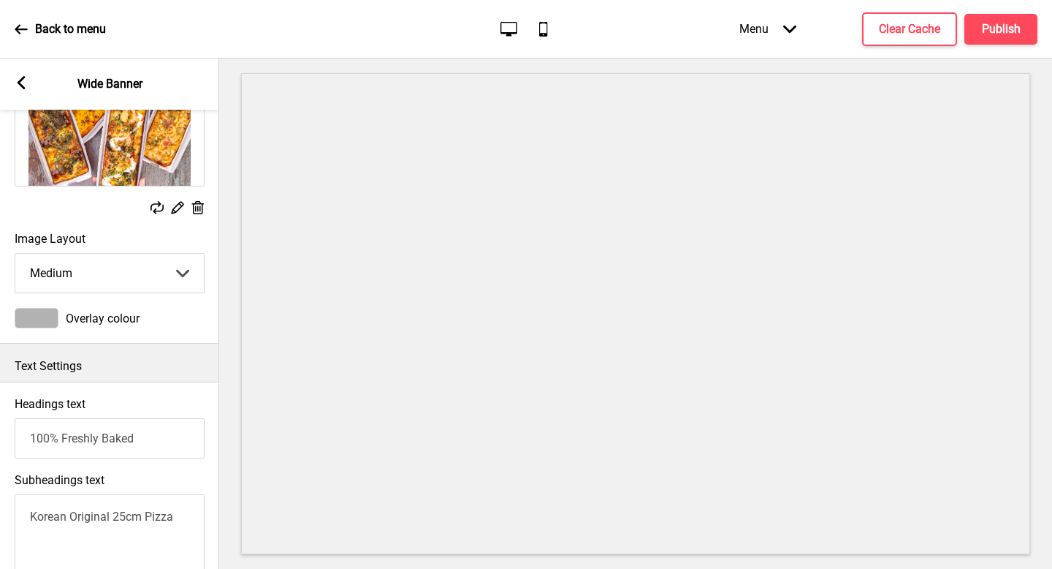
scroll to position [0, 0]
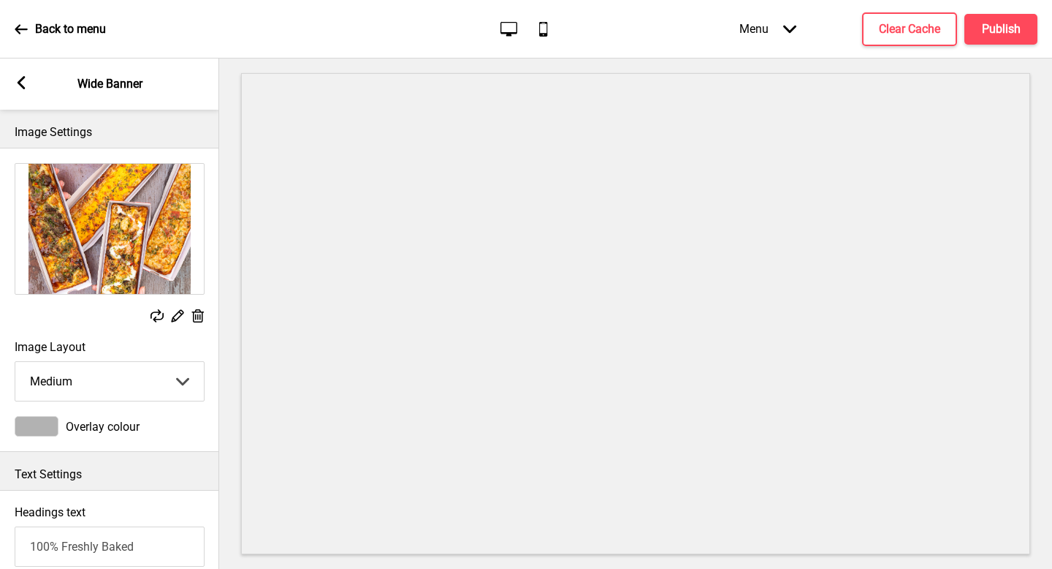
click at [113, 371] on select "Small Medium Large" at bounding box center [109, 381] width 189 height 39
select select "small"
click at [26, 86] on rect at bounding box center [21, 82] width 13 height 13
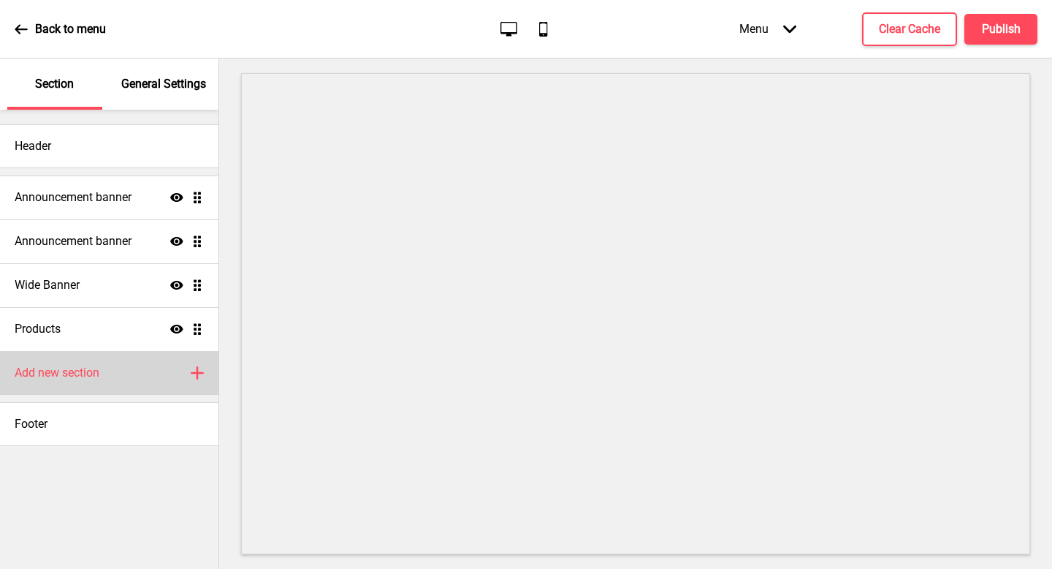
click at [93, 371] on h4 "Add new section" at bounding box center [57, 373] width 85 height 16
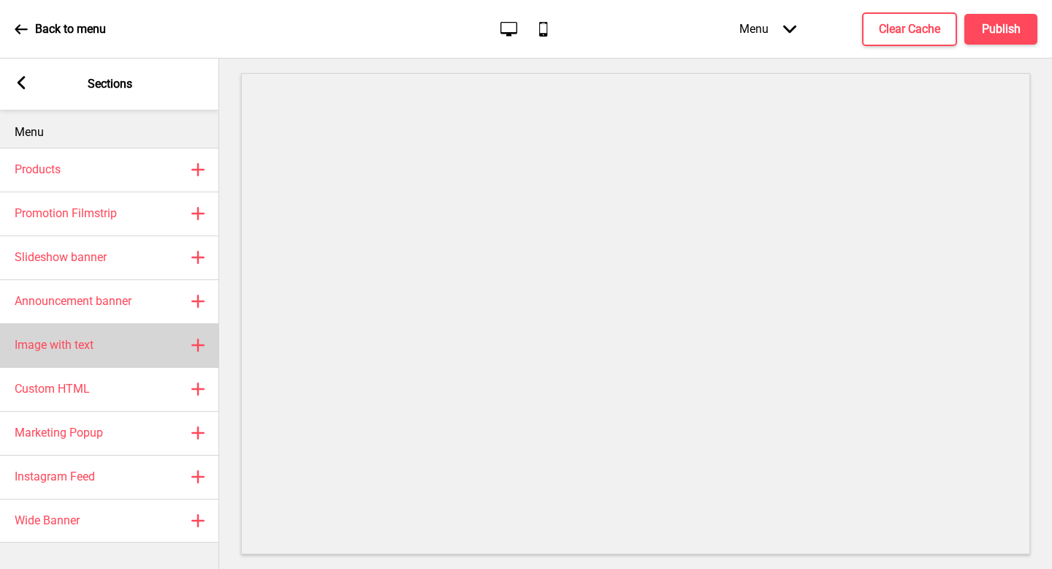
click at [136, 332] on div "Image with text Plus" at bounding box center [109, 345] width 219 height 44
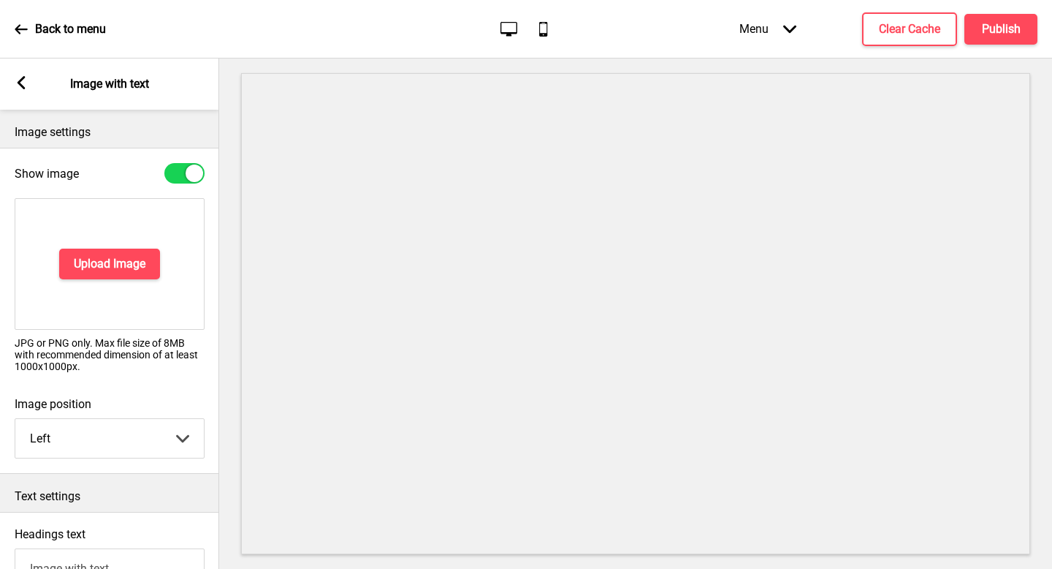
click at [24, 79] on rect at bounding box center [21, 82] width 13 height 13
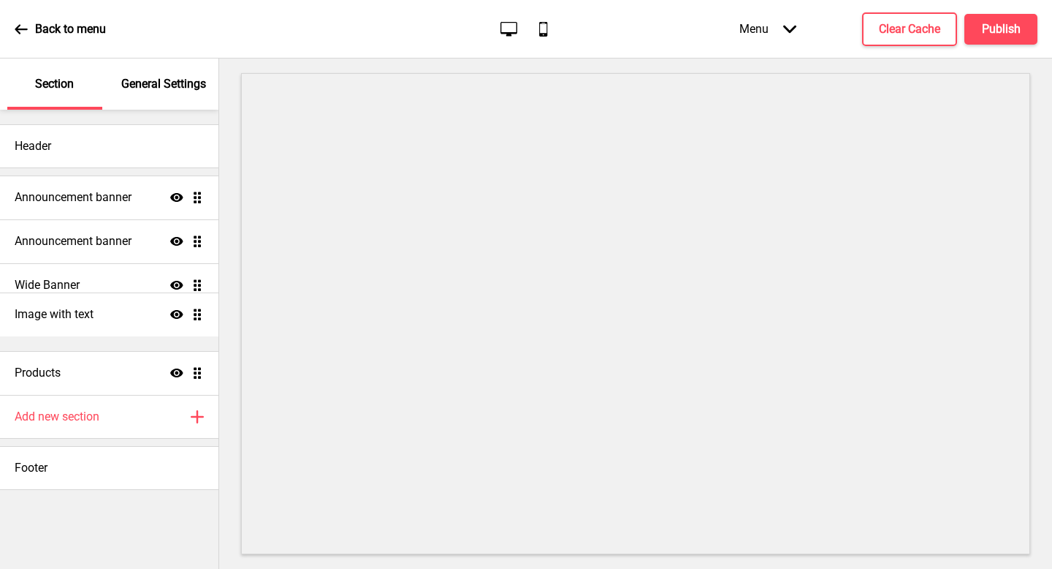
drag, startPoint x: 202, startPoint y: 379, endPoint x: 195, endPoint y: 320, distance: 58.9
click at [195, 320] on ul "Announcement banner Show Drag Announcement banner Show Drag Wide Banner Show Dr…" at bounding box center [109, 284] width 219 height 219
click at [147, 316] on div "Image with text Show Drag" at bounding box center [109, 329] width 219 height 44
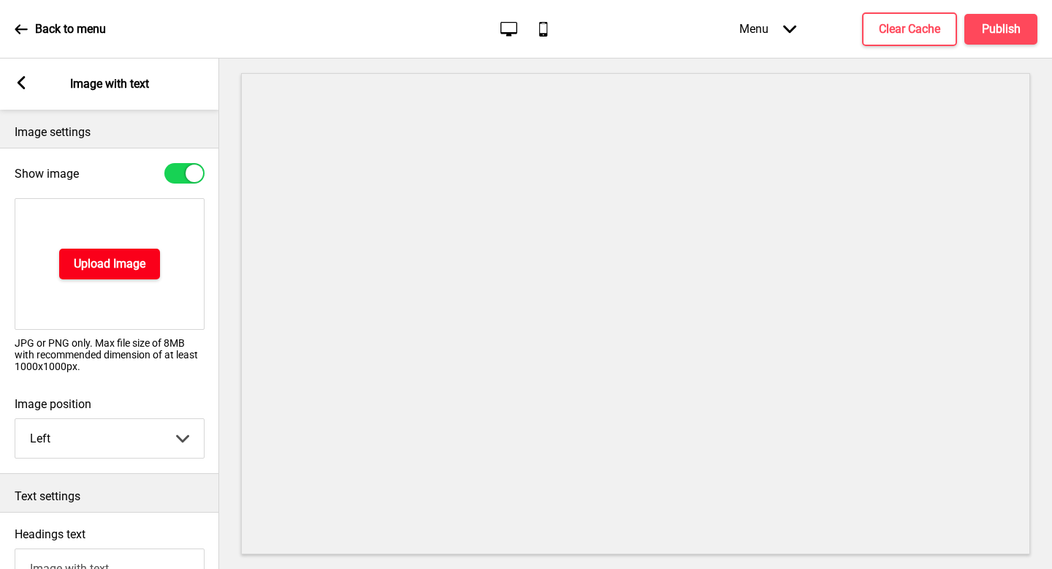
click at [96, 265] on h4 "Upload Image" at bounding box center [110, 264] width 72 height 16
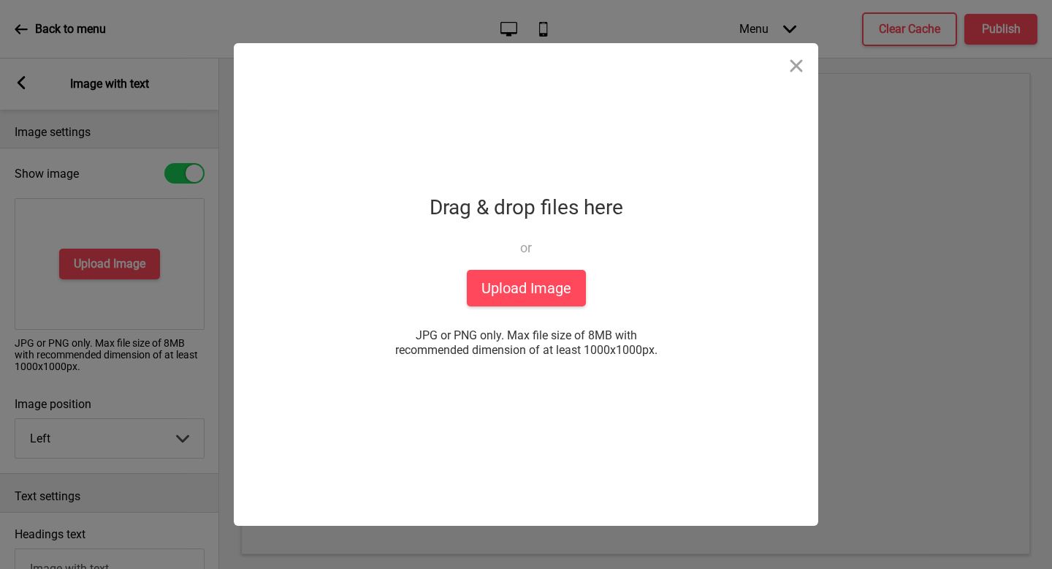
click at [496, 269] on div "Drag & drop files here or Upload files from your computer" at bounding box center [527, 229] width 194 height 80
click at [501, 289] on button "Upload Image" at bounding box center [526, 288] width 119 height 37
click at [473, 288] on button "Upload Image" at bounding box center [526, 288] width 119 height 37
click at [557, 290] on button "Upload Image" at bounding box center [526, 288] width 119 height 37
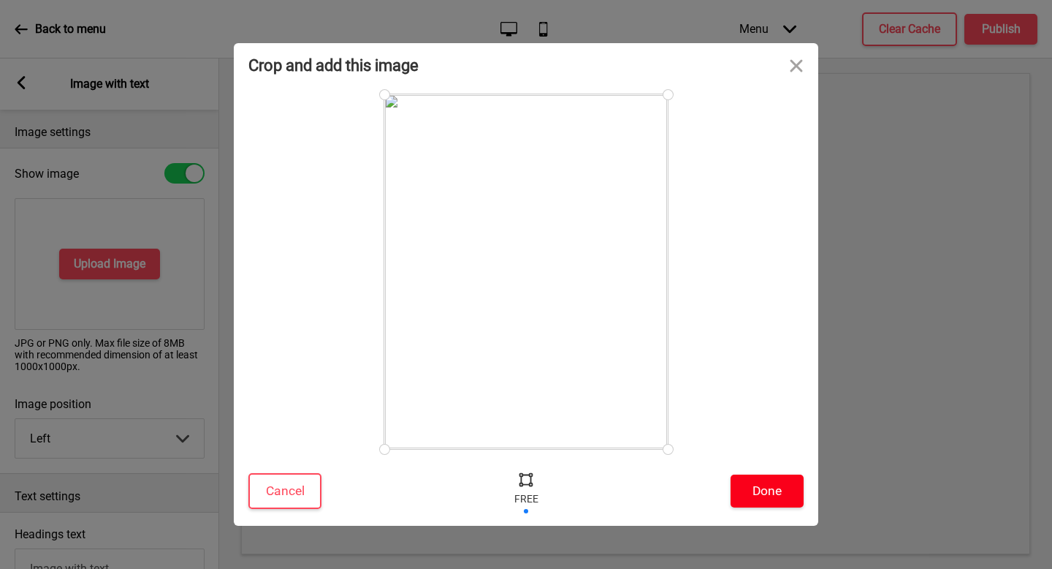
click at [752, 488] on button "Done" at bounding box center [767, 490] width 73 height 33
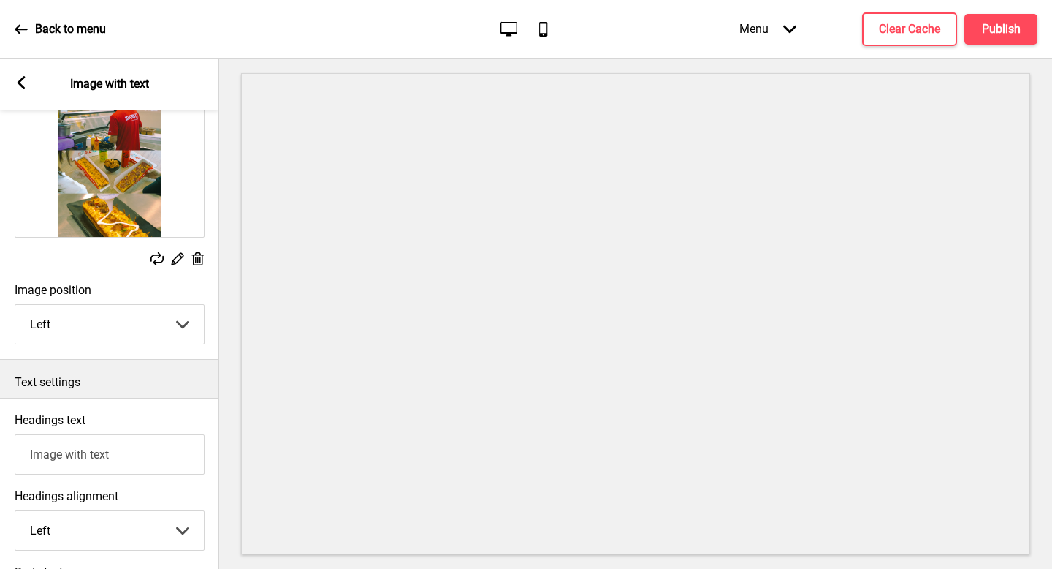
scroll to position [148, 0]
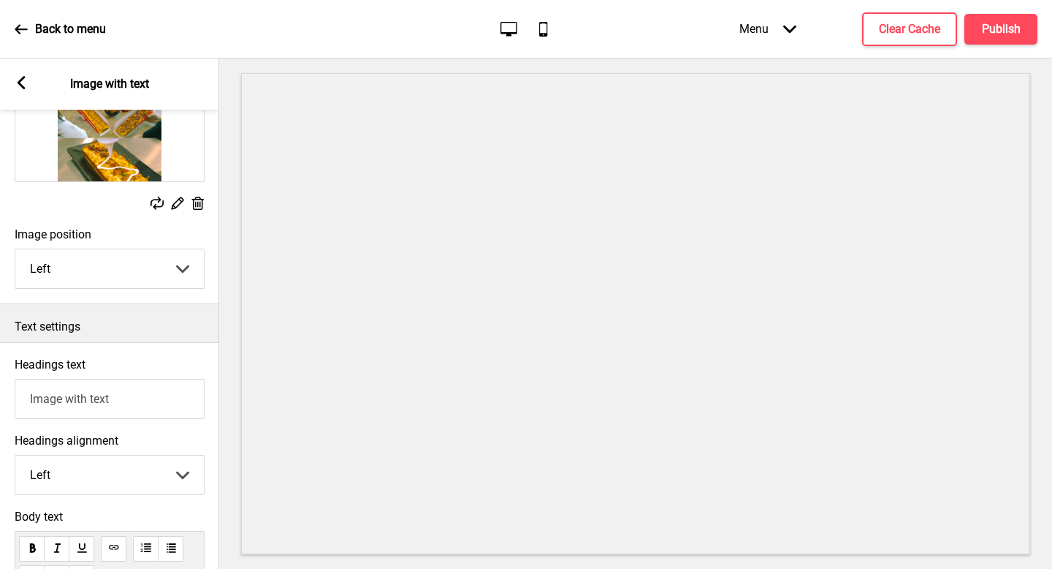
click at [121, 393] on input "Image with text" at bounding box center [110, 399] width 190 height 40
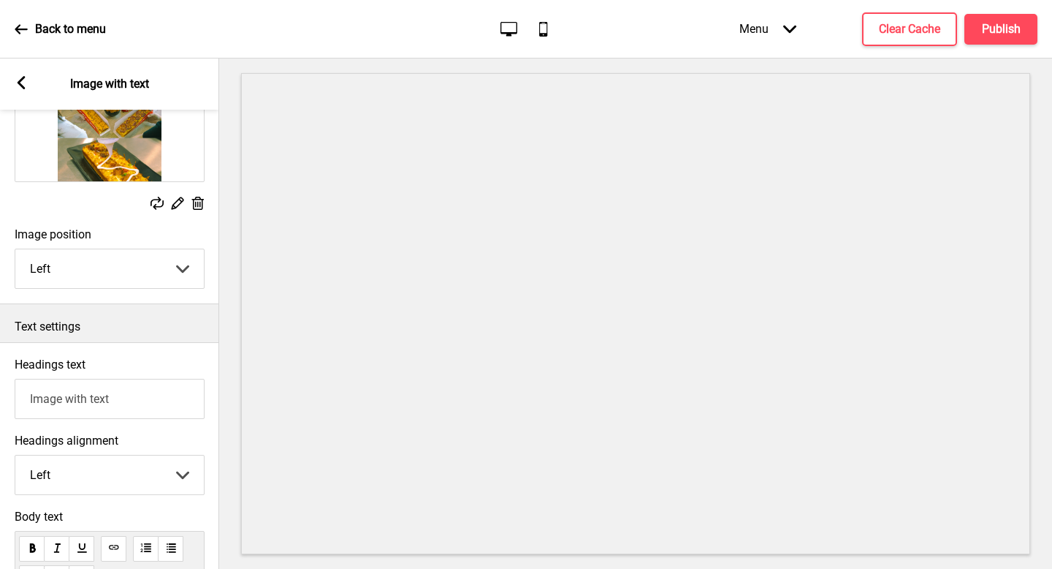
click at [121, 393] on input "Image with text" at bounding box center [110, 399] width 190 height 40
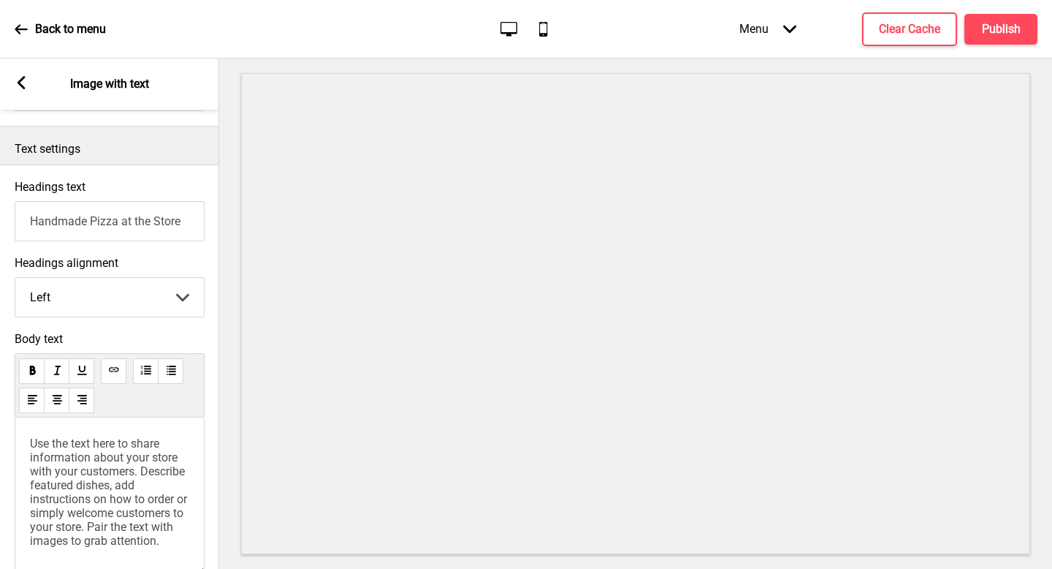
scroll to position [431, 0]
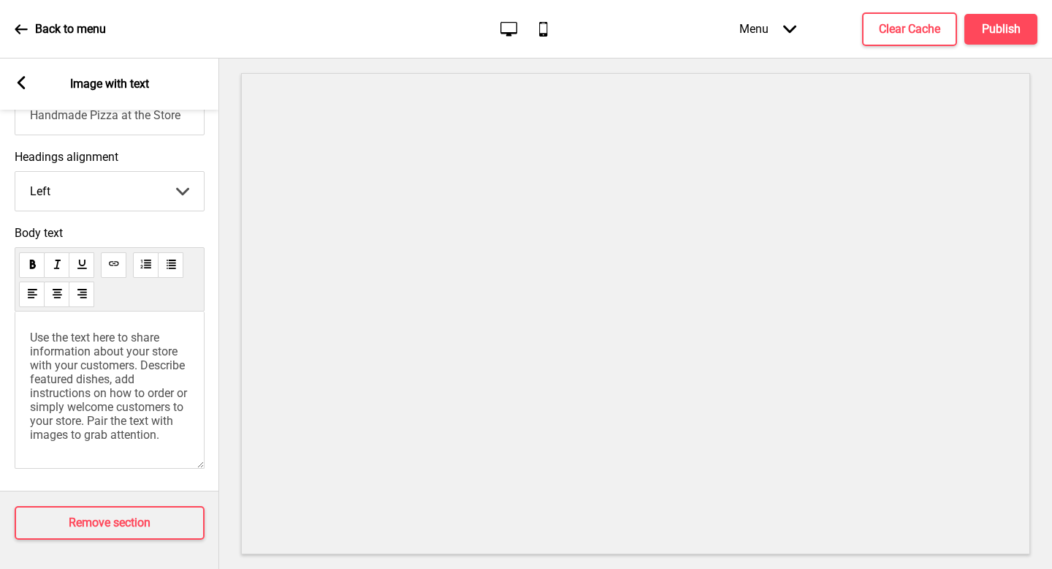
type input "Handmade Pizza at the Store"
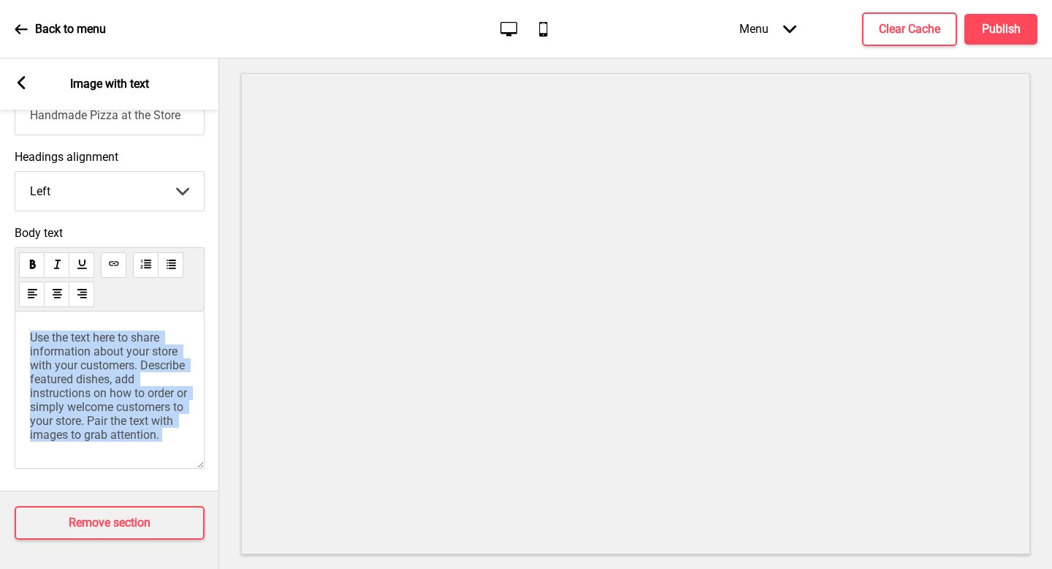
drag, startPoint x: 193, startPoint y: 432, endPoint x: 12, endPoint y: 303, distance: 222.3
click at [12, 303] on div "Body text Use the text here to share information about your store with your cus…" at bounding box center [109, 351] width 219 height 265
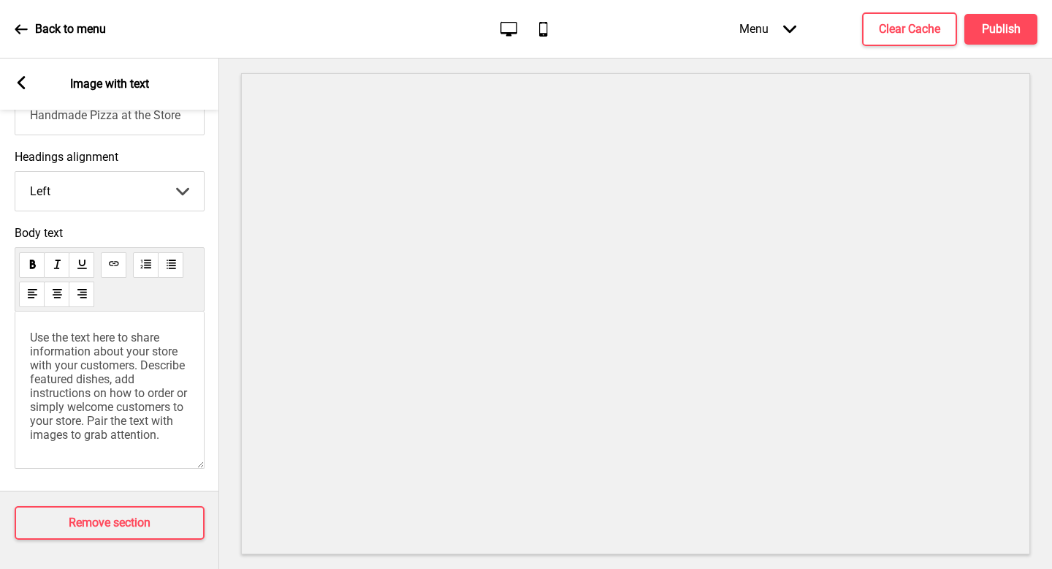
click at [83, 380] on span "Use the text here to share information about your store with your customers. De…" at bounding box center [110, 385] width 160 height 111
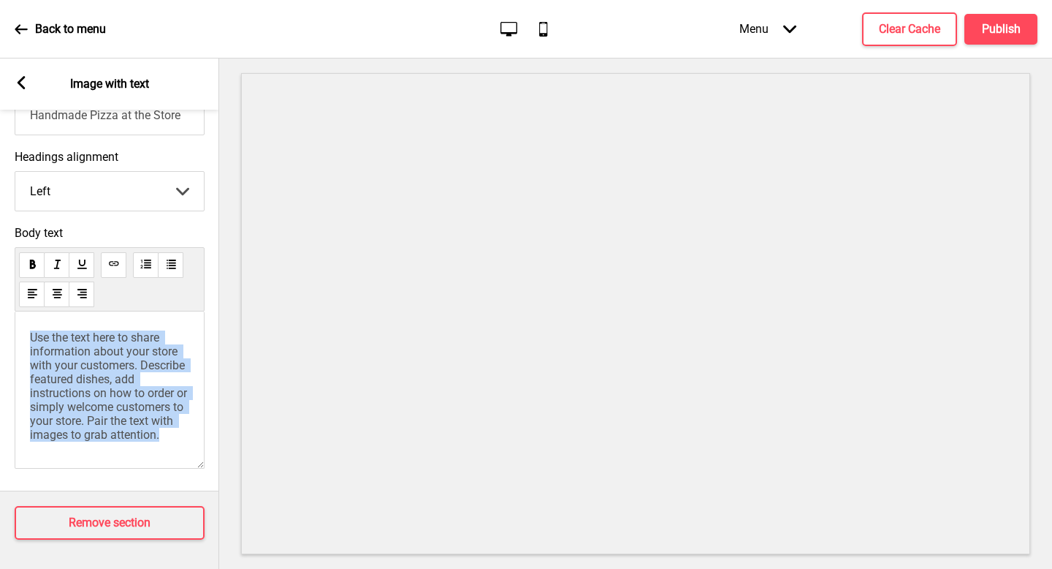
click at [83, 380] on span "Use the text here to share information about your store with your customers. De…" at bounding box center [110, 385] width 160 height 111
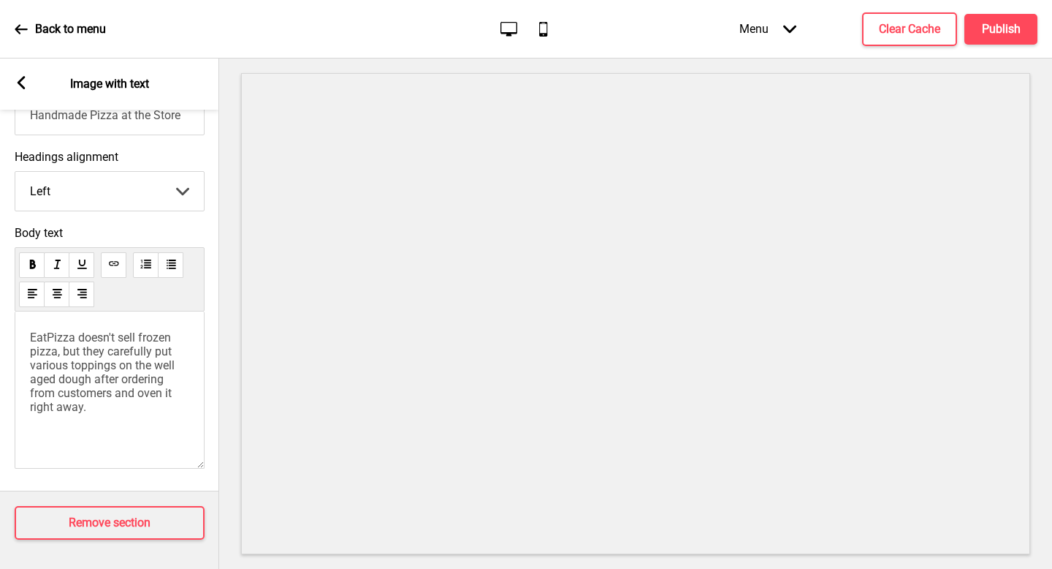
click at [105, 426] on div "EatPizza doesn't sell frozen pizza, but they carefully put various toppings on …" at bounding box center [110, 389] width 190 height 157
click at [102, 409] on p "EatPizza doesn't sell frozen pizza, but they carefully put various toppings on …" at bounding box center [109, 371] width 159 height 83
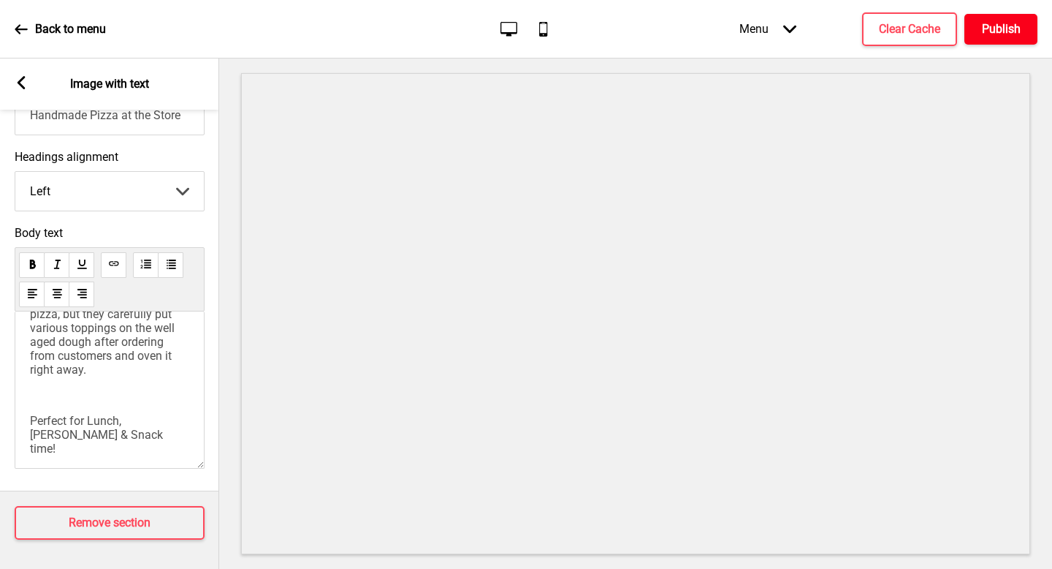
click at [1003, 37] on h4 "Publish" at bounding box center [1001, 29] width 39 height 16
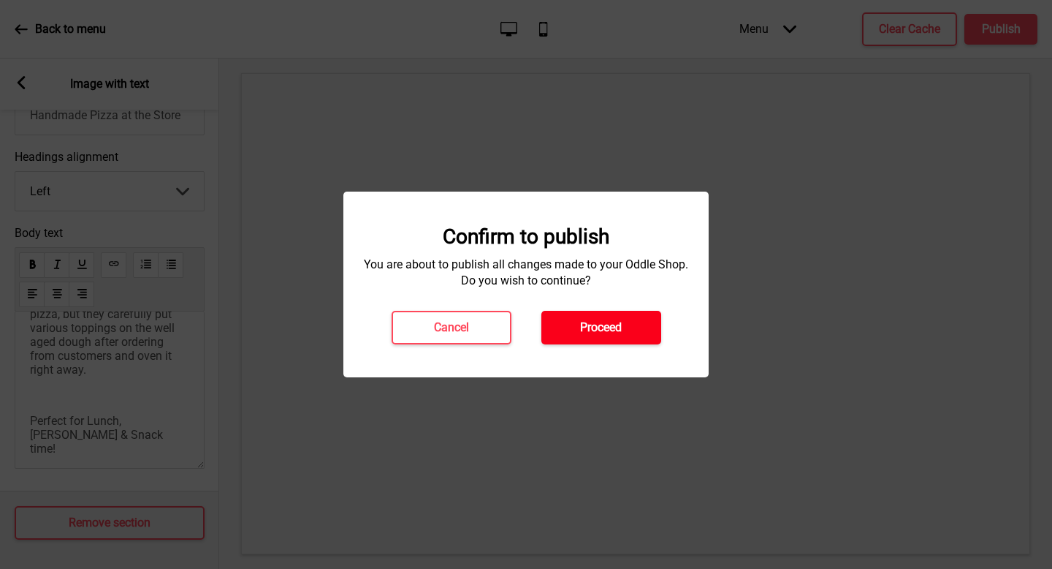
click at [642, 326] on button "Proceed" at bounding box center [602, 328] width 120 height 34
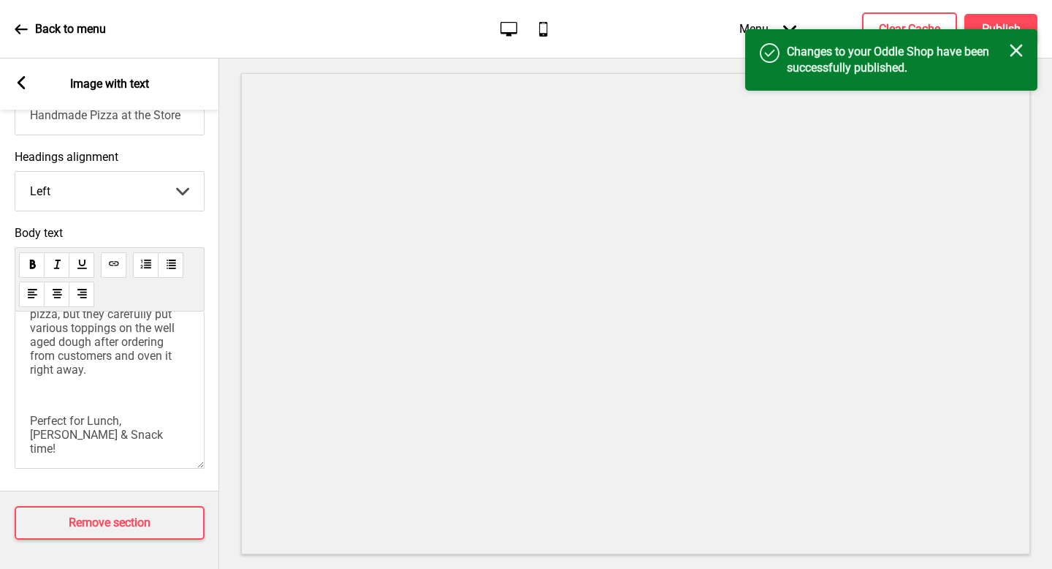
click at [1009, 53] on h4 "Changes to your Oddle Shop have been successfully published." at bounding box center [898, 60] width 223 height 32
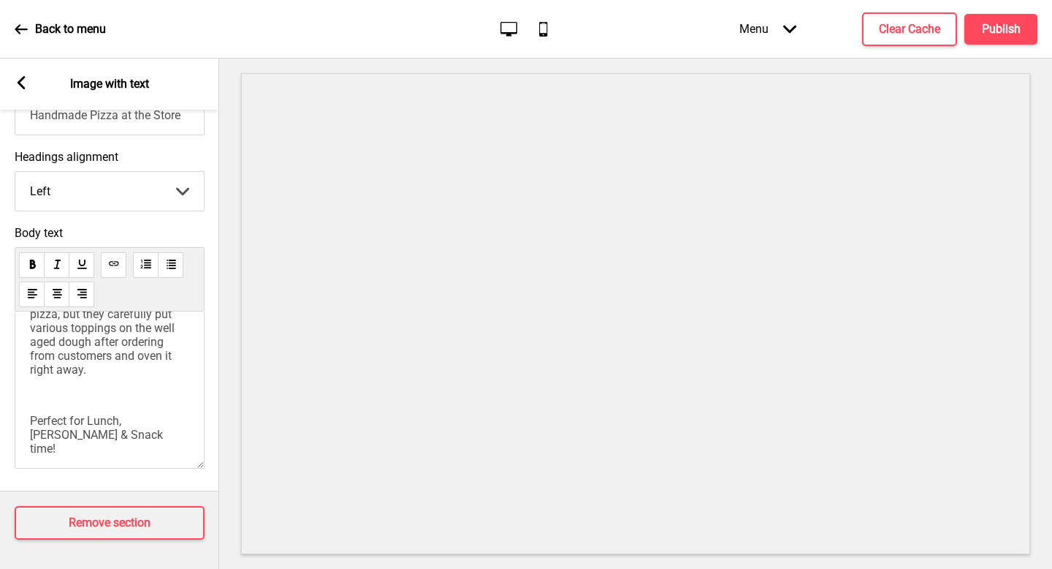
click at [23, 26] on icon at bounding box center [21, 29] width 13 height 13
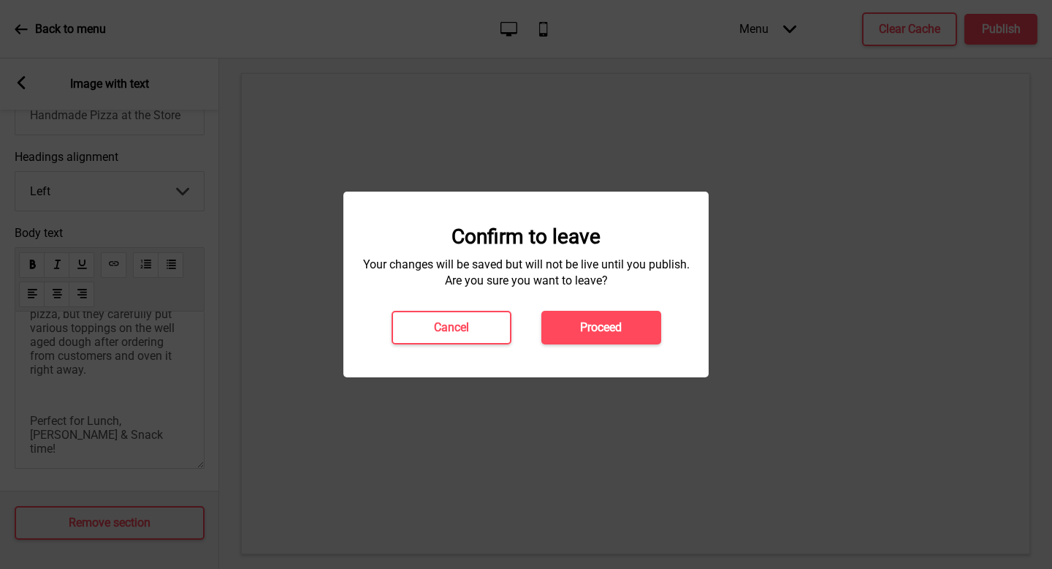
click at [555, 322] on button "Proceed" at bounding box center [602, 328] width 120 height 34
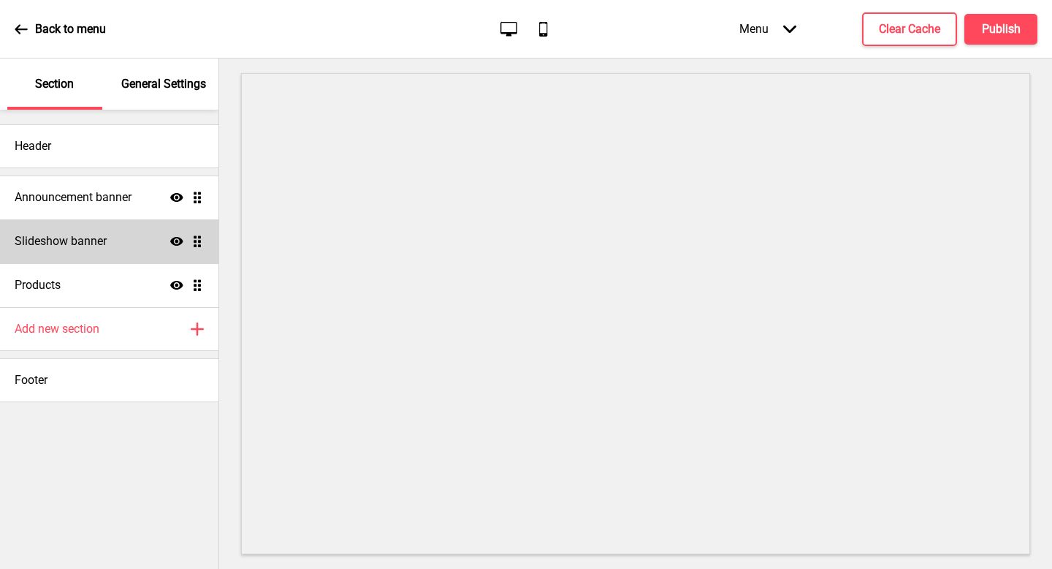
click at [113, 233] on div "Slideshow banner Show Drag" at bounding box center [109, 241] width 219 height 44
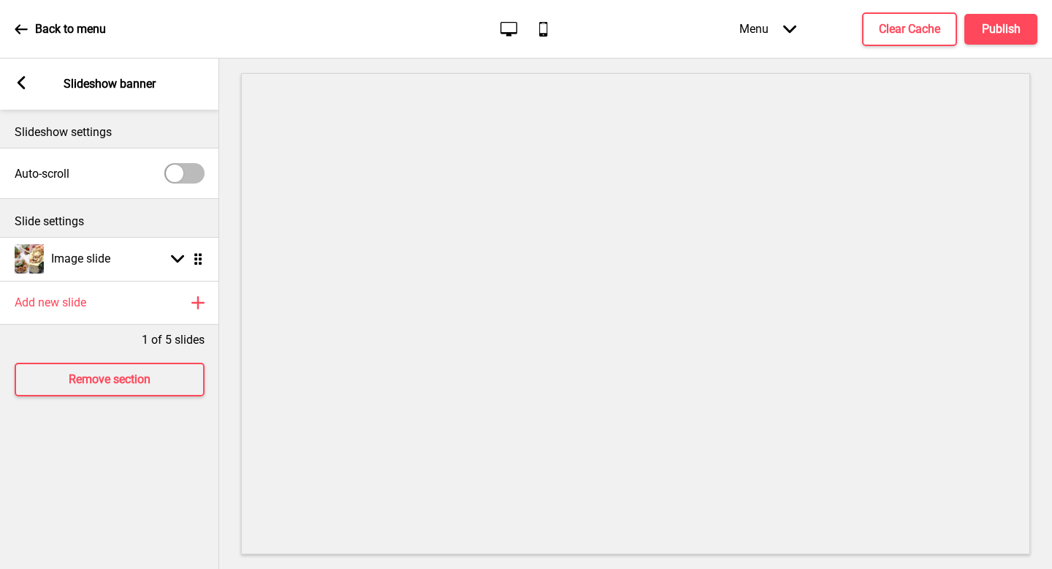
click at [15, 88] on rect at bounding box center [21, 82] width 13 height 13
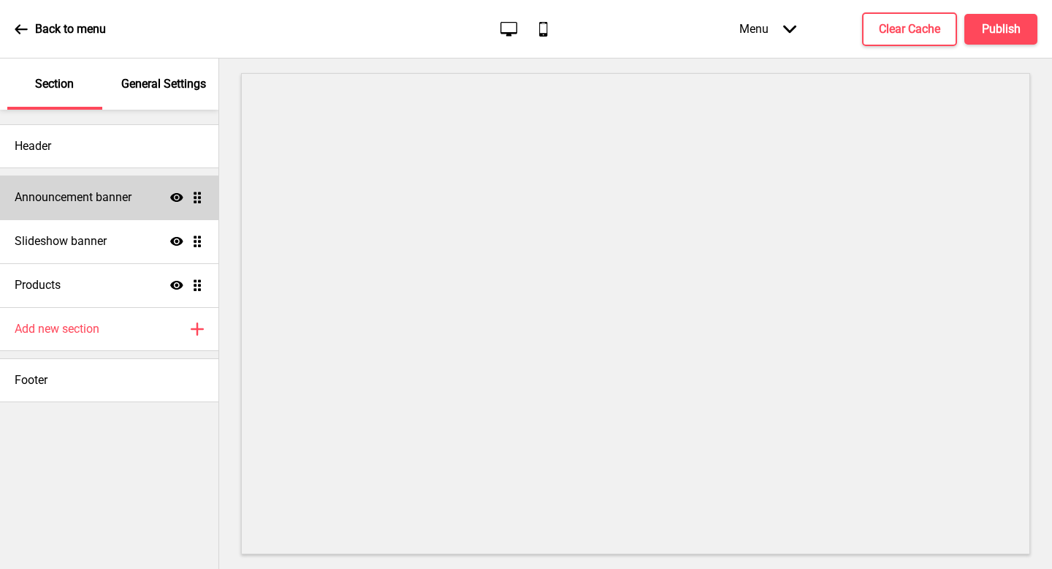
click at [94, 198] on h4 "Announcement banner" at bounding box center [73, 197] width 117 height 16
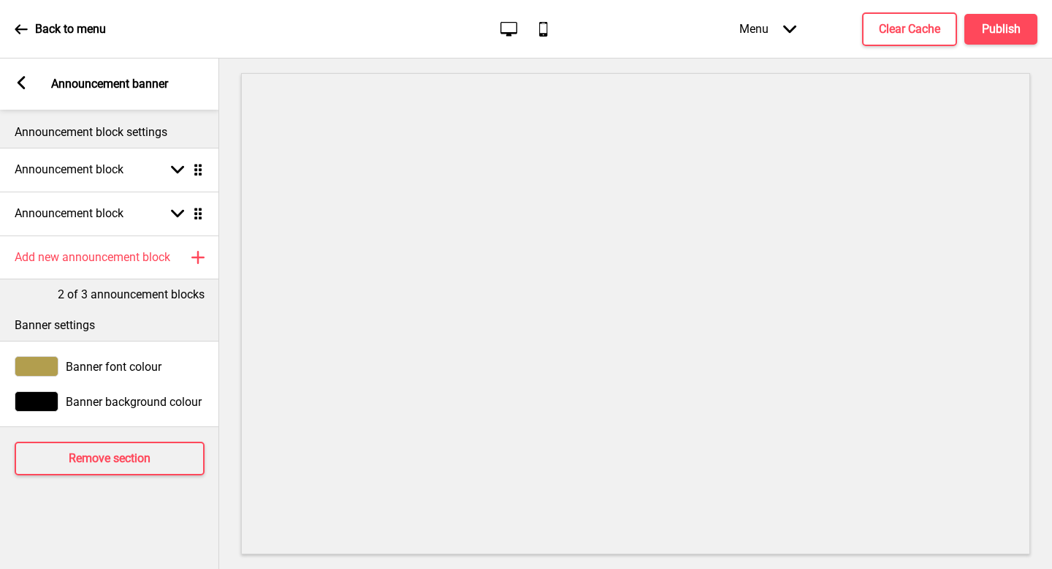
click at [16, 32] on icon at bounding box center [21, 29] width 13 height 13
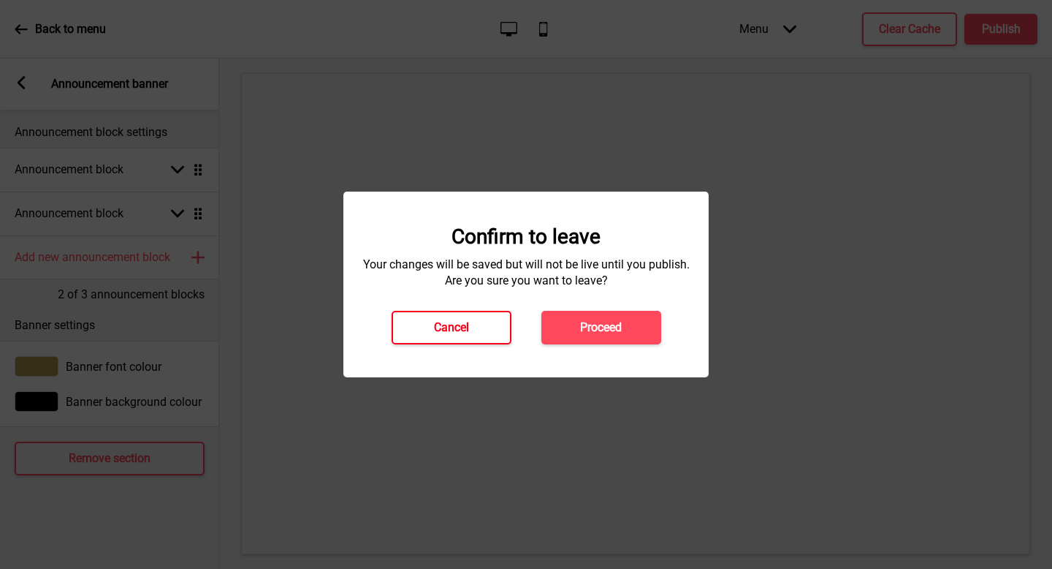
click at [465, 338] on button "Cancel" at bounding box center [452, 328] width 120 height 34
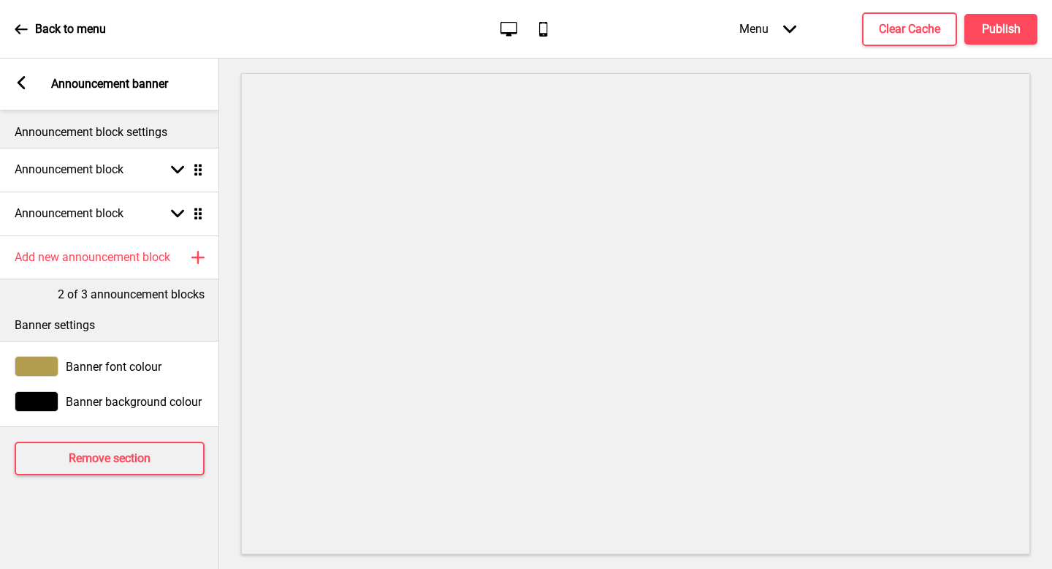
click at [31, 81] on div "Arrow left Announcement banner" at bounding box center [109, 83] width 219 height 51
click at [27, 81] on rect at bounding box center [21, 82] width 13 height 13
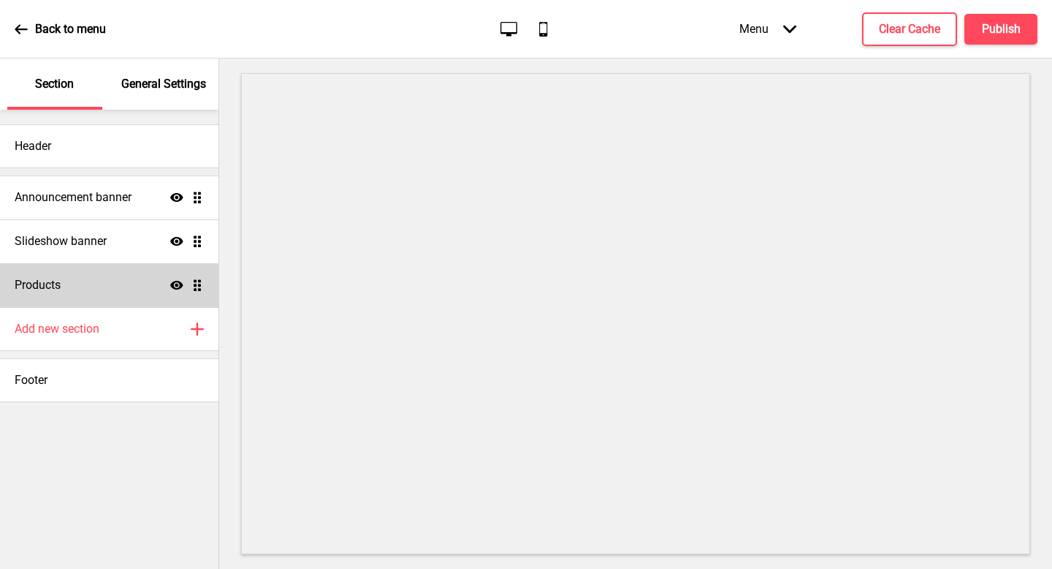
click at [126, 285] on div "Products Show Drag" at bounding box center [109, 285] width 219 height 44
select select "list"
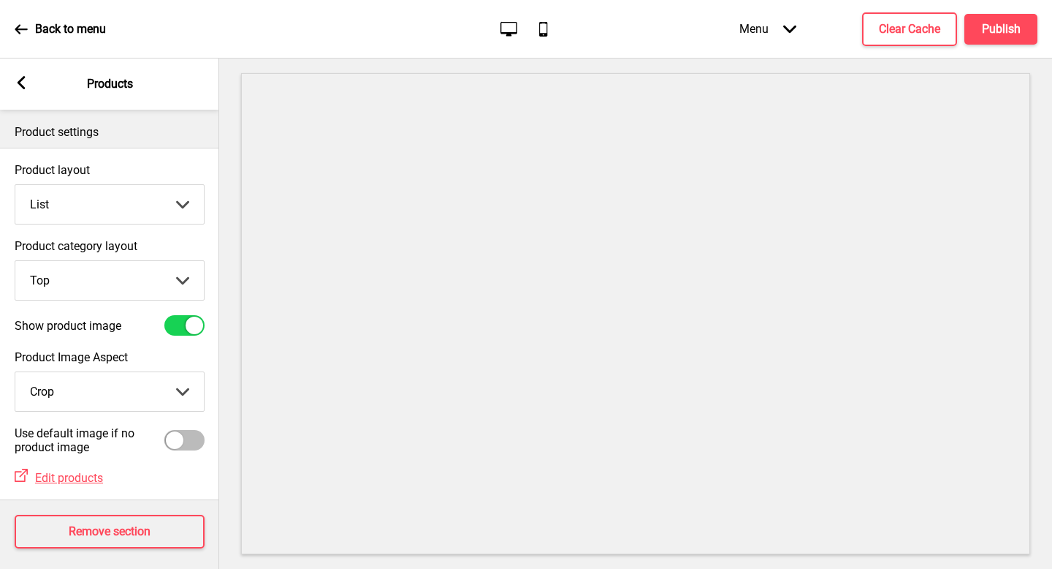
click at [129, 278] on select "Top Side" at bounding box center [109, 280] width 189 height 39
select select "side"
click at [146, 208] on select "Grid List" at bounding box center [109, 204] width 189 height 39
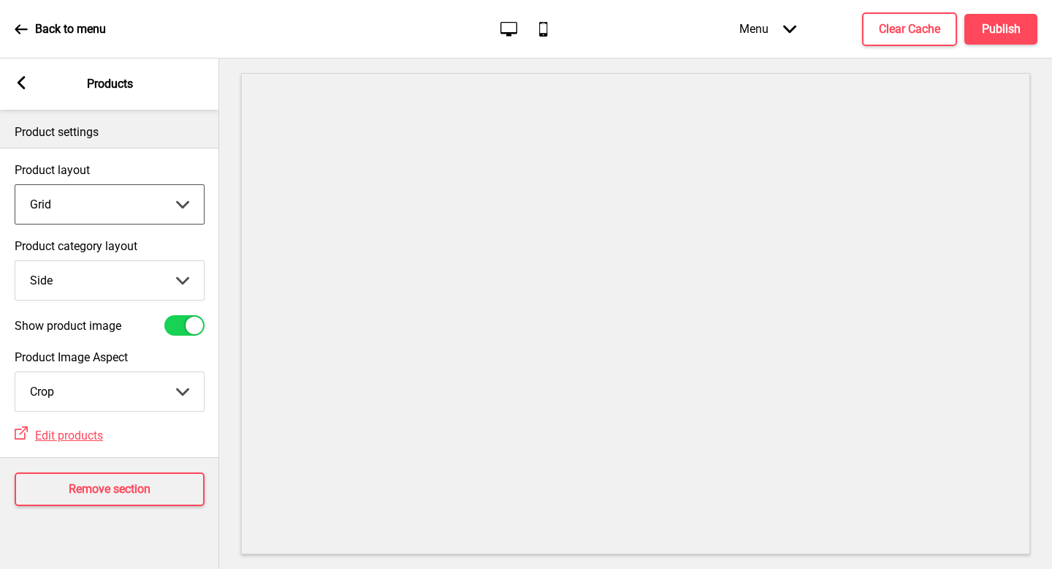
click at [122, 207] on select "Grid List" at bounding box center [109, 204] width 189 height 39
select select "list"
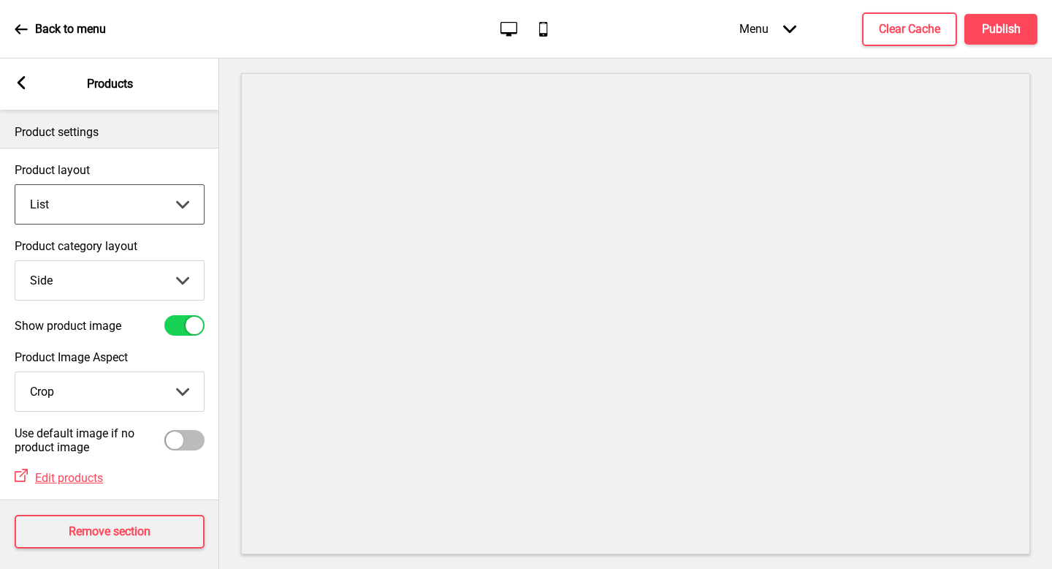
scroll to position [4, 0]
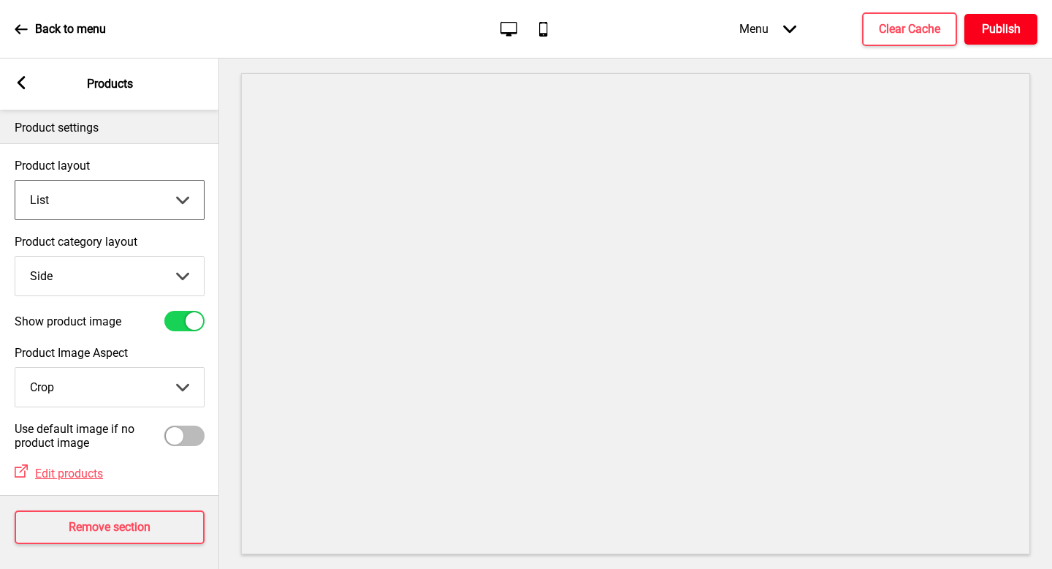
click at [990, 36] on h4 "Publish" at bounding box center [1001, 29] width 39 height 16
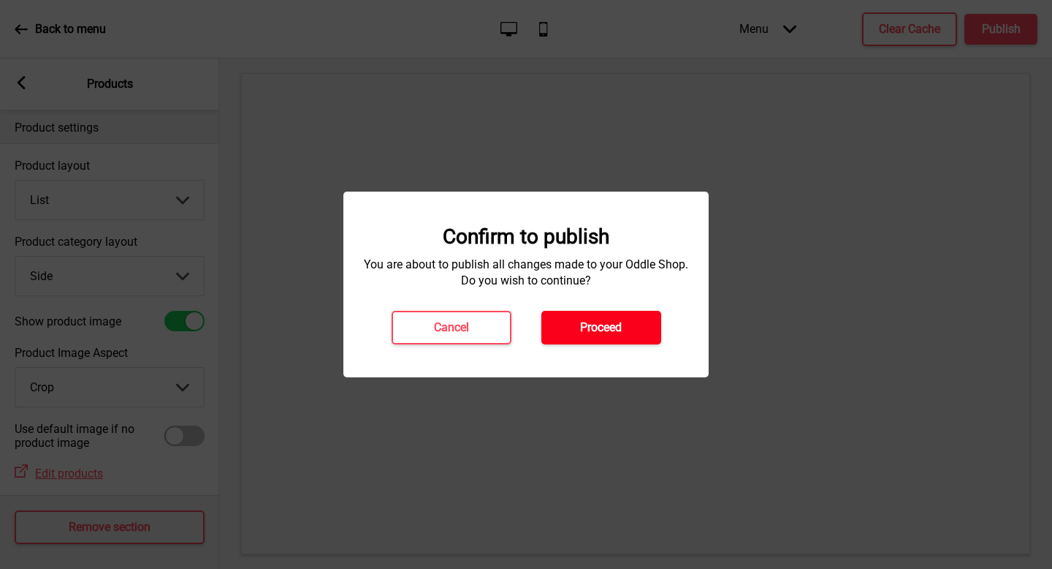
click at [644, 328] on button "Proceed" at bounding box center [602, 328] width 120 height 34
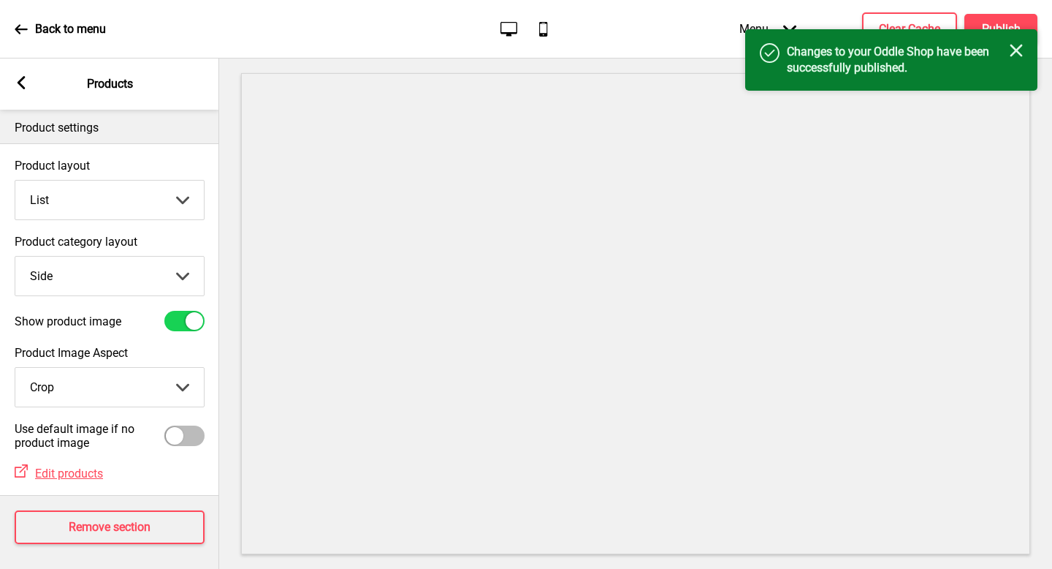
click at [23, 77] on icon at bounding box center [22, 82] width 8 height 13
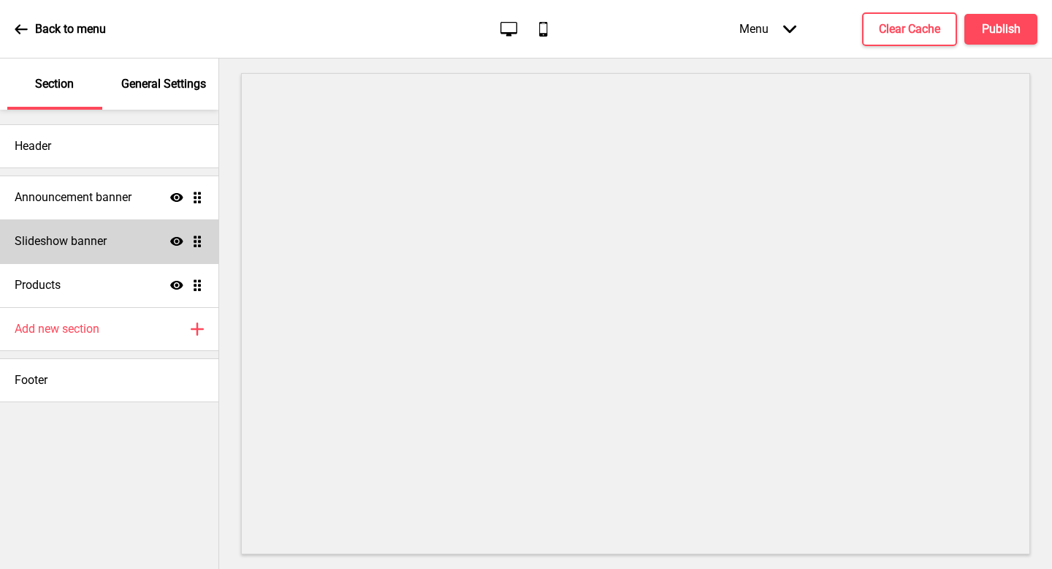
click at [117, 251] on div "Slideshow banner Show Drag" at bounding box center [109, 241] width 219 height 44
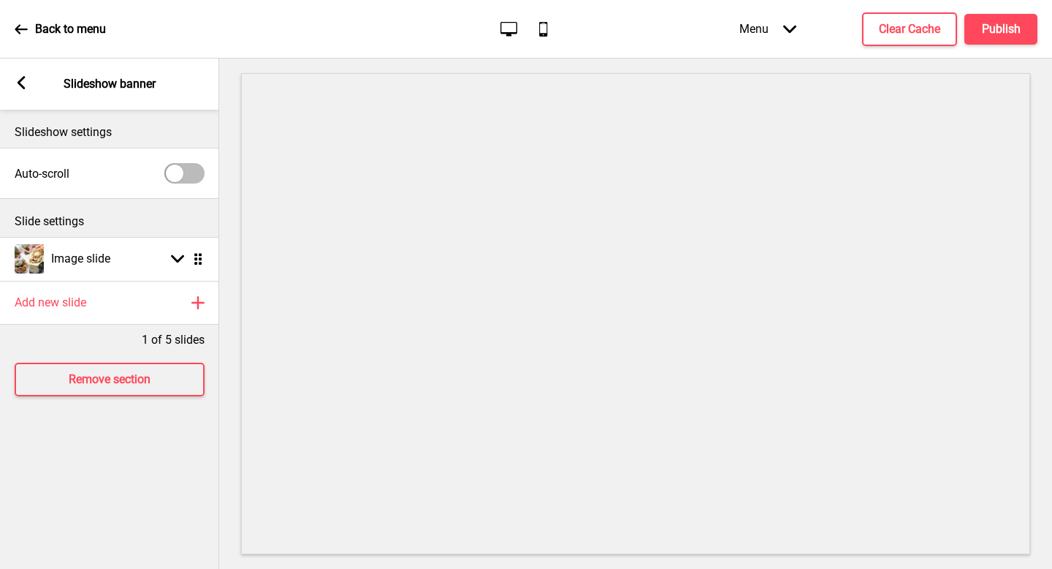
click at [27, 36] on div "Back to menu" at bounding box center [60, 29] width 91 height 39
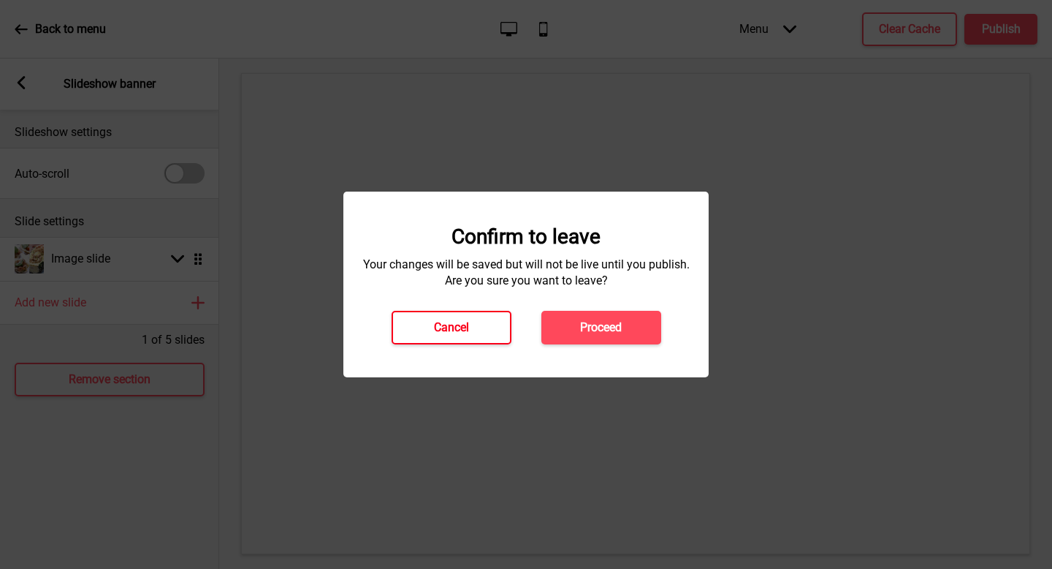
click at [474, 327] on button "Cancel" at bounding box center [452, 328] width 120 height 34
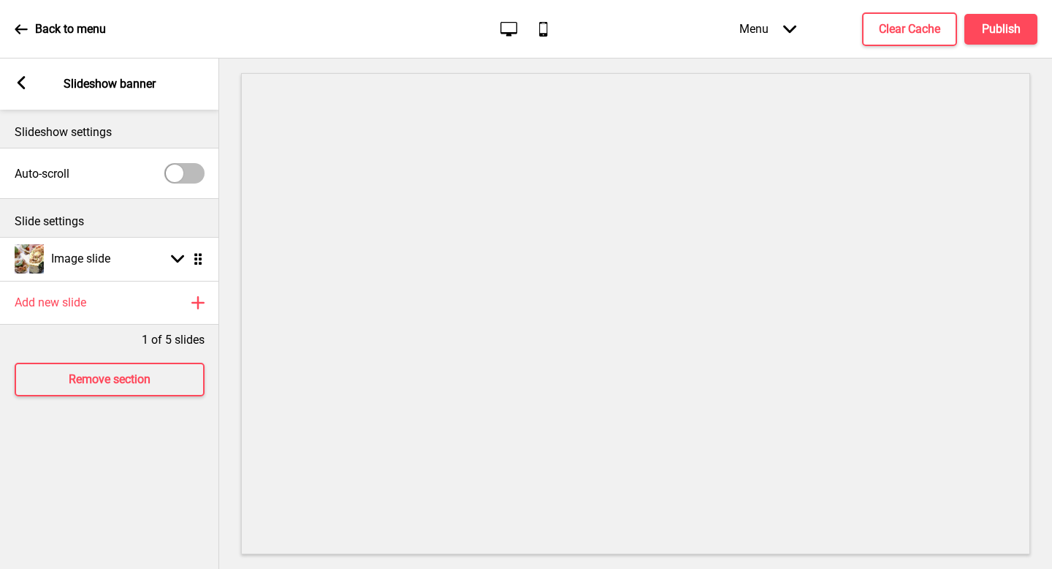
click at [146, 200] on div "Slide settings" at bounding box center [109, 218] width 219 height 38
click at [9, 73] on div "Arrow left Slideshow banner" at bounding box center [109, 83] width 219 height 51
click at [14, 81] on div "Arrow left Slideshow banner" at bounding box center [109, 83] width 219 height 51
click at [26, 76] on rect at bounding box center [21, 82] width 13 height 13
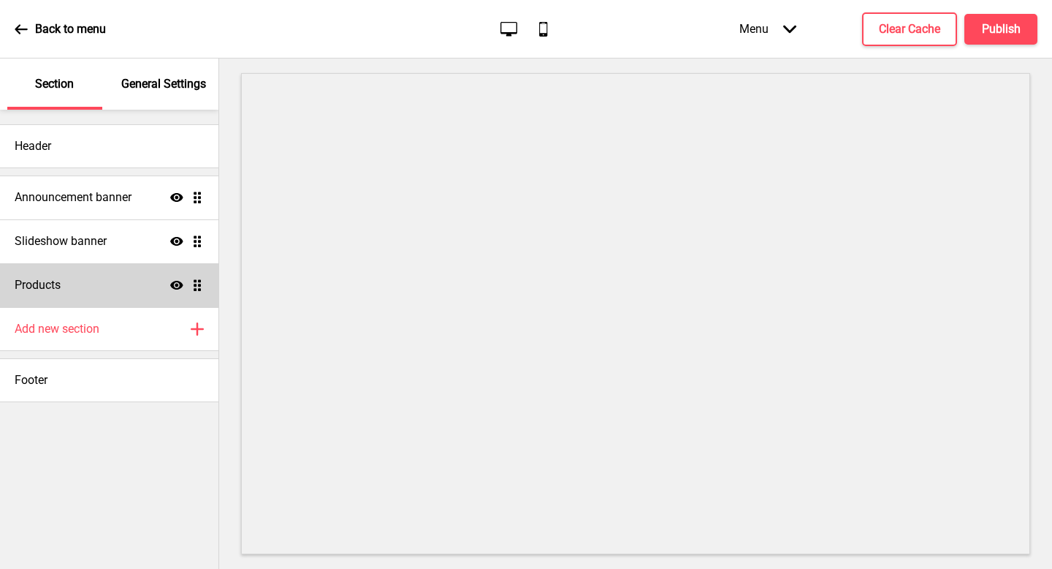
click at [94, 274] on div "Products Show Drag" at bounding box center [109, 285] width 219 height 44
select select "list"
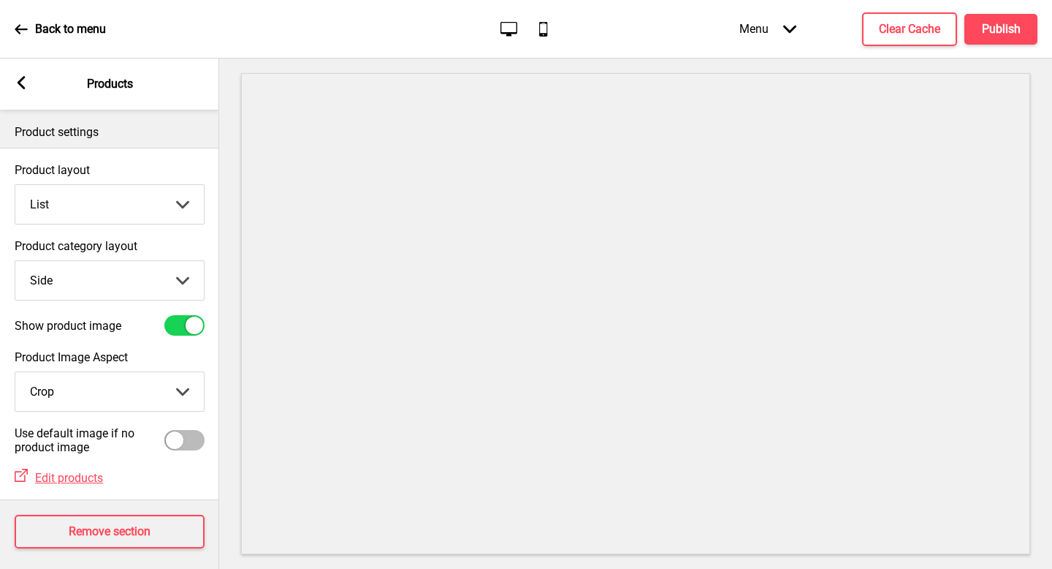
click at [147, 211] on select "Grid List" at bounding box center [109, 204] width 189 height 39
click at [122, 287] on select "Top Side" at bounding box center [109, 280] width 189 height 39
select select "top"
click at [10, 80] on div "Arrow left Products" at bounding box center [109, 83] width 219 height 51
click at [996, 39] on button "Publish" at bounding box center [1001, 29] width 73 height 31
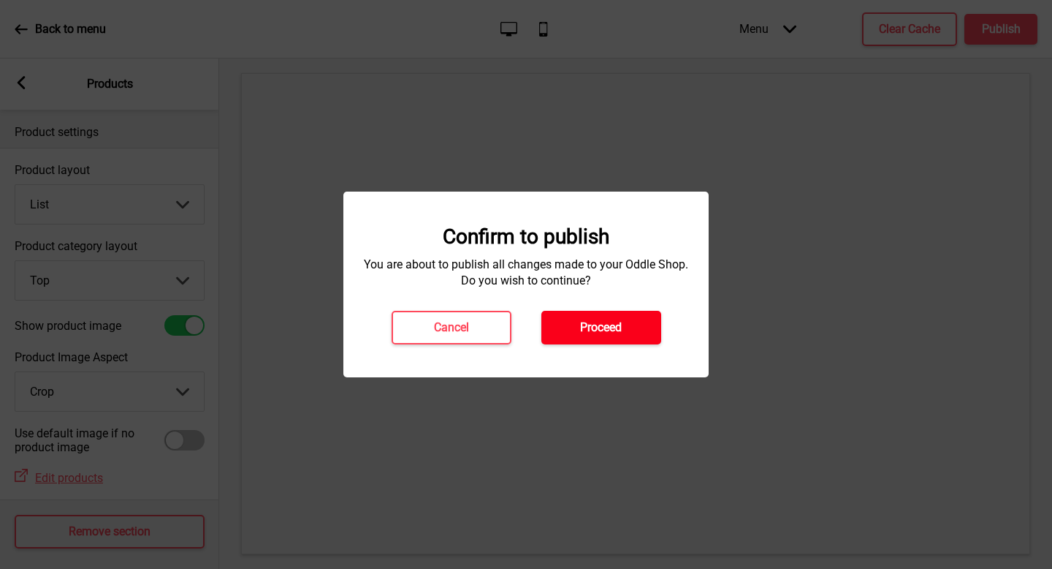
click at [629, 331] on button "Proceed" at bounding box center [602, 328] width 120 height 34
